Goal: Answer question/provide support: Share knowledge or assist other users

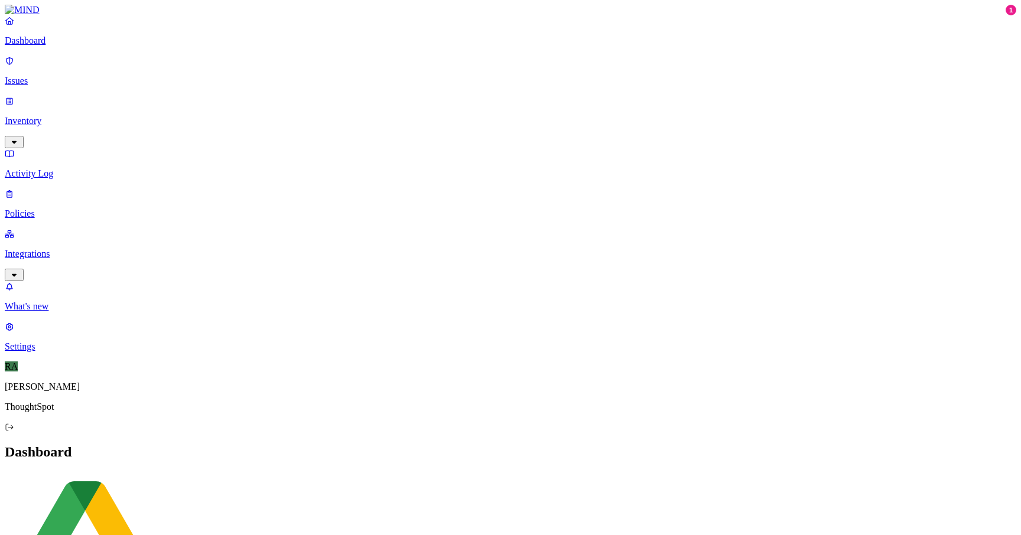
click at [62, 96] on link "Inventory" at bounding box center [510, 121] width 1011 height 51
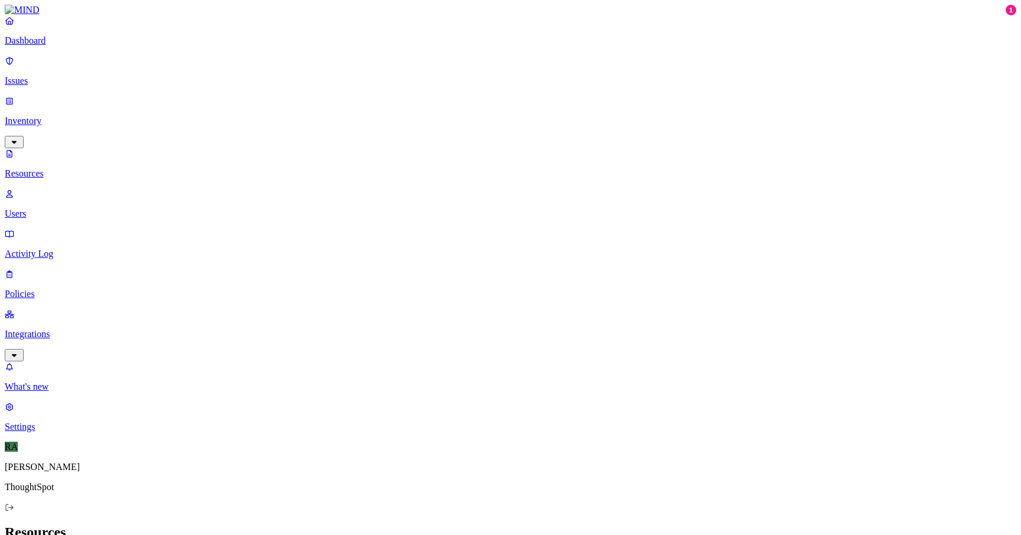
click at [62, 80] on link "Issues" at bounding box center [510, 71] width 1011 height 31
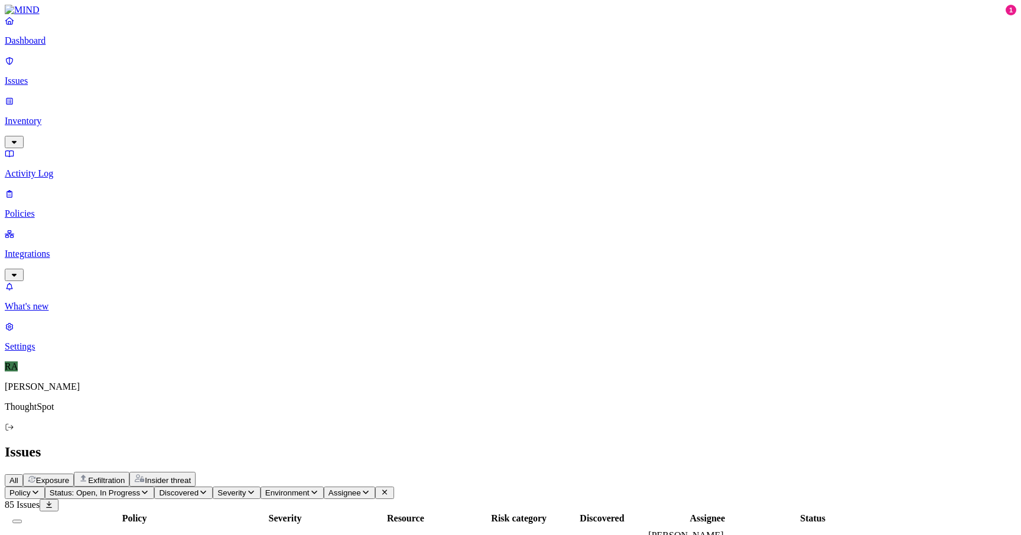
drag, startPoint x: 797, startPoint y: 237, endPoint x: 849, endPoint y: 239, distance: 52.0
copy link "[PERSON_NAME].[PERSON_NAME]"
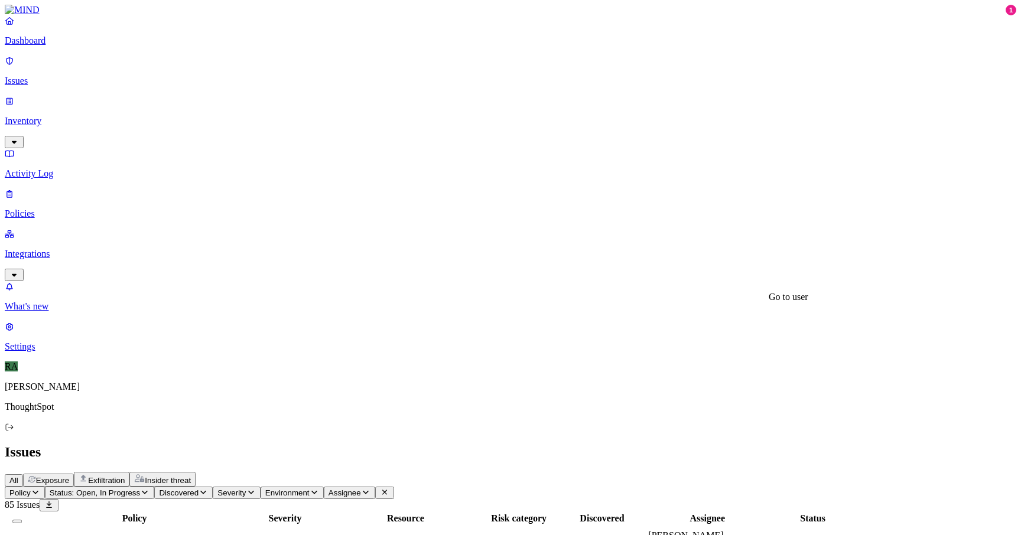
drag, startPoint x: 730, startPoint y: 314, endPoint x: 782, endPoint y: 313, distance: 51.4
drag, startPoint x: 976, startPoint y: 31, endPoint x: 680, endPoint y: 9, distance: 296.8
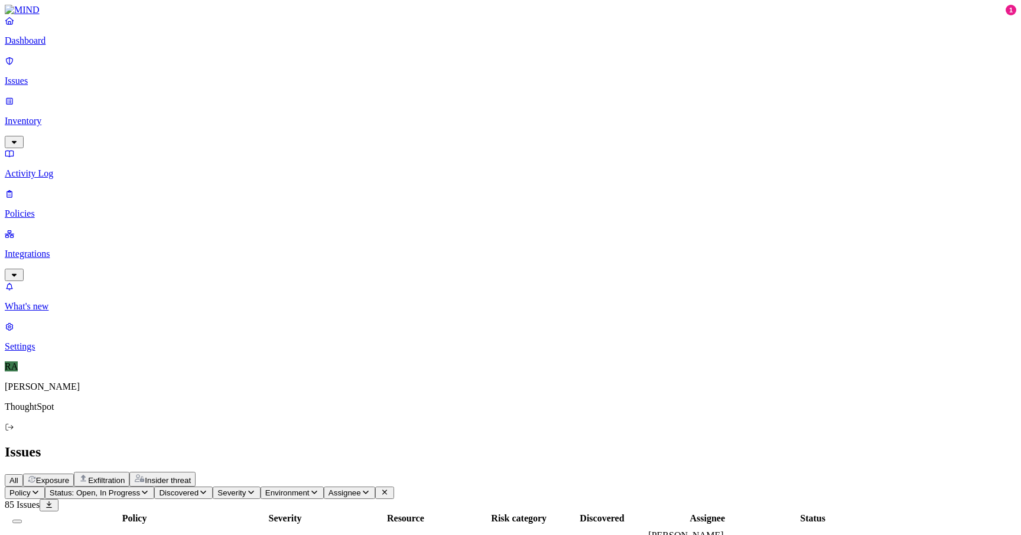
drag, startPoint x: 971, startPoint y: 137, endPoint x: 848, endPoint y: 141, distance: 123.5
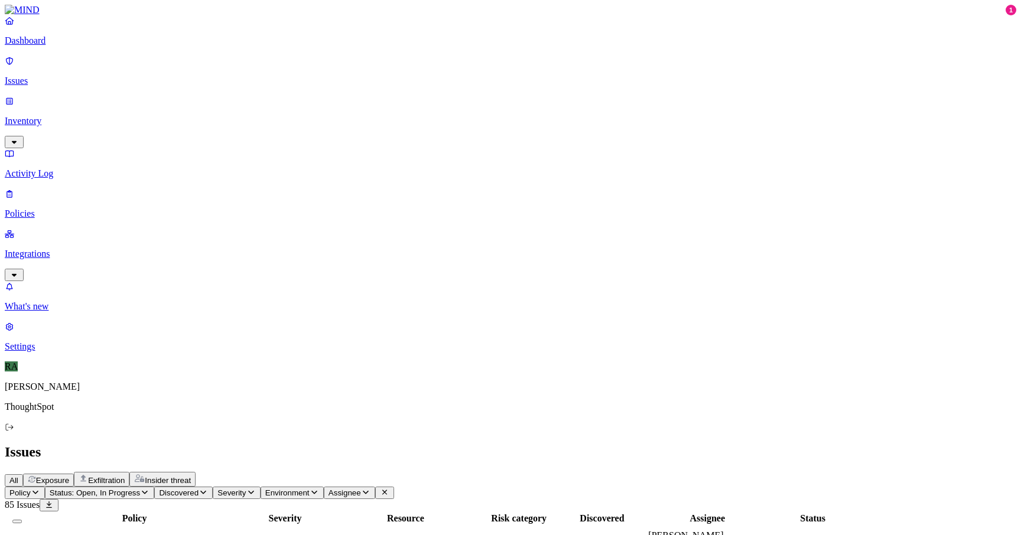
copy div "Aastha Sharma/Laptop Backup"
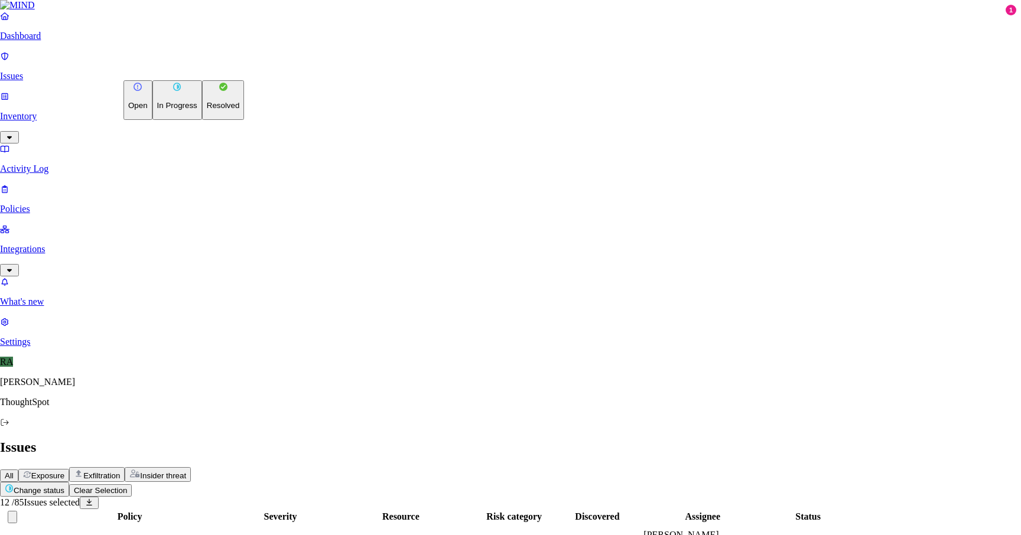
click at [207, 110] on p "Resolved" at bounding box center [223, 105] width 33 height 9
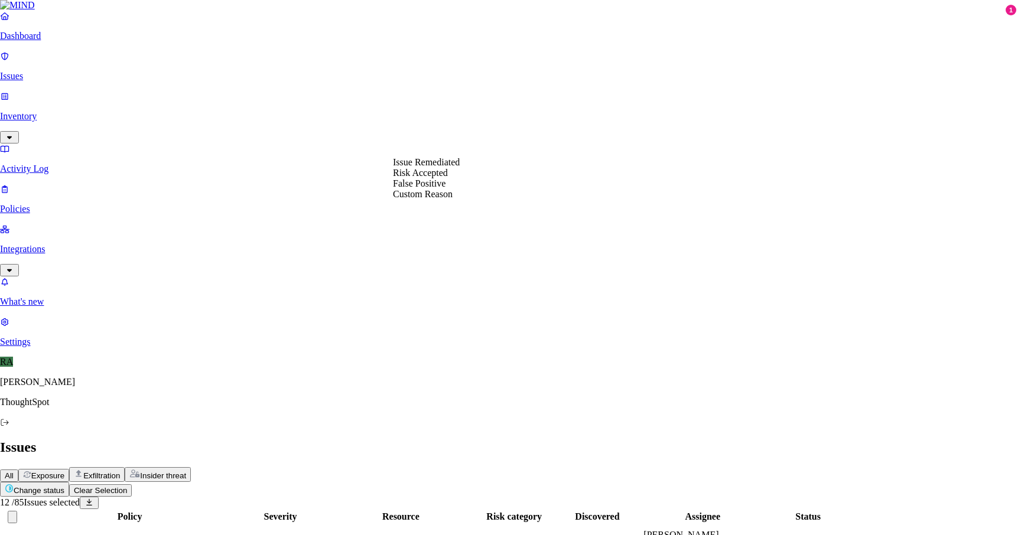
select select "Custom Reason"
paste textarea "Yes. My laptop is getting replaced so i was creating a backup on my gdrive"
drag, startPoint x: 418, startPoint y: 191, endPoint x: 374, endPoint y: 191, distance: 43.7
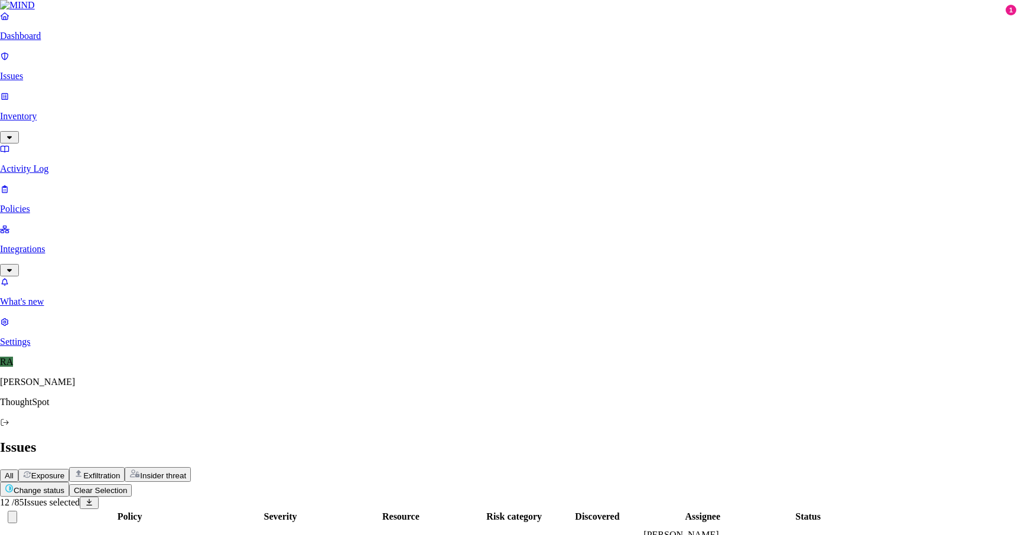
type textarea "User laptop is getting replaced so he was creating a backup on her gdrive, sugg…"
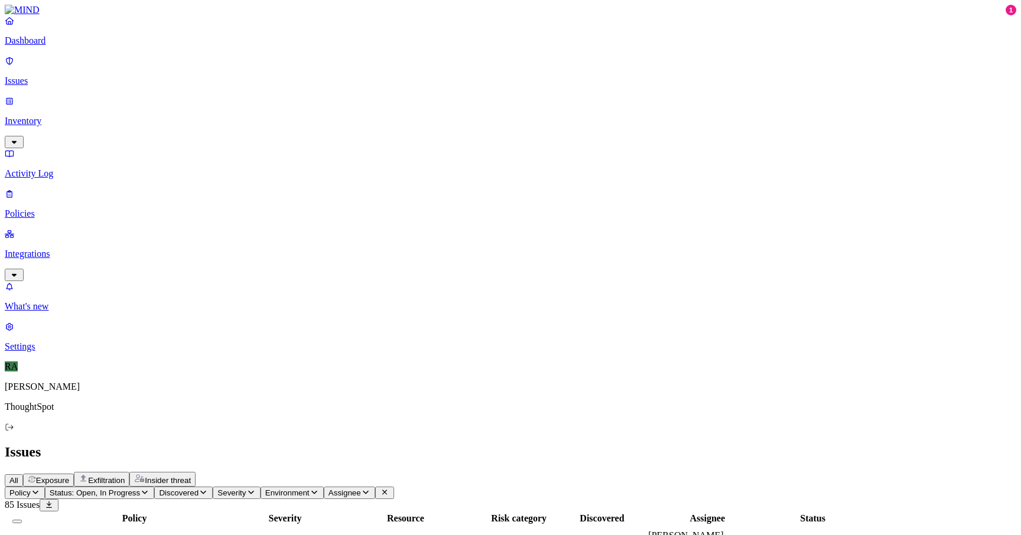
scroll to position [319, 0]
click at [545, 444] on h2 "Issues" at bounding box center [510, 452] width 1011 height 16
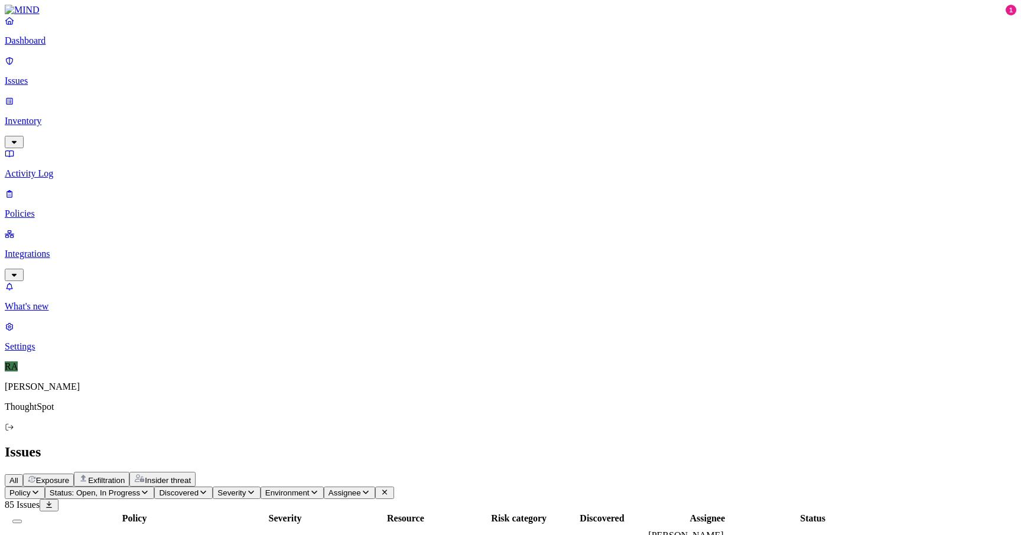
scroll to position [54, 0]
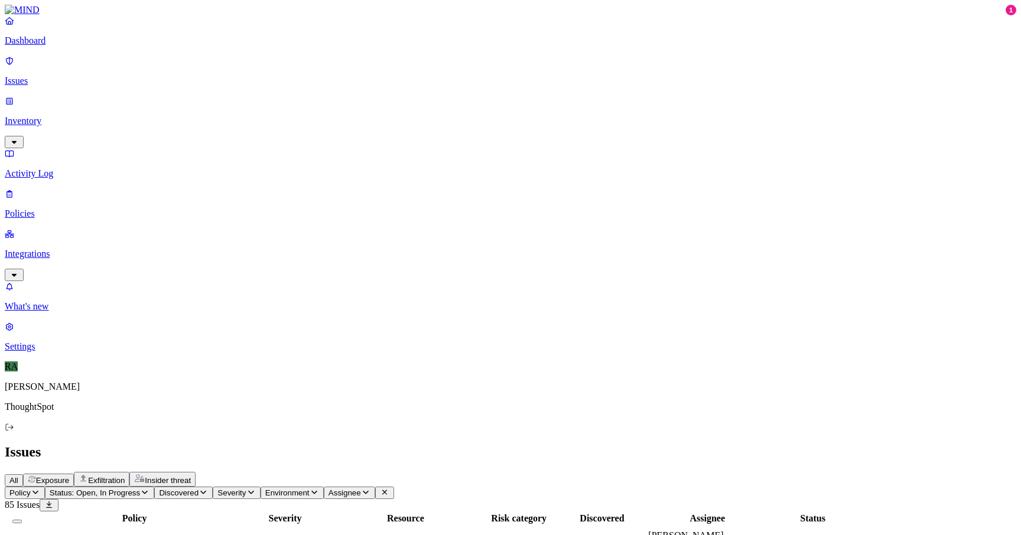
copy div "Encryption key"
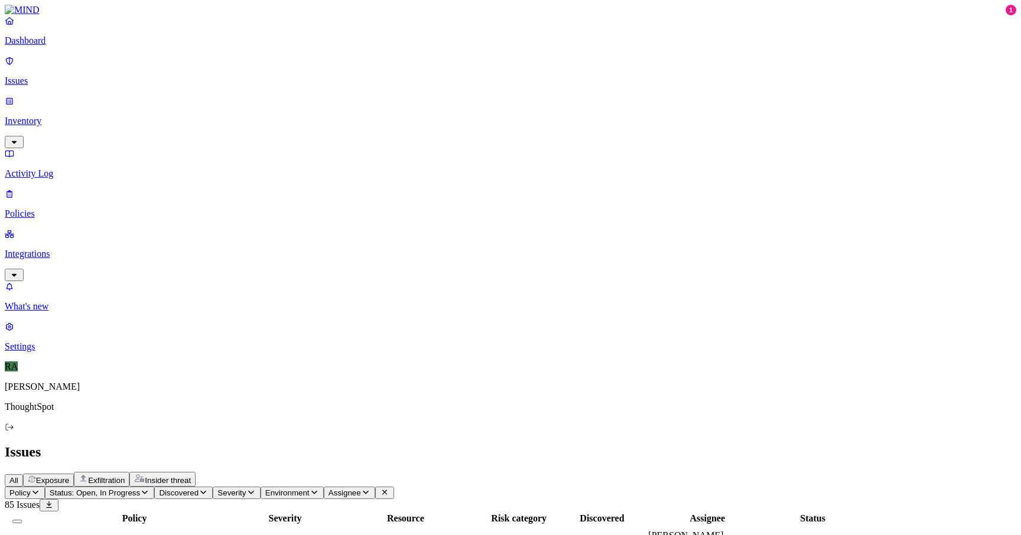
click at [375, 487] on button "Assignee" at bounding box center [349, 493] width 51 height 12
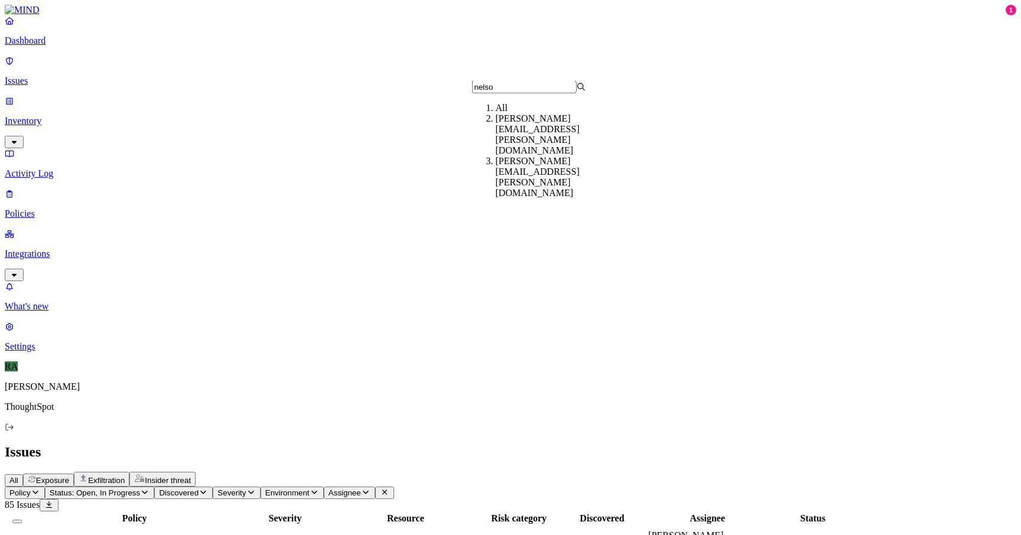
type input "nelso"
click at [522, 129] on div "nelson.raj@thoughtspot.com" at bounding box center [553, 134] width 114 height 43
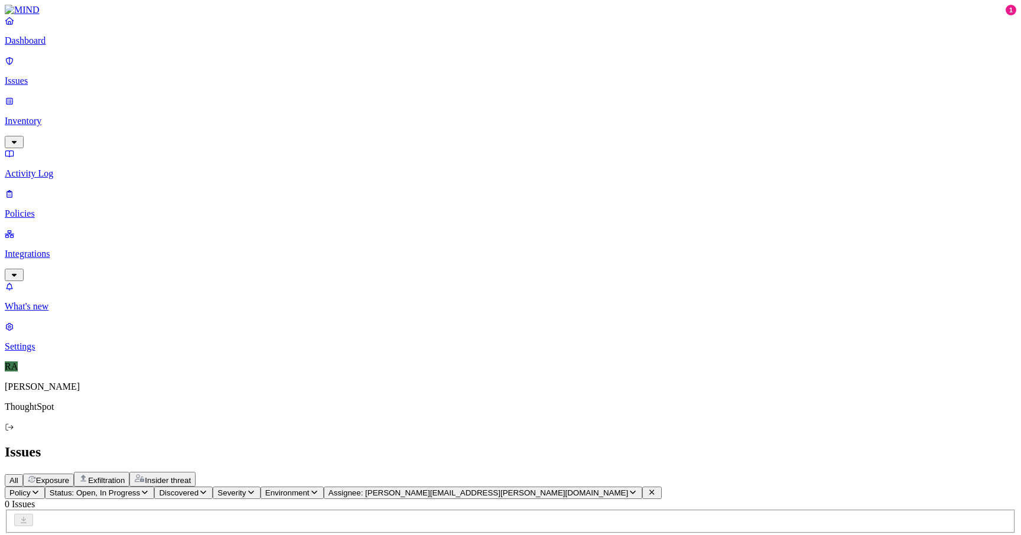
click at [537, 489] on span "Assignee: nelson.raj@thoughtspot.com" at bounding box center [477, 493] width 299 height 9
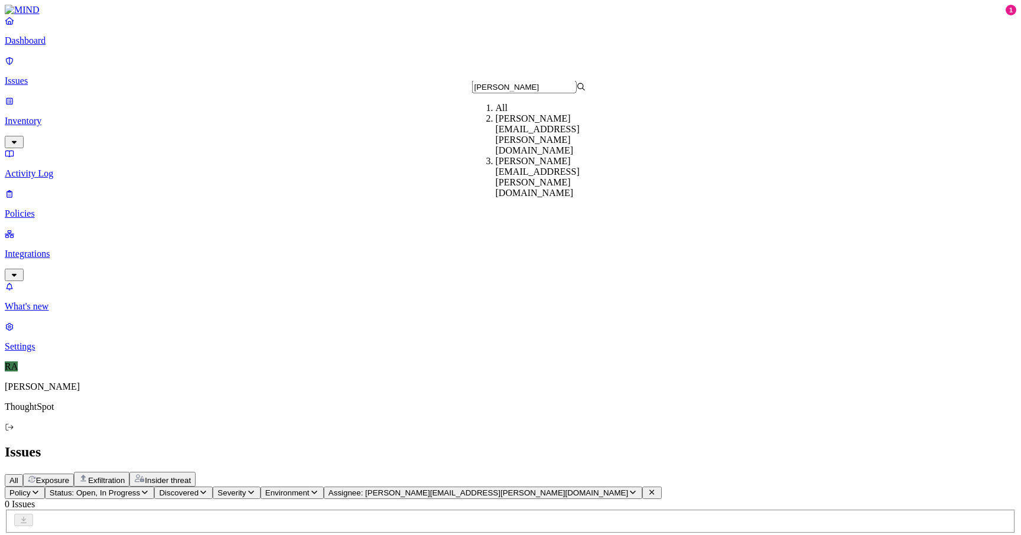
type input "nels"
click at [566, 156] on div "nelson.raj@thoughtspot.com" at bounding box center [553, 177] width 114 height 43
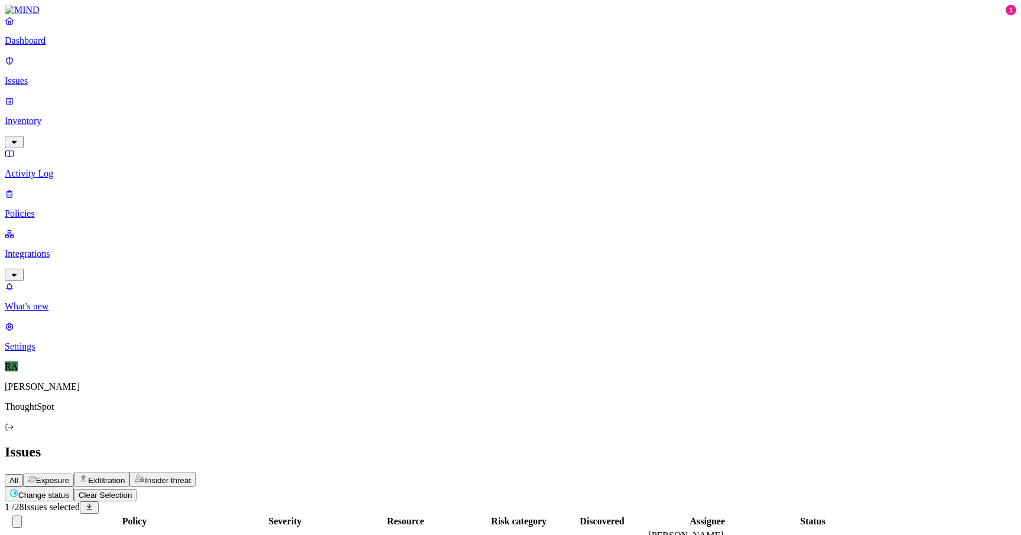
click at [22, 516] on button "Select all" at bounding box center [16, 522] width 9 height 12
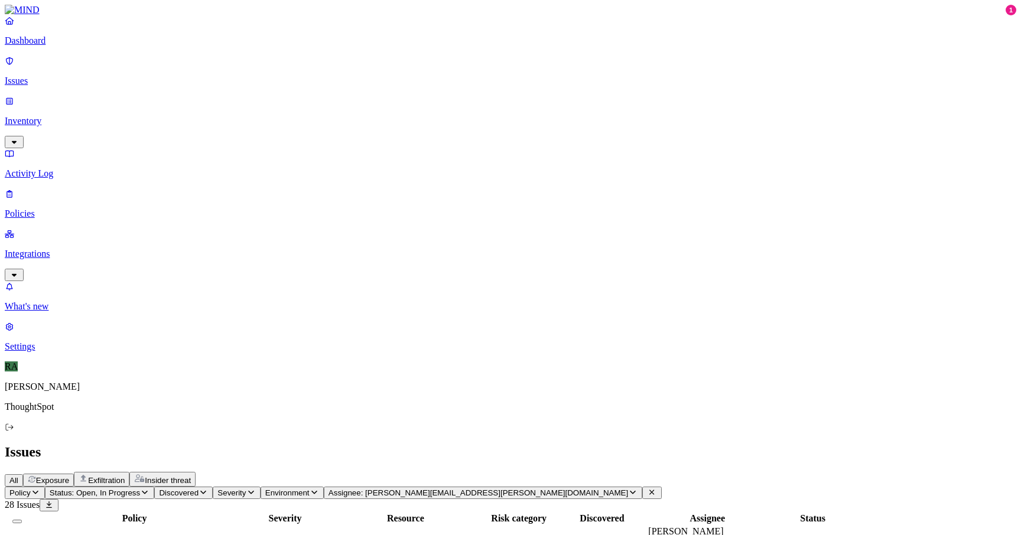
click at [22, 520] on button "Select all" at bounding box center [16, 522] width 9 height 4
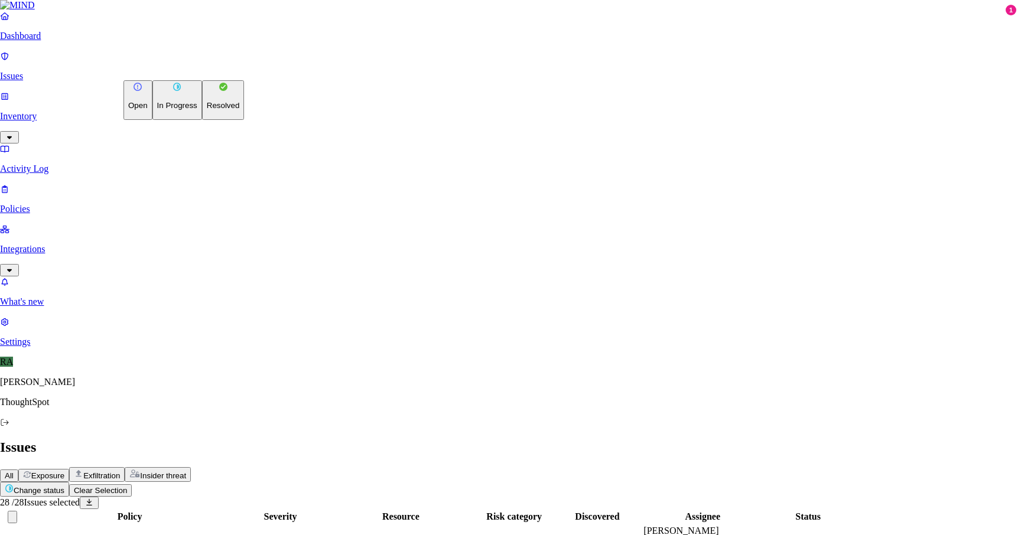
click at [207, 110] on p "Resolved" at bounding box center [223, 105] width 33 height 9
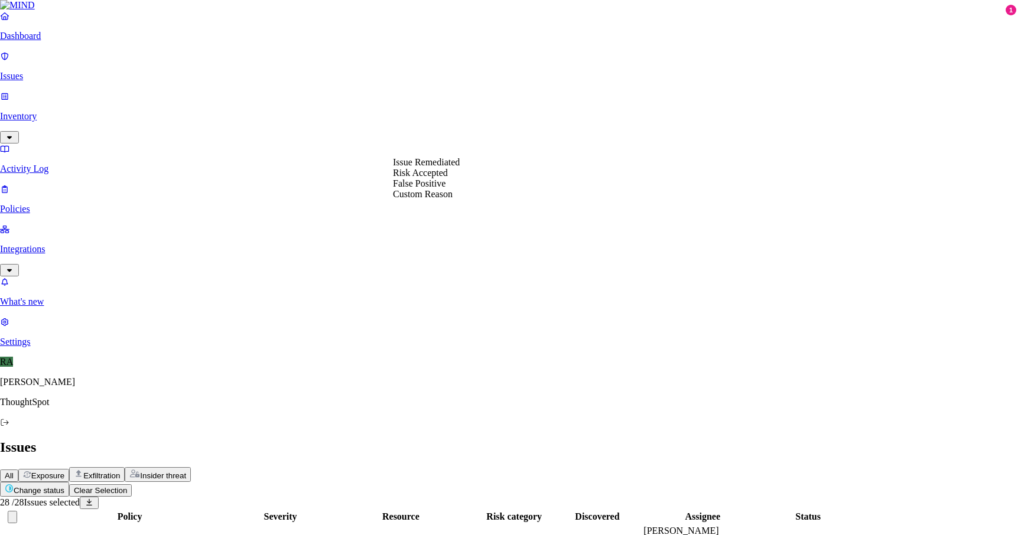
select select "Custom Reason"
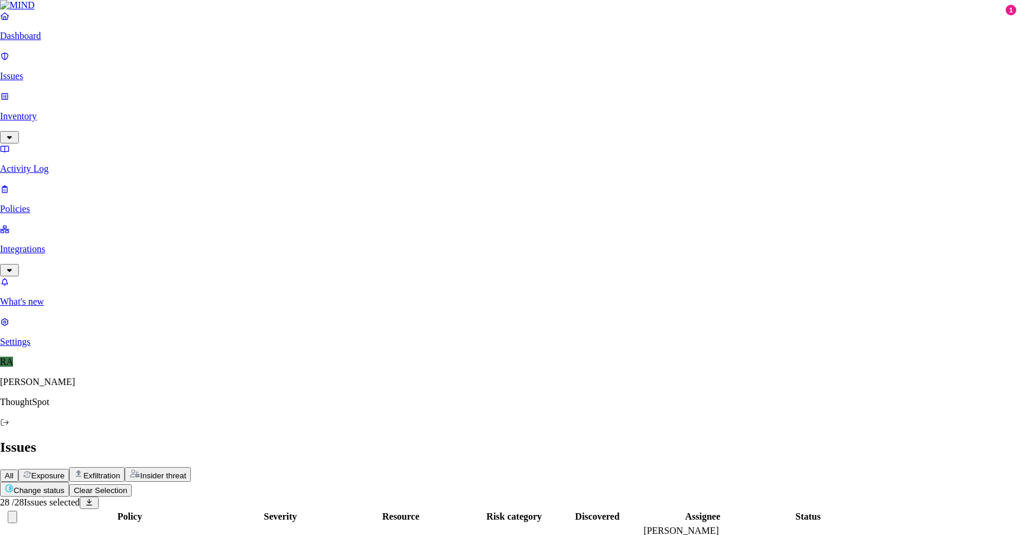
paste textarea "your laptop is replaced please download it from gdrive and keep those docs in 1…"
drag, startPoint x: 557, startPoint y: 206, endPoint x: 457, endPoint y: 214, distance: 100.2
type textarea "user machine got replaced so before replacing, user backed up those files to gd…"
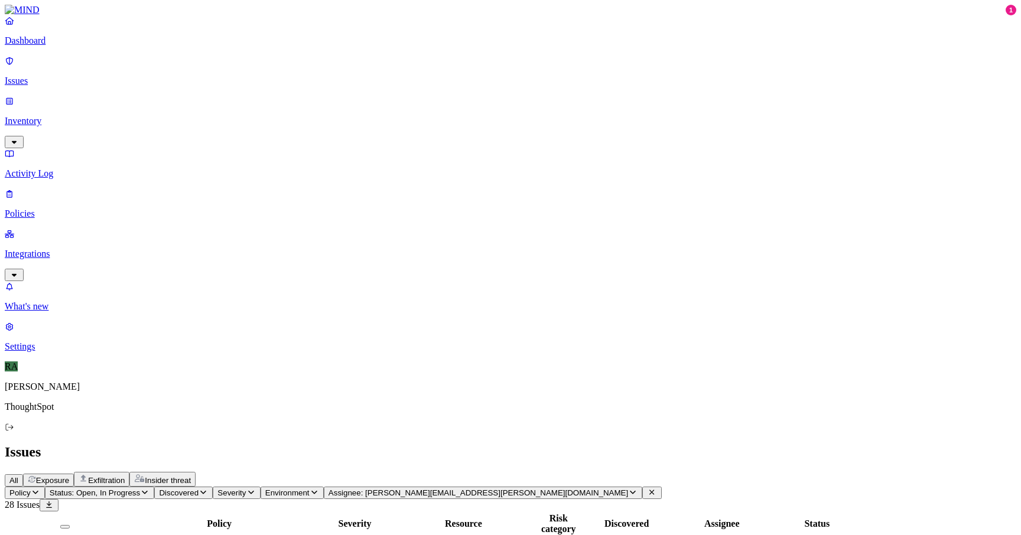
click at [647, 489] on icon at bounding box center [651, 493] width 9 height 8
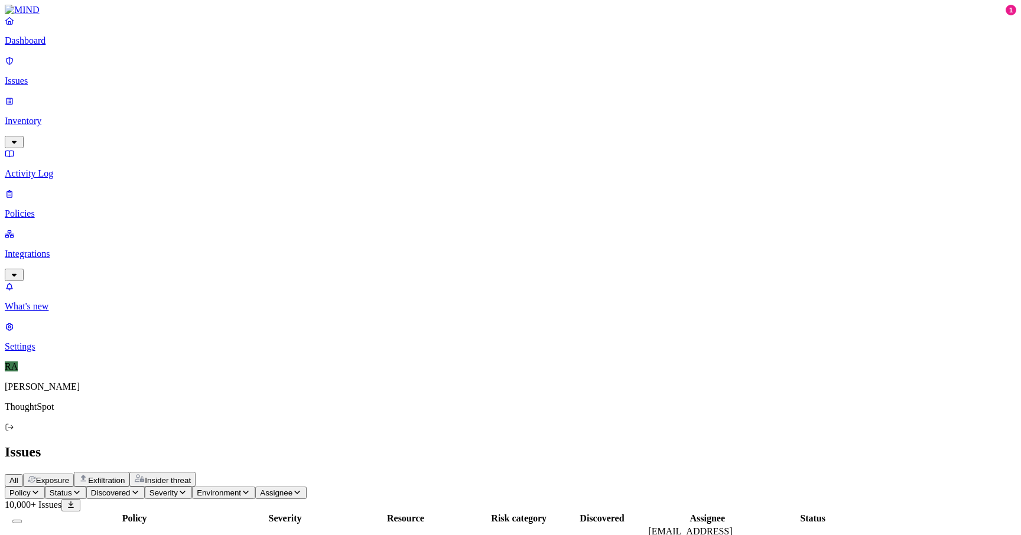
click at [72, 489] on span "Status" at bounding box center [61, 493] width 22 height 9
click at [214, 97] on button "button" at bounding box center [218, 99] width 9 height 4
click at [451, 444] on header "Issues All Exposure Exfiltration Insider threat" at bounding box center [510, 465] width 1011 height 43
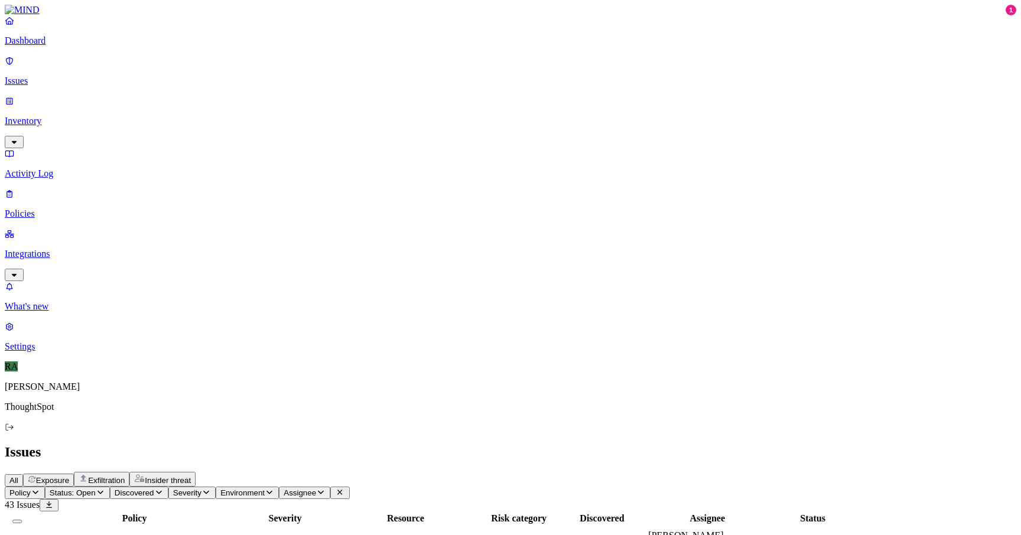
scroll to position [187, 0]
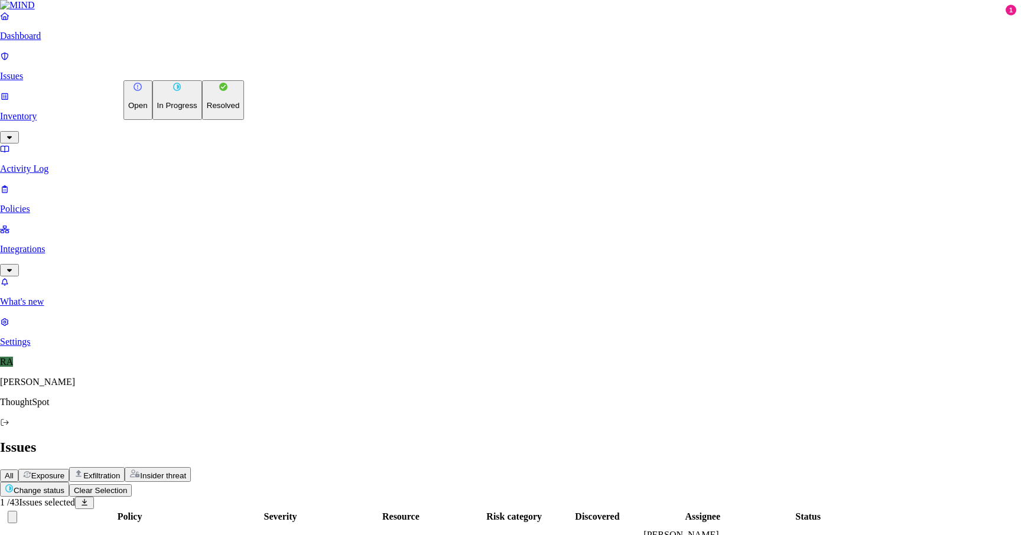
click at [207, 110] on p "Resolved" at bounding box center [223, 105] width 33 height 9
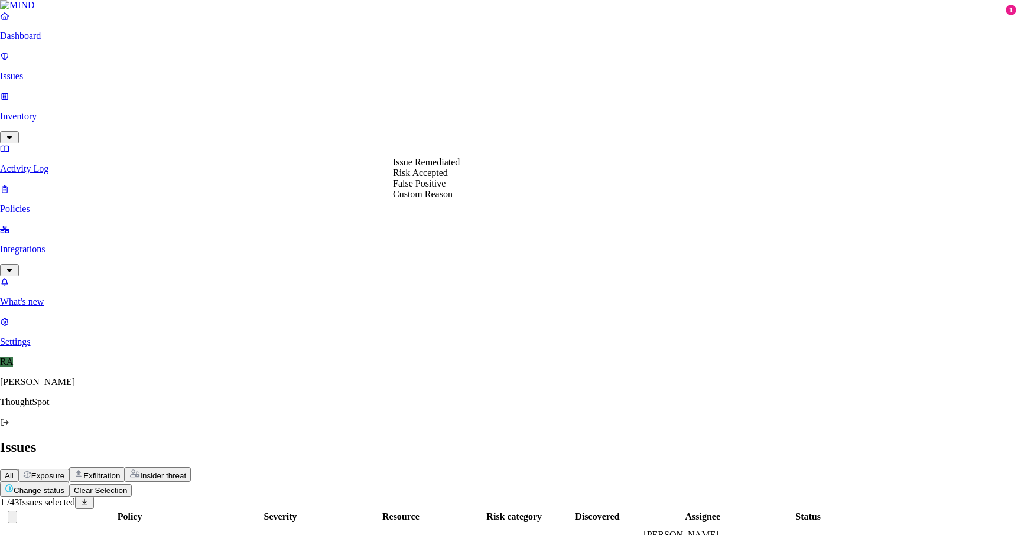
select select "Risk Accepted"
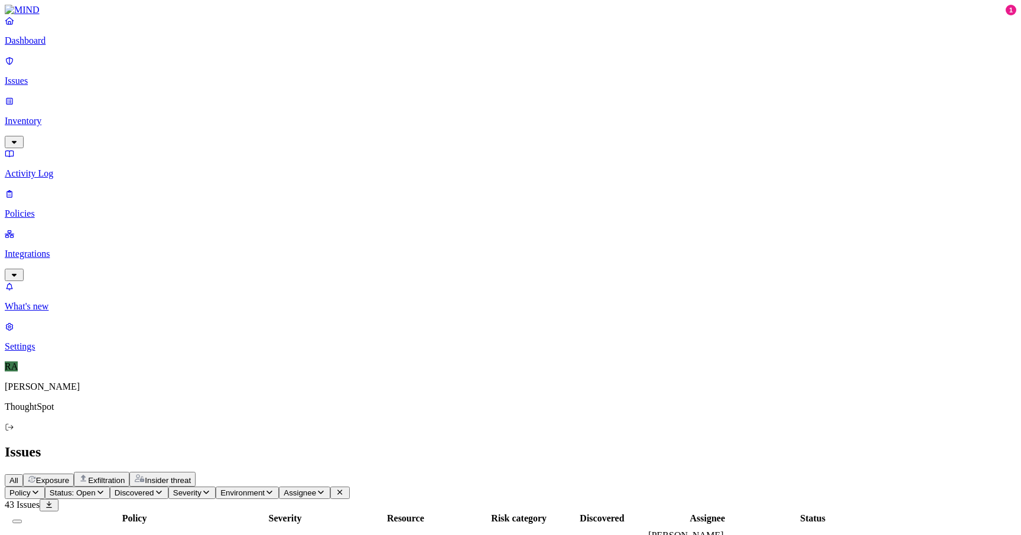
click at [316, 489] on span "Assignee" at bounding box center [300, 493] width 32 height 9
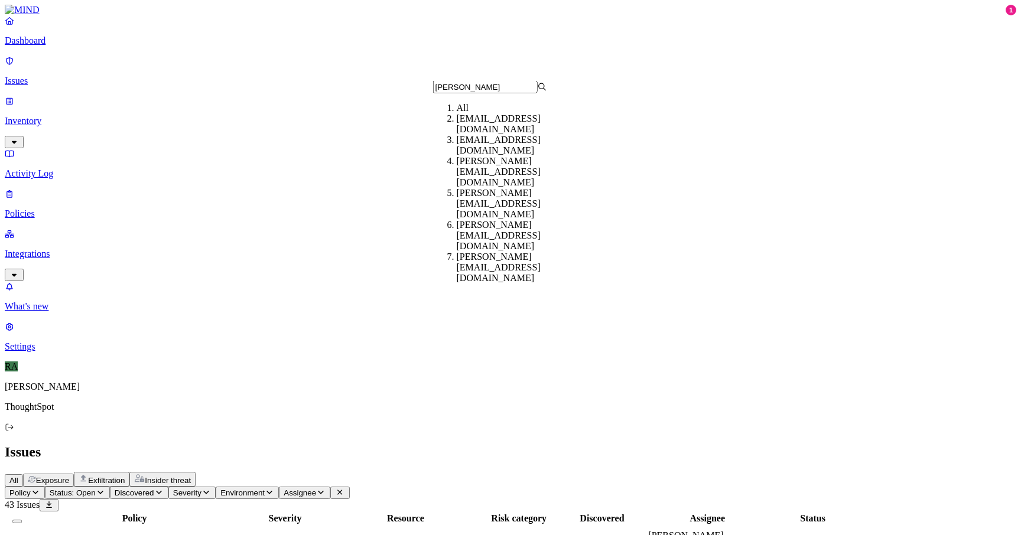
type input "amit"
click at [477, 252] on div "[PERSON_NAME][EMAIL_ADDRESS][DOMAIN_NAME]" at bounding box center [514, 268] width 114 height 32
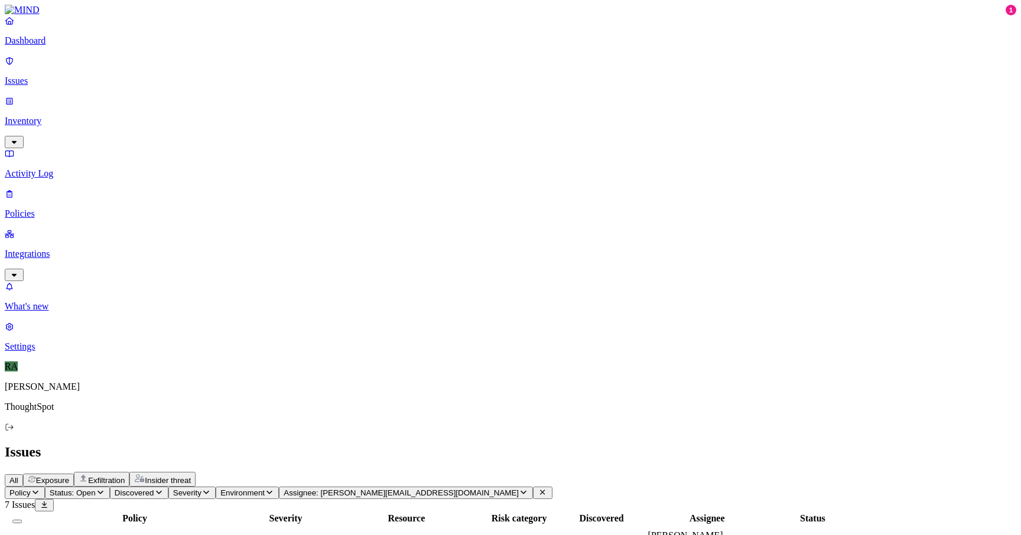
click at [22, 520] on button "Select all" at bounding box center [16, 522] width 9 height 4
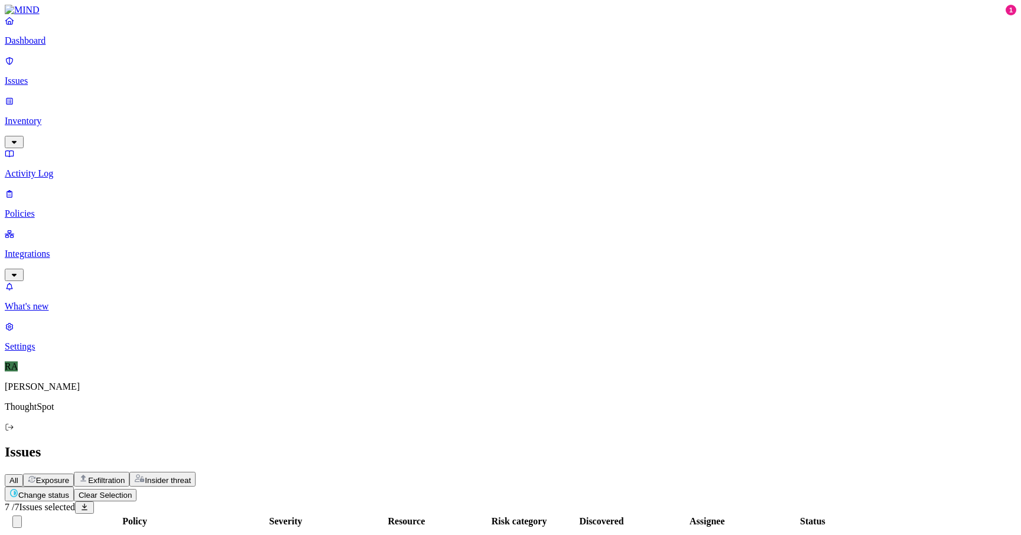
click at [190, 71] on html "Dashboard Issues Inventory Activity Log Policies Integrations What's new 1 Sett…" at bounding box center [510, 418] width 1021 height 837
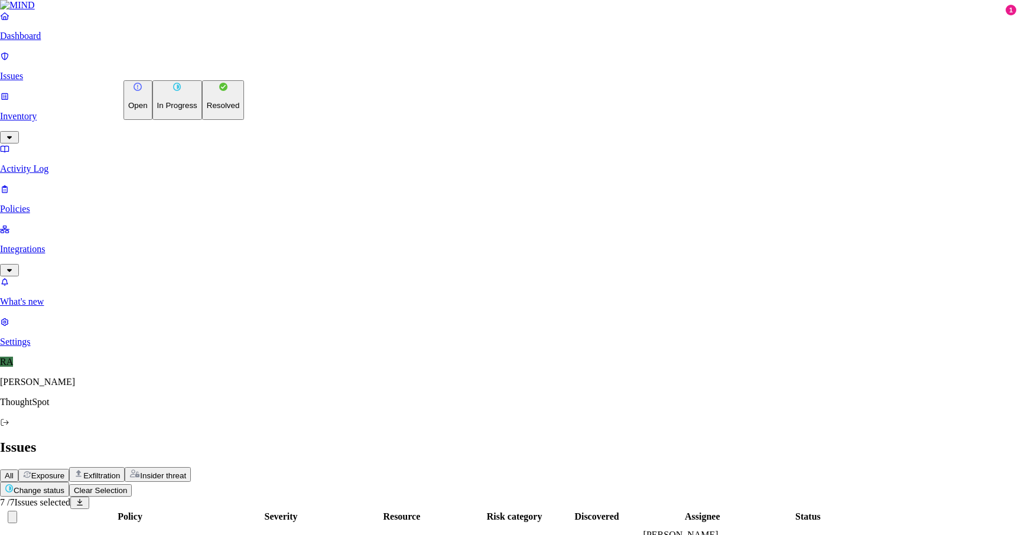
click at [207, 110] on p "Resolved" at bounding box center [223, 105] width 33 height 9
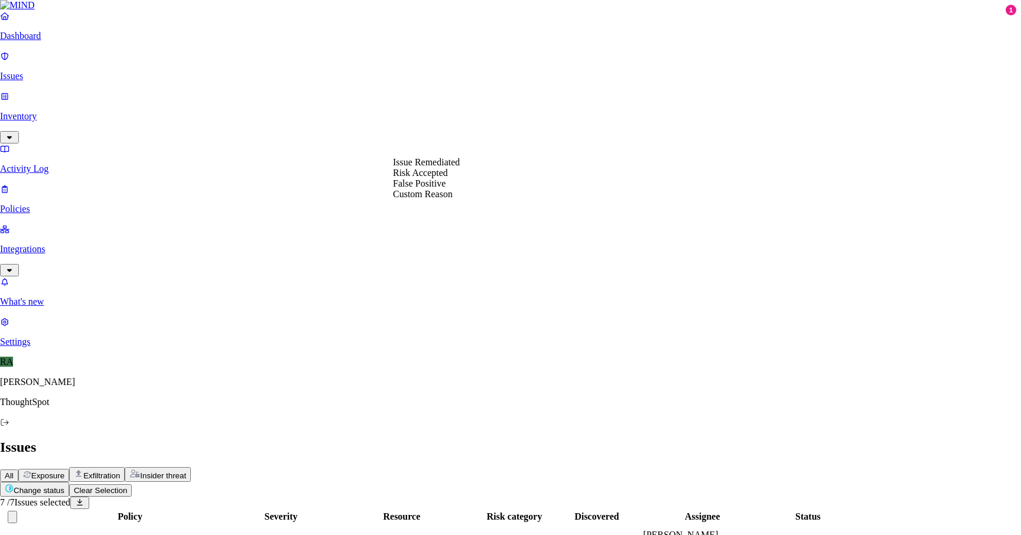
select select "Risk Accepted"
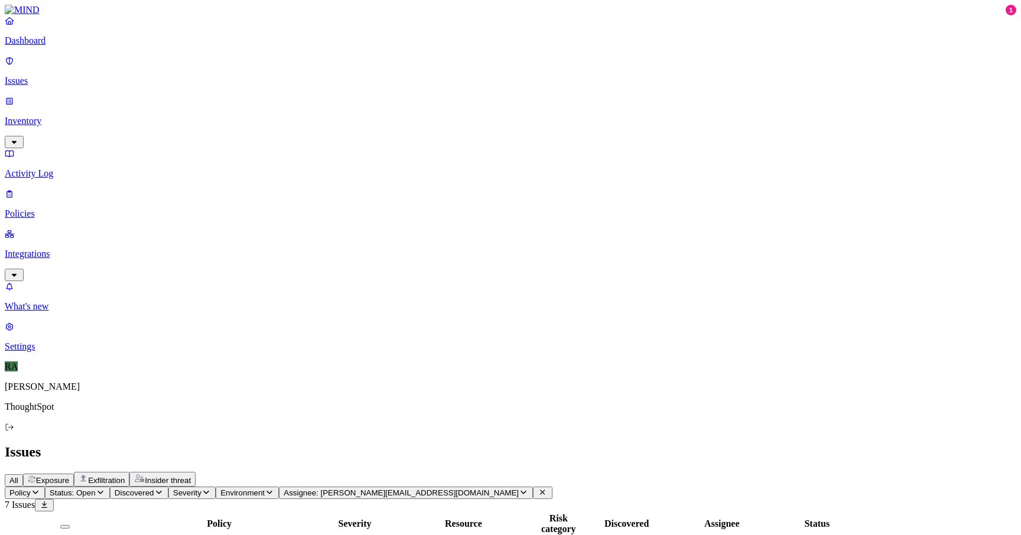
click at [547, 489] on icon at bounding box center [542, 493] width 9 height 8
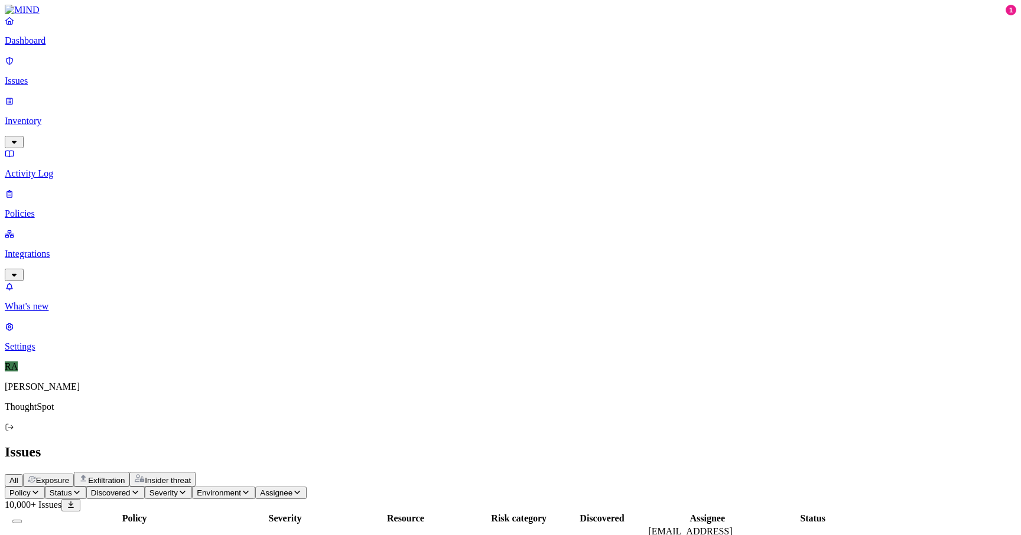
click at [72, 489] on span "Status" at bounding box center [61, 493] width 22 height 9
click at [214, 97] on button "button" at bounding box center [218, 99] width 9 height 4
click at [214, 175] on button "button" at bounding box center [218, 177] width 9 height 4
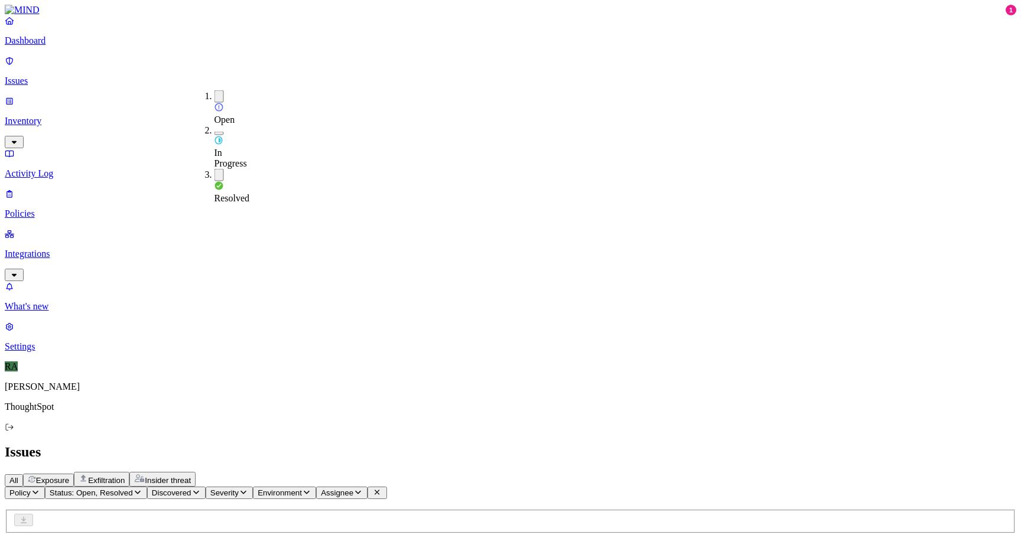
click at [214, 169] on button "button" at bounding box center [218, 175] width 9 height 12
click at [399, 472] on div "All Exposure Exfiltration Insider threat" at bounding box center [510, 479] width 1011 height 15
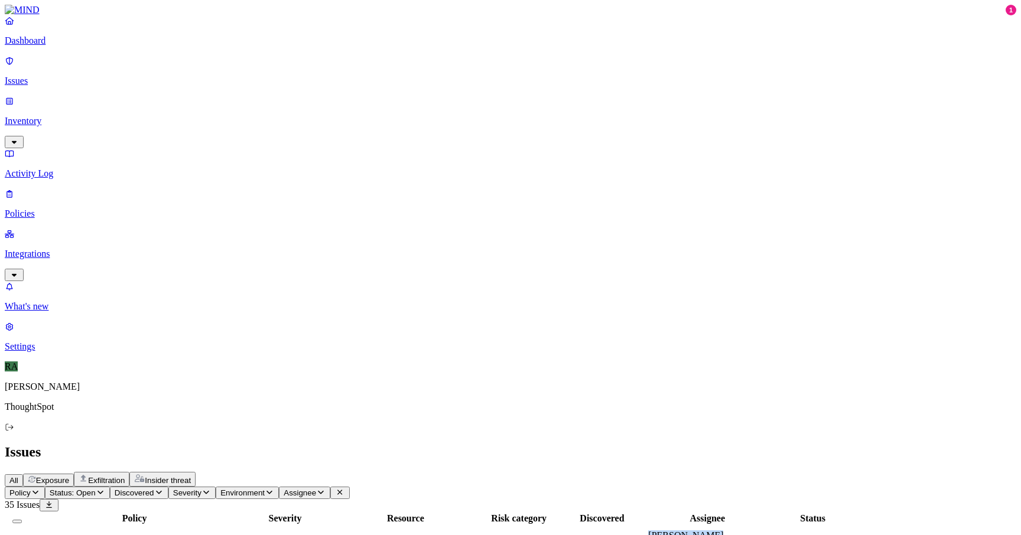
drag, startPoint x: 797, startPoint y: 121, endPoint x: 846, endPoint y: 122, distance: 49.0
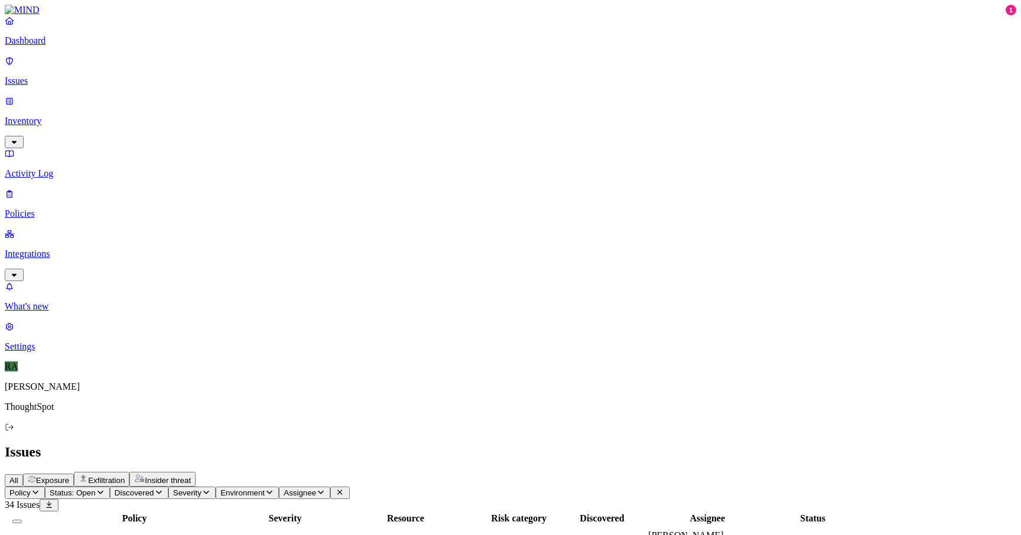
scroll to position [0, 0]
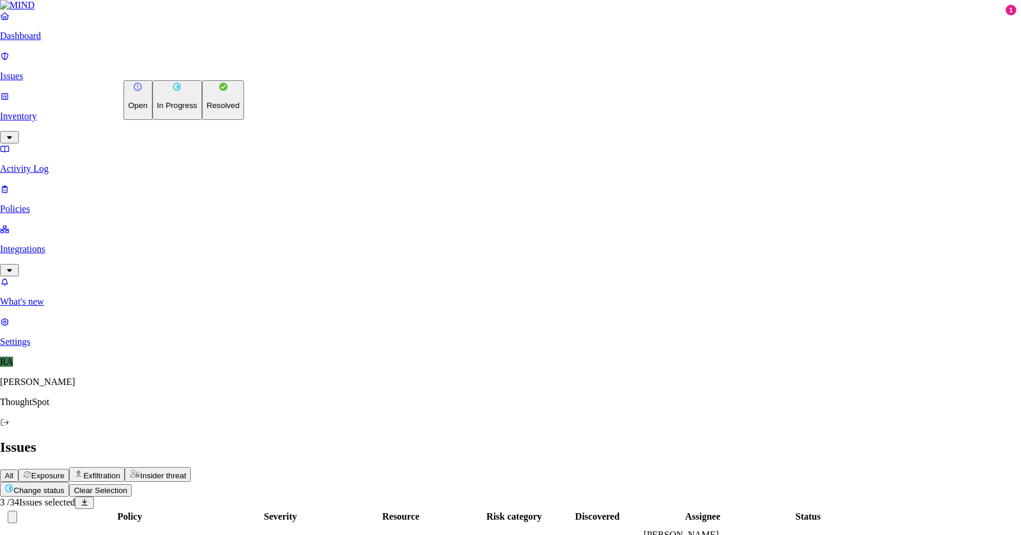
click at [202, 120] on button "Resolved" at bounding box center [223, 100] width 43 height 40
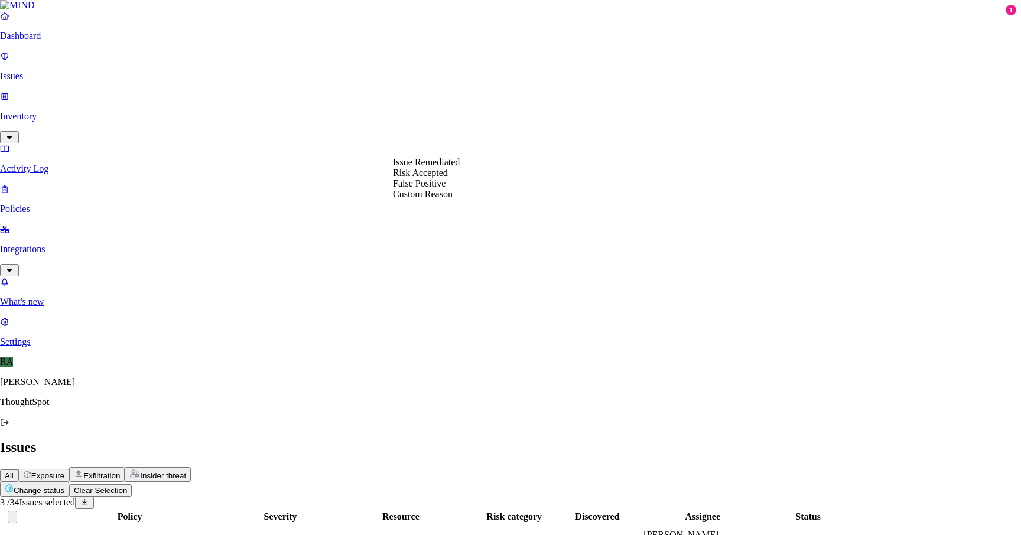
select select "Risk Accepted"
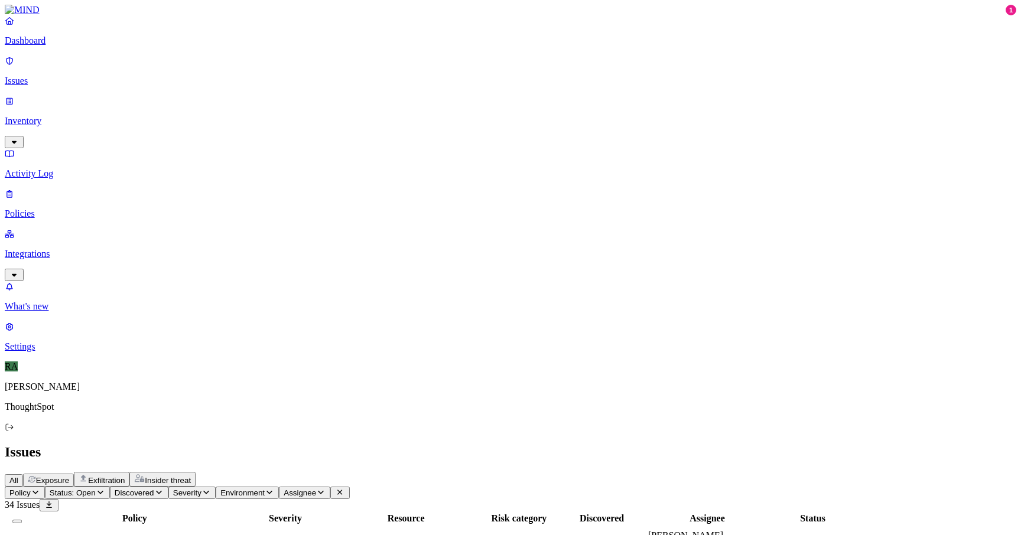
scroll to position [319, 0]
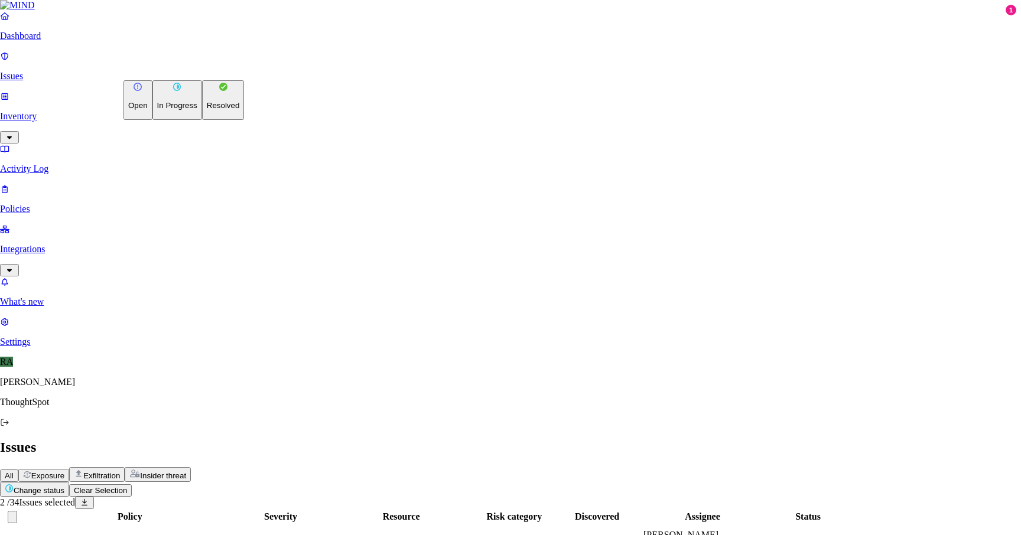
click at [202, 120] on button "Resolved" at bounding box center [223, 100] width 43 height 40
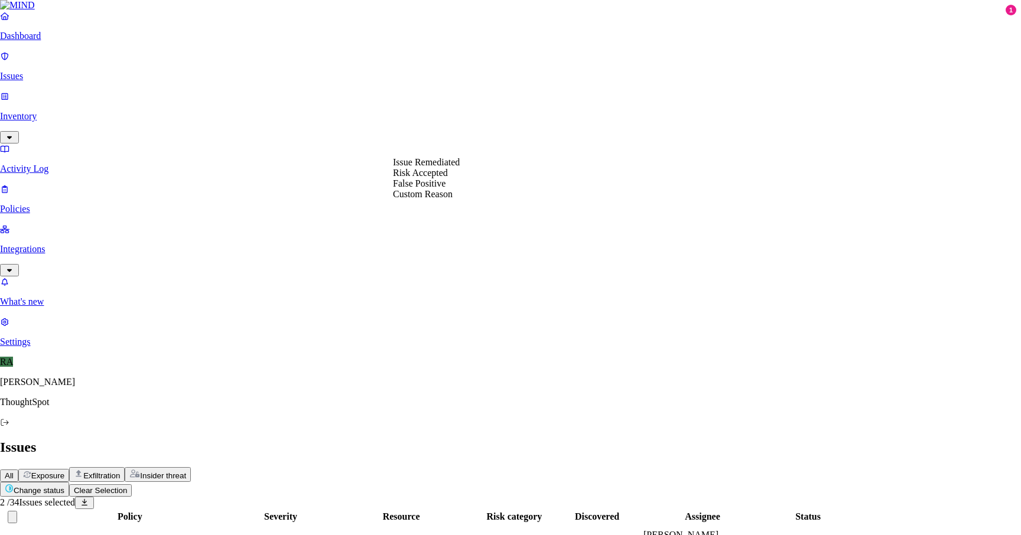
select select "Risk Accepted"
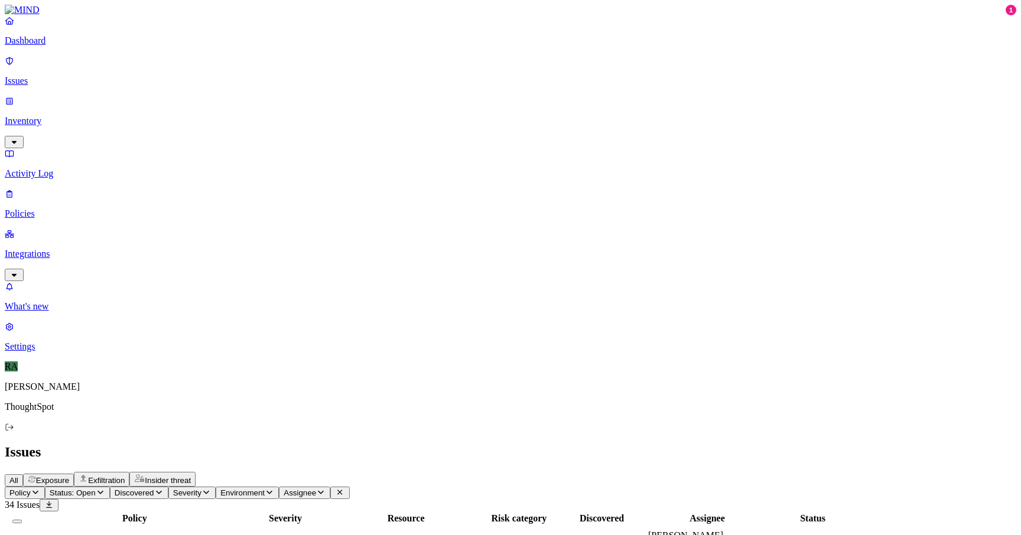
scroll to position [295, 0]
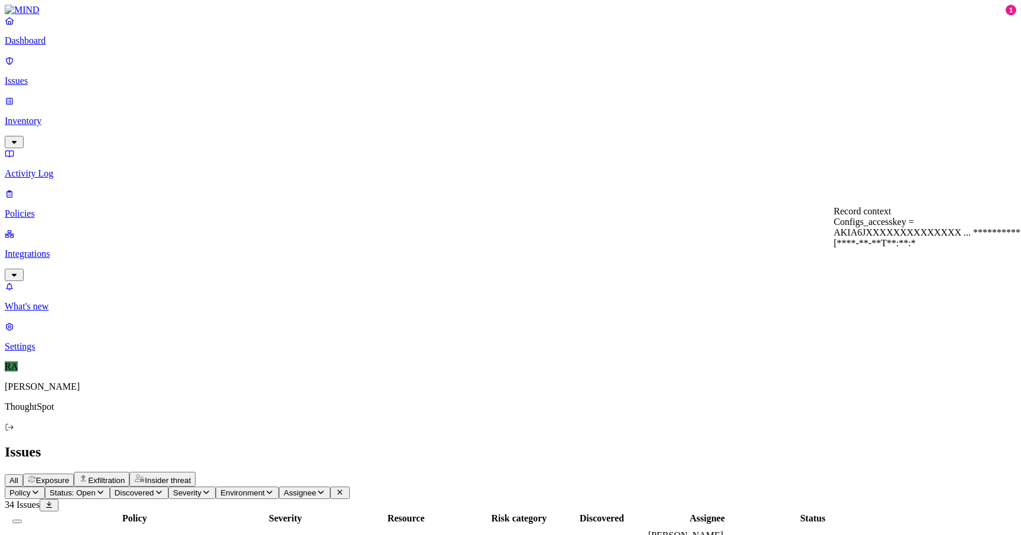
copy div "AKIA6JXXXXXXXXXXXXXX"
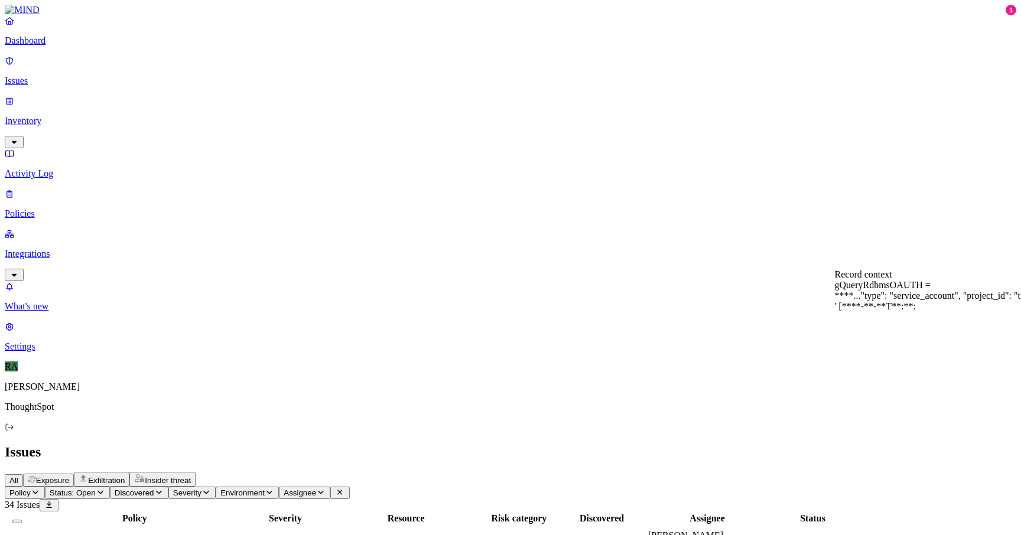
scroll to position [0, 0]
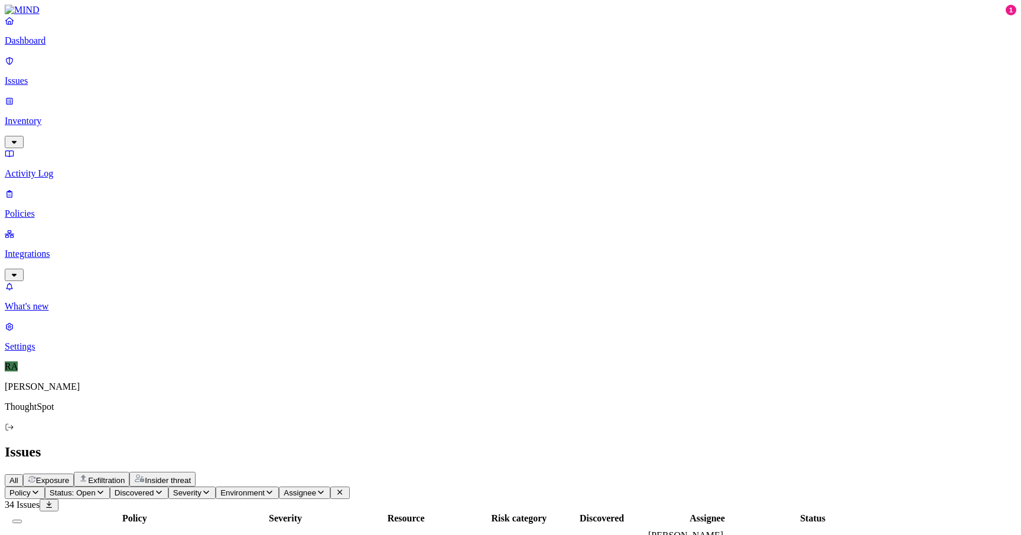
drag, startPoint x: 821, startPoint y: 426, endPoint x: 799, endPoint y: 426, distance: 21.9
copy div "AKIA6"
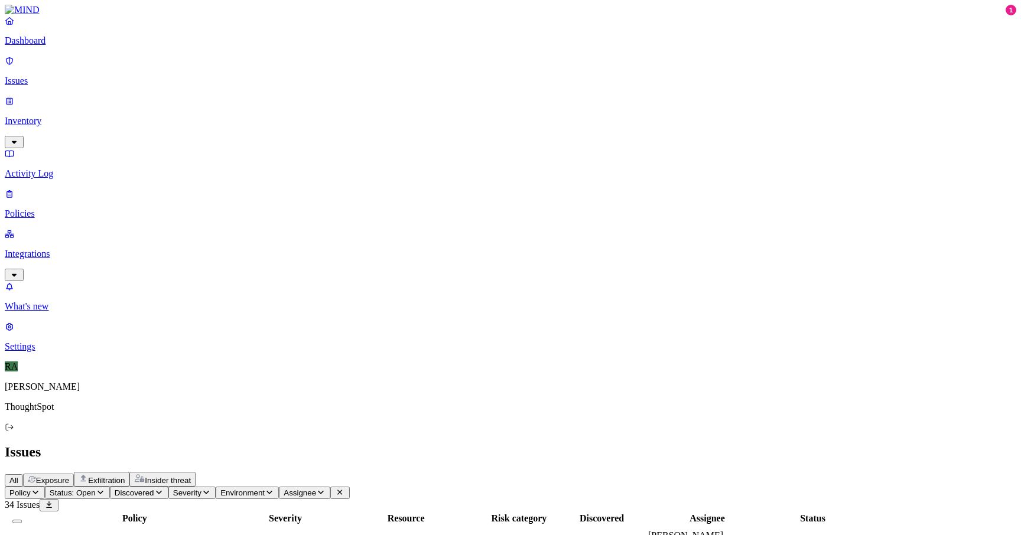
copy div "dapiea"
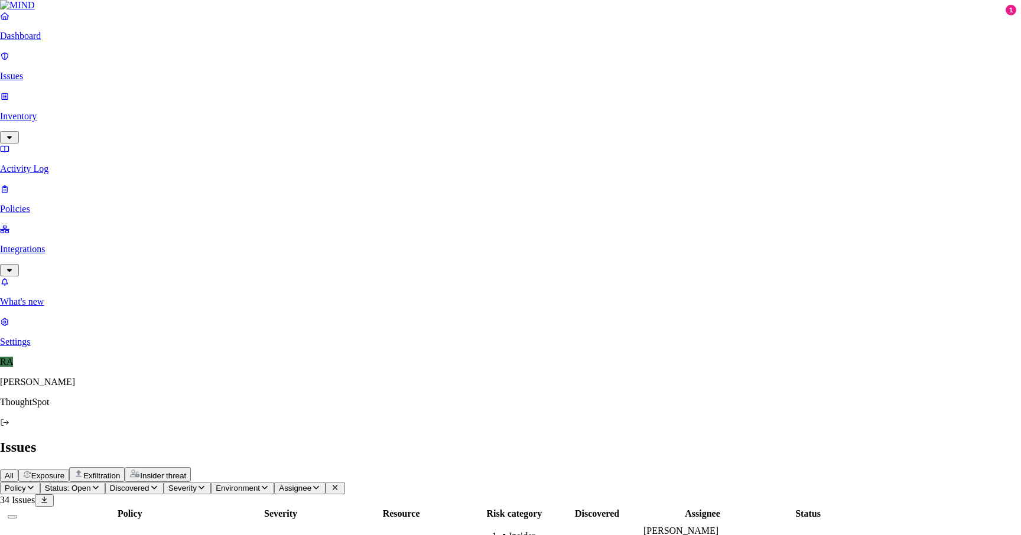
type textarea "not able to find these keys in the detected document"
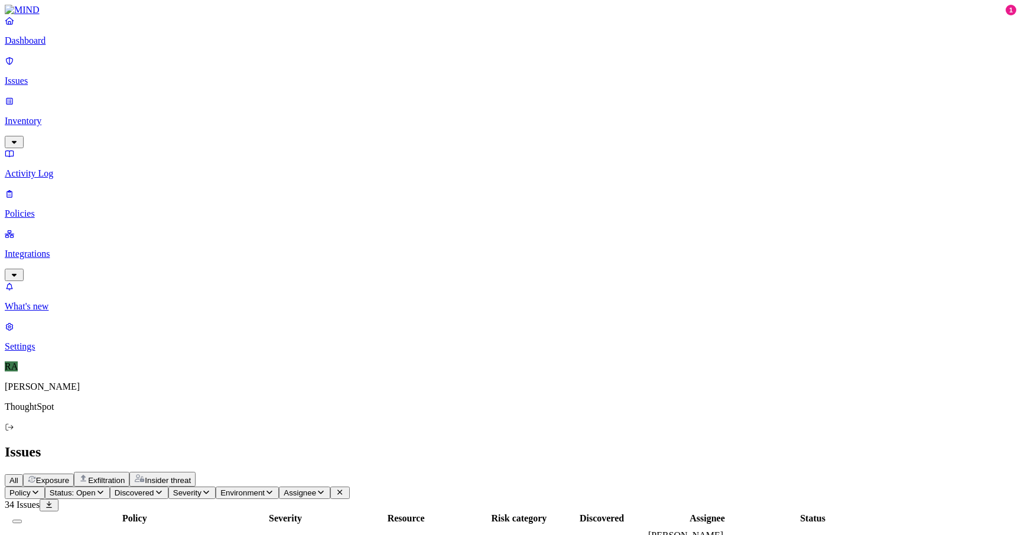
drag, startPoint x: 949, startPoint y: 5, endPoint x: 1007, endPoint y: 5, distance: 57.9
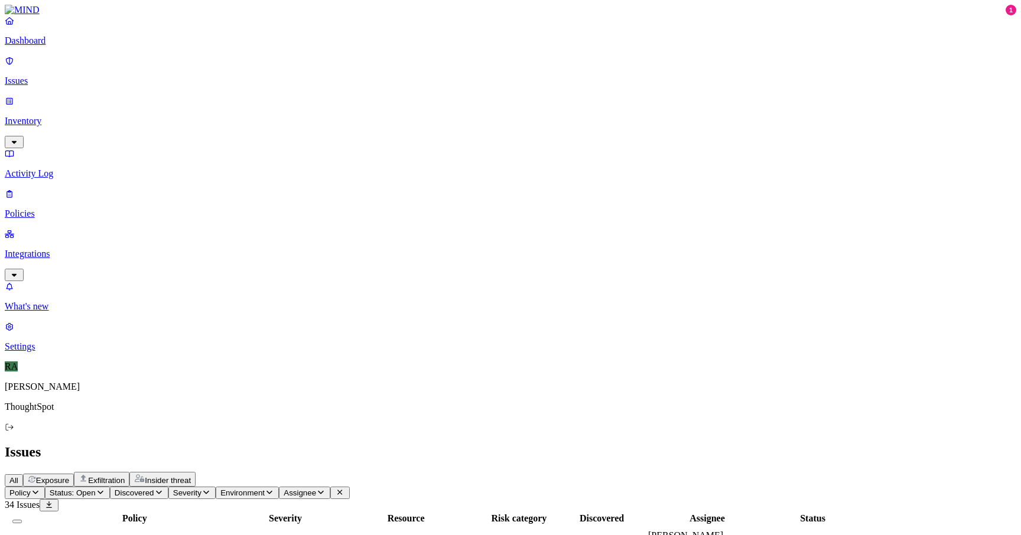
scroll to position [295, 0]
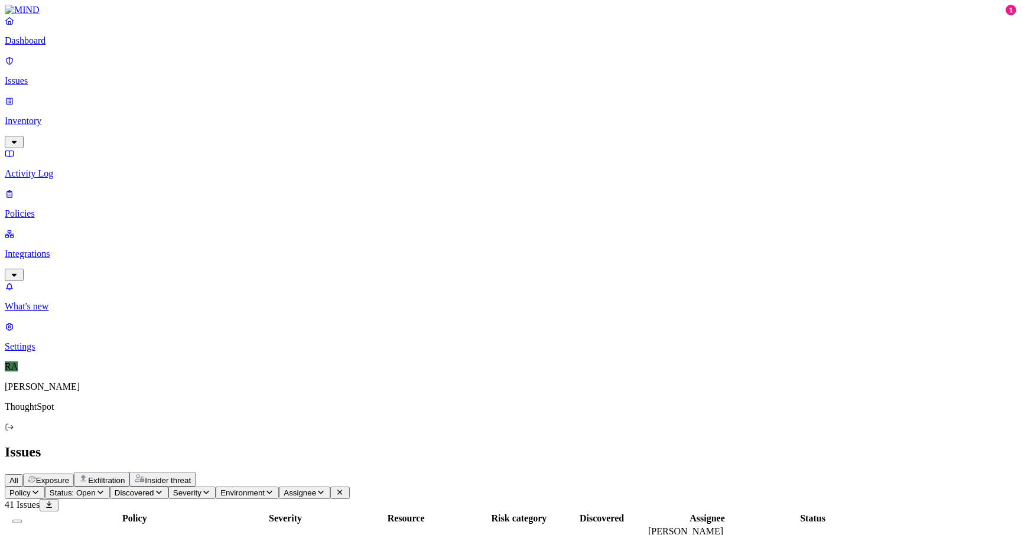
drag, startPoint x: 799, startPoint y: 148, endPoint x: 848, endPoint y: 148, distance: 49.6
click at [544, 444] on header "Issues All Exposure Exfiltration Insider threat" at bounding box center [510, 465] width 1011 height 43
drag, startPoint x: 793, startPoint y: 121, endPoint x: 849, endPoint y: 121, distance: 56.1
click at [767, 526] on td "[PERSON_NAME][EMAIL_ADDRESS][DOMAIN_NAME]" at bounding box center [706, 542] width 119 height 33
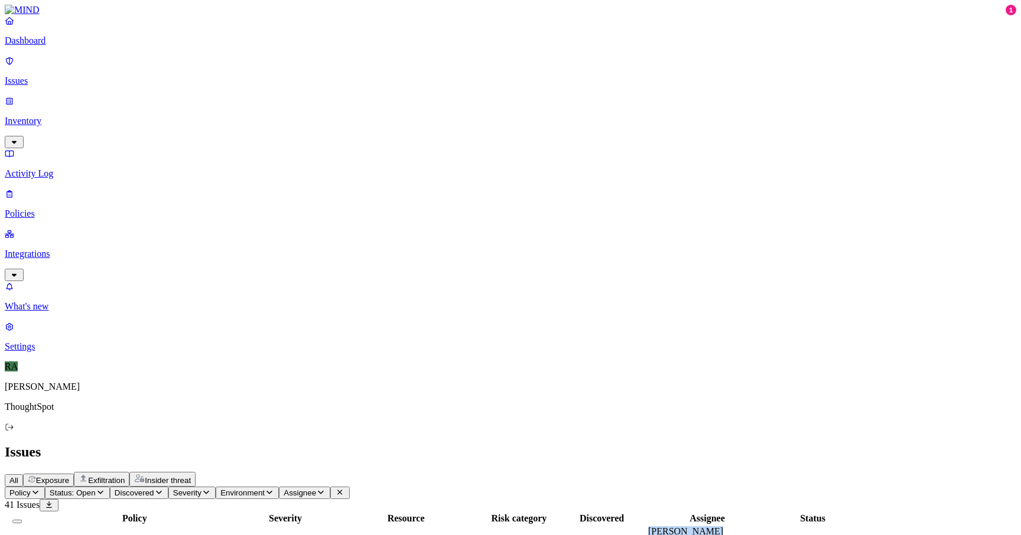
click at [316, 489] on span "Assignee" at bounding box center [300, 493] width 32 height 9
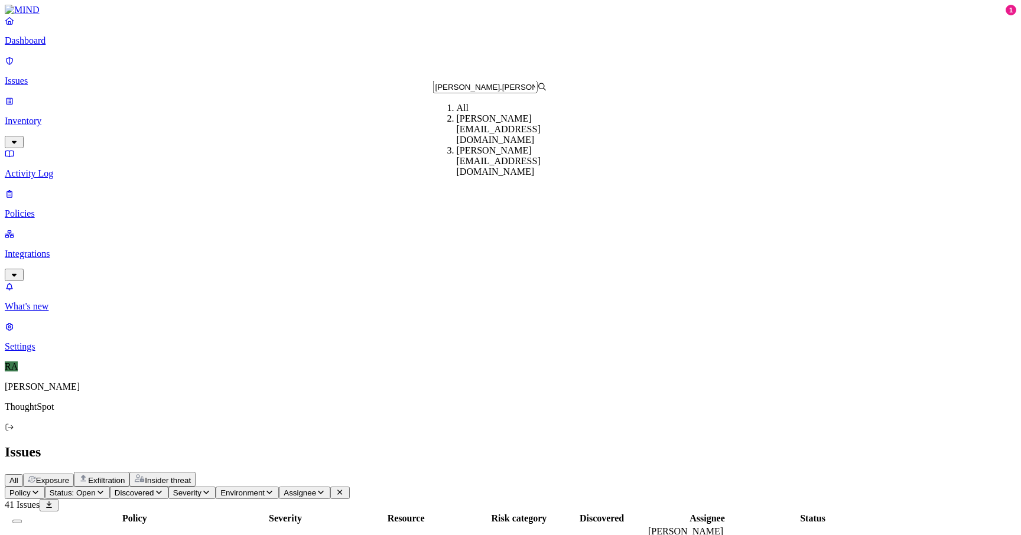
type input "[PERSON_NAME].[PERSON_NAME]"
click at [461, 155] on div "[PERSON_NAME][EMAIL_ADDRESS][DOMAIN_NAME]" at bounding box center [514, 161] width 114 height 32
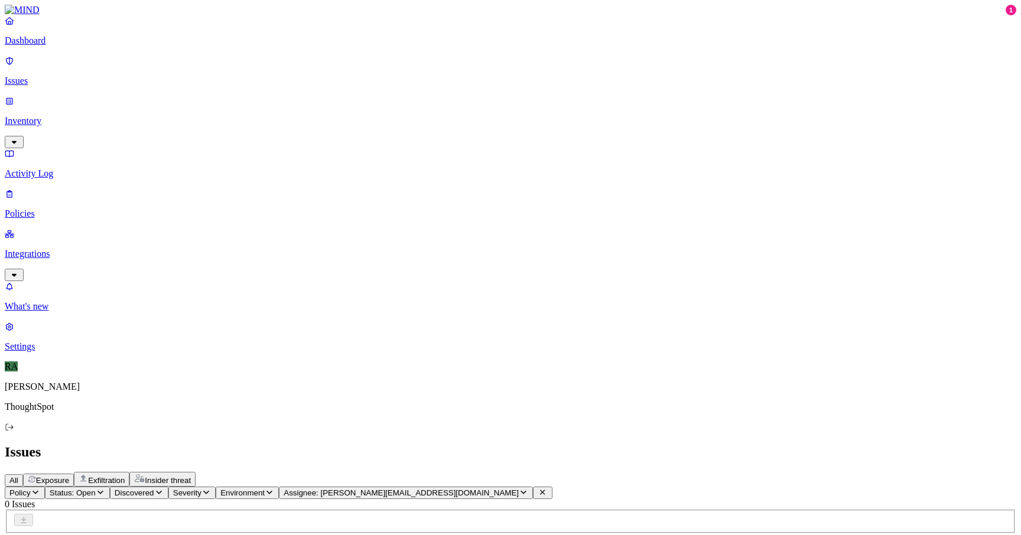
click at [471, 489] on span "Assignee: [PERSON_NAME][EMAIL_ADDRESS][DOMAIN_NAME]" at bounding box center [401, 493] width 235 height 9
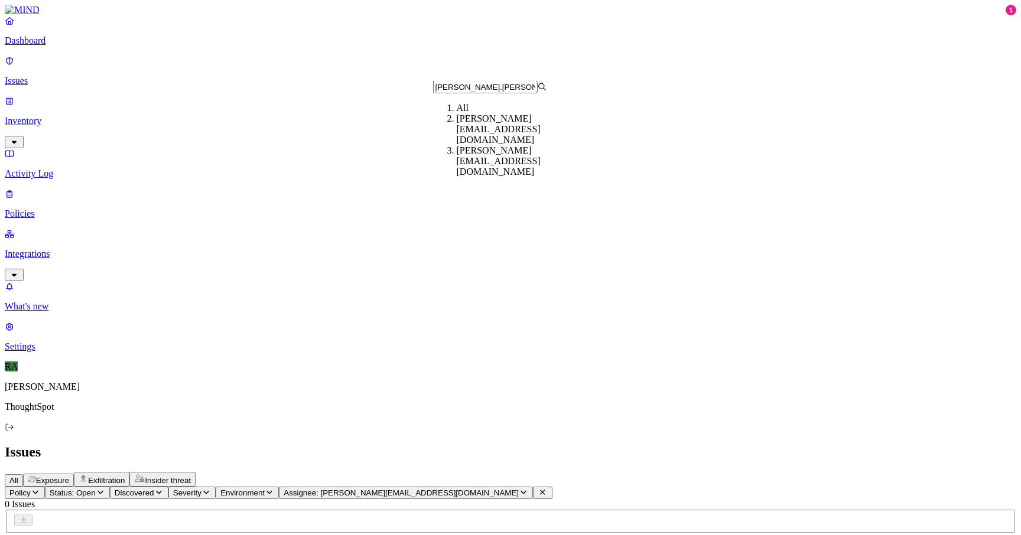
type input "[PERSON_NAME].[PERSON_NAME]"
click at [457, 134] on div "[PERSON_NAME][EMAIL_ADDRESS][DOMAIN_NAME]" at bounding box center [514, 129] width 114 height 32
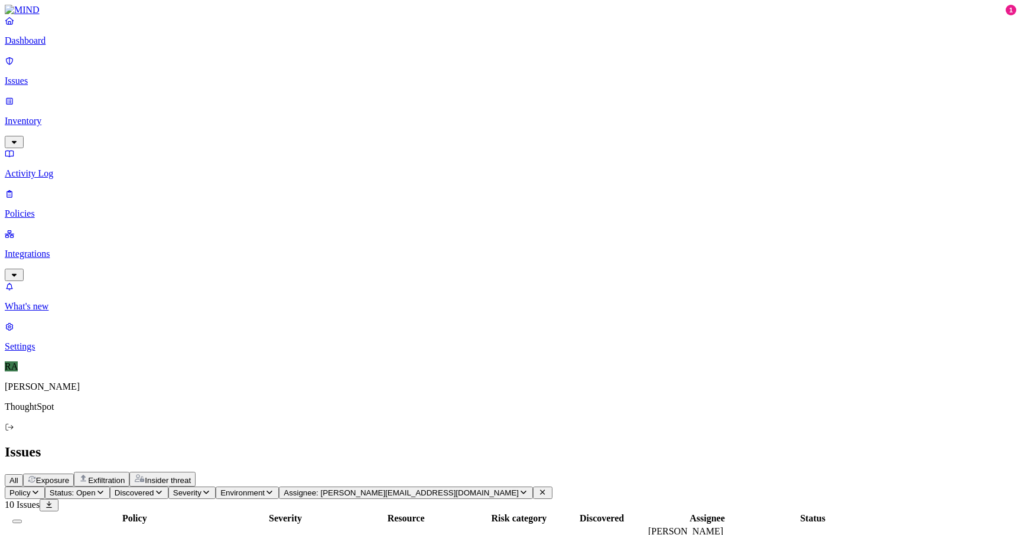
click at [22, 520] on button "Select all" at bounding box center [16, 522] width 9 height 4
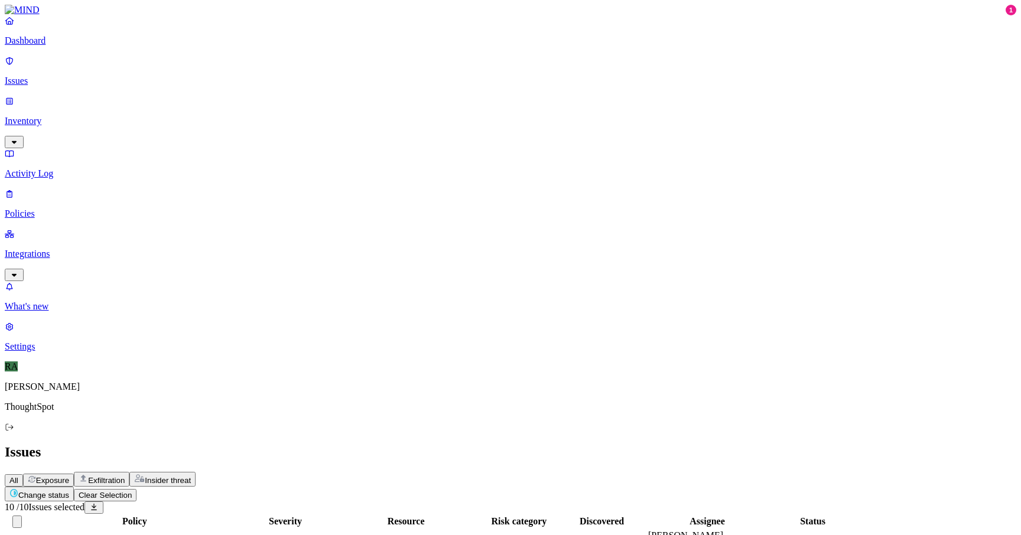
click at [188, 73] on html "Dashboard Issues Inventory Activity Log Policies Integrations What's new 1 Sett…" at bounding box center [510, 441] width 1021 height 882
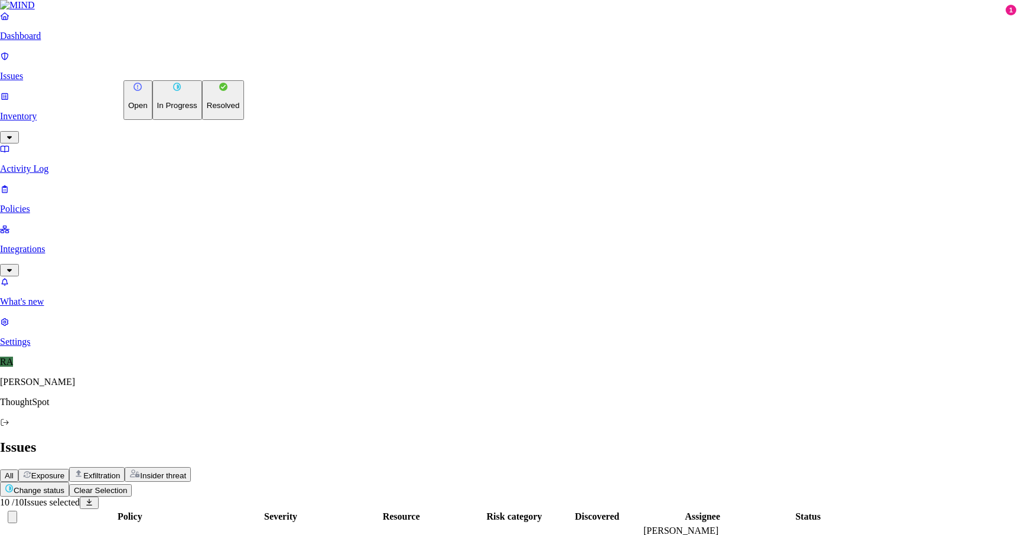
click at [202, 120] on button "Resolved" at bounding box center [223, 100] width 43 height 40
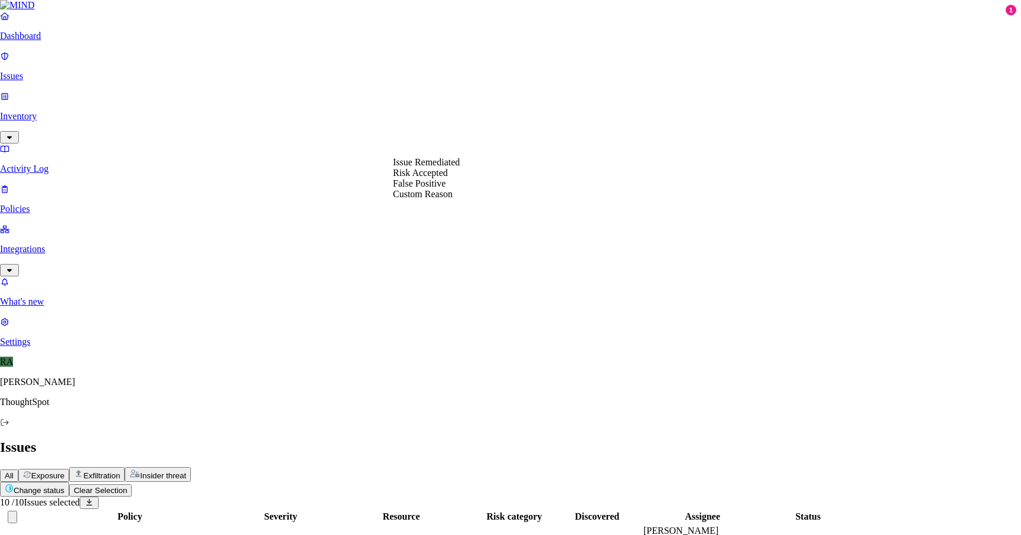
select select "Custom Reason"
type textarea "user deleted the files from local machine"
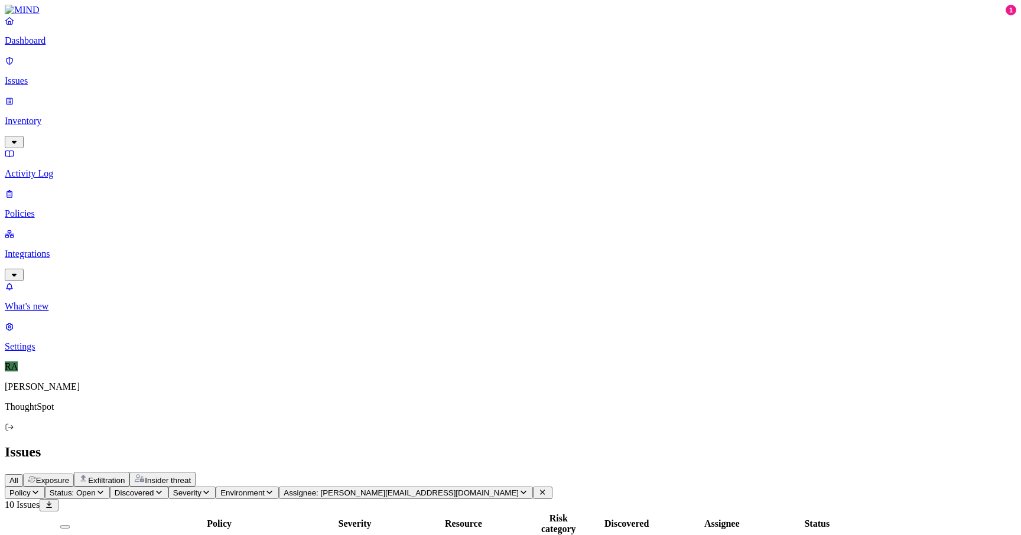
click at [528, 489] on icon "button" at bounding box center [523, 493] width 9 height 8
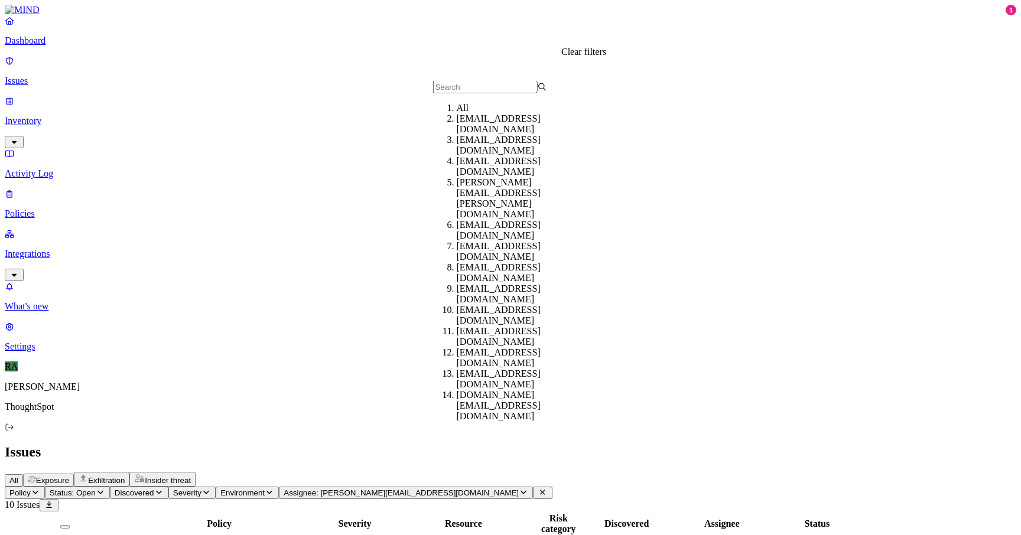
click at [547, 489] on icon at bounding box center [542, 493] width 9 height 8
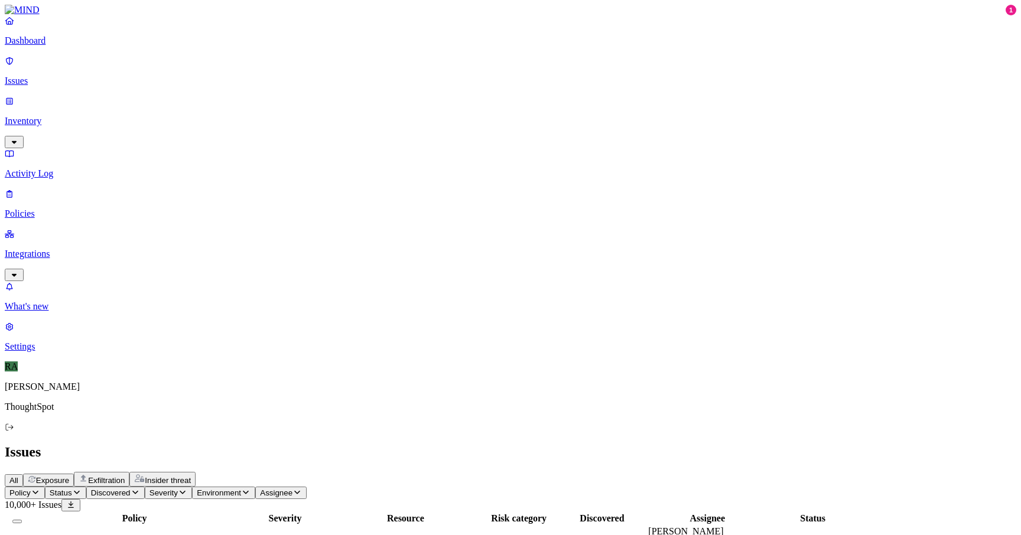
click at [72, 489] on span "Status" at bounding box center [61, 493] width 22 height 9
click at [214, 94] on div "Open" at bounding box center [214, 106] width 0 height 33
click at [415, 444] on div "Issues" at bounding box center [510, 452] width 1011 height 16
copy span "[PERSON_NAME].chauhan"
drag, startPoint x: 796, startPoint y: 116, endPoint x: 865, endPoint y: 121, distance: 68.7
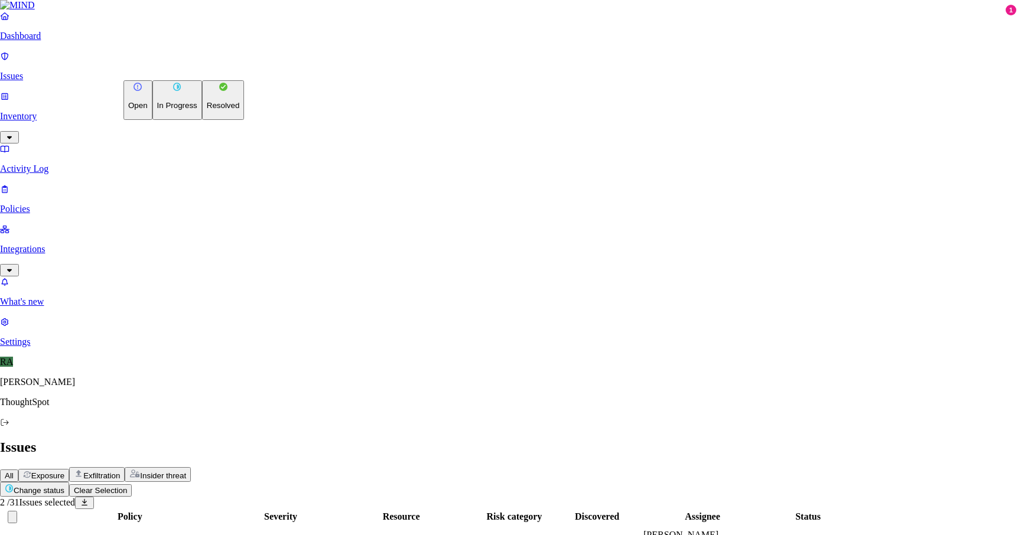
click at [207, 110] on p "Resolved" at bounding box center [223, 105] width 33 height 9
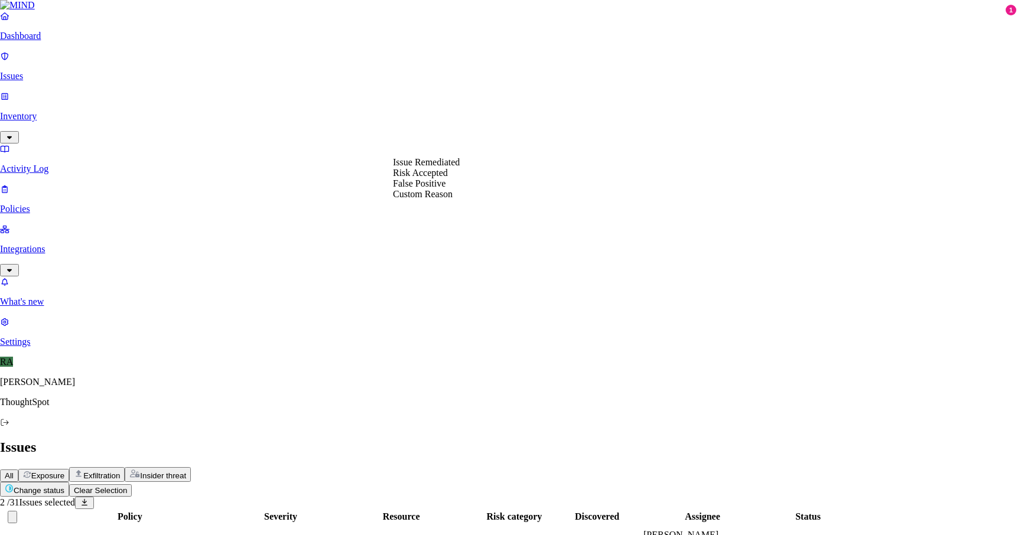
select select "Risk Accepted"
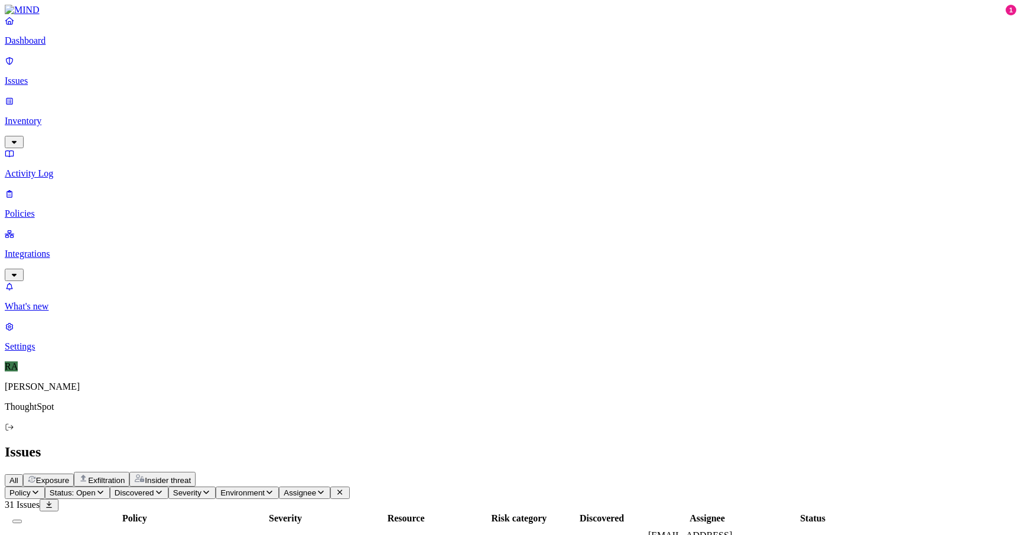
click at [714, 487] on header "Policy Status: Open Discovered Severity Environment Assignee 31 Issues" at bounding box center [510, 499] width 1011 height 25
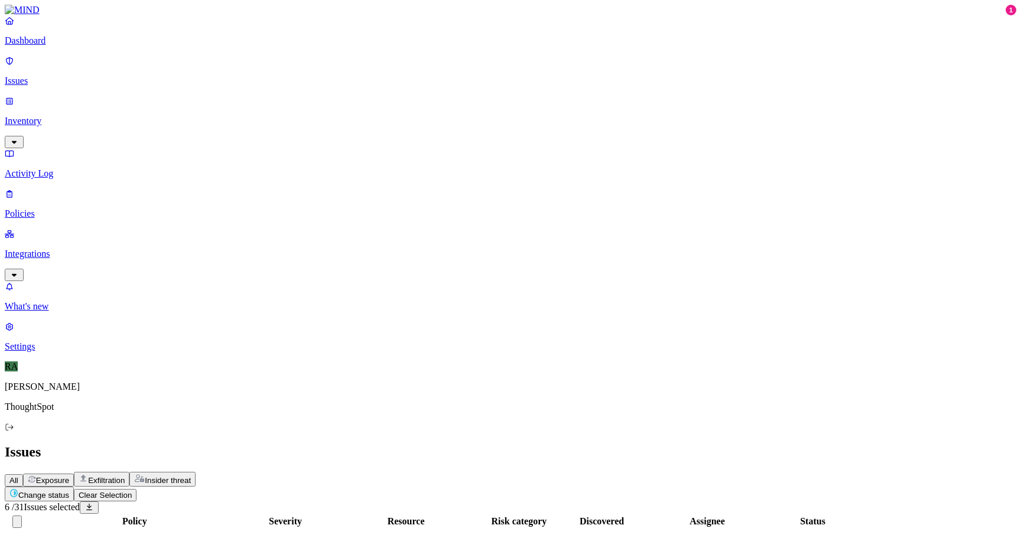
scroll to position [295, 0]
type button "on"
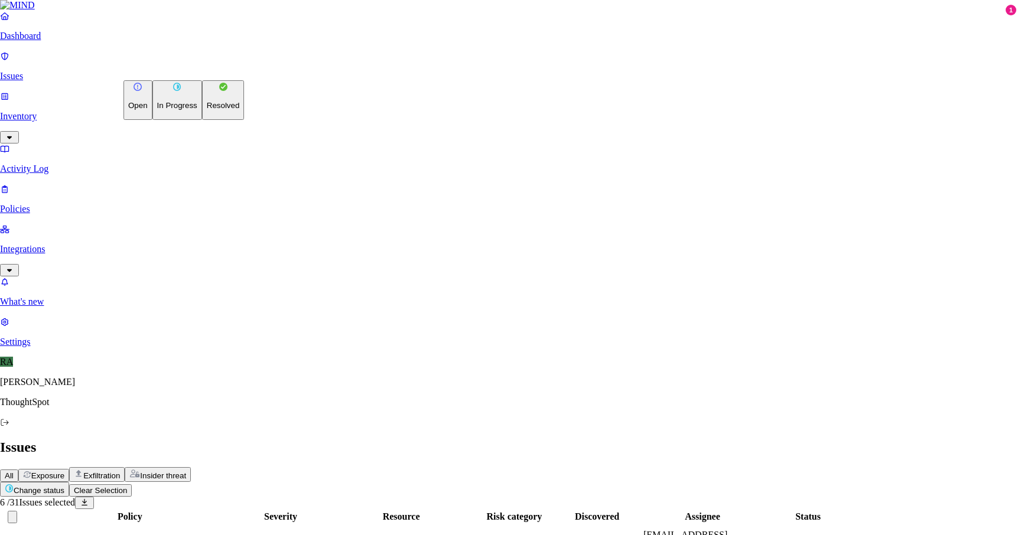
click at [207, 110] on p "Resolved" at bounding box center [223, 105] width 33 height 9
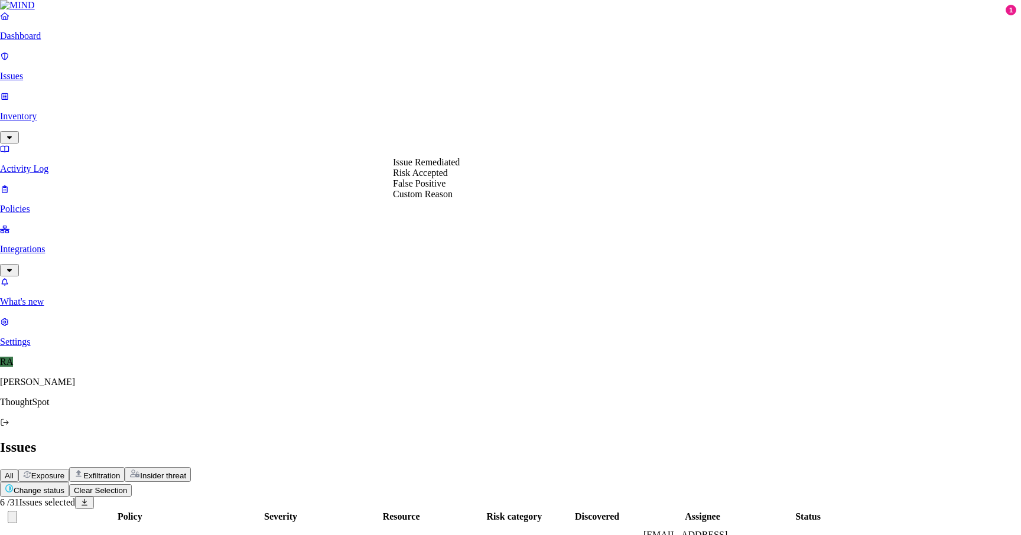
select select "Risk Accepted"
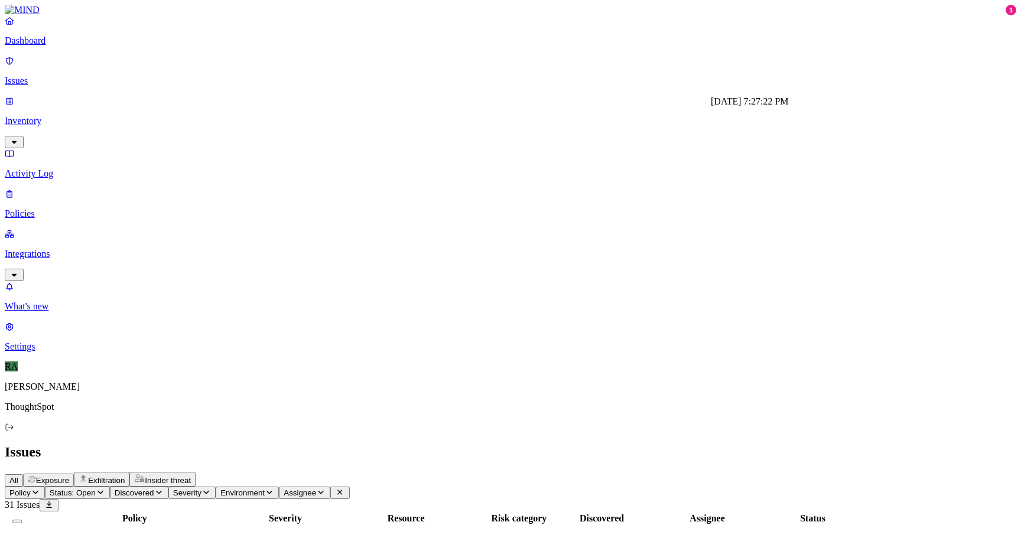
drag, startPoint x: 718, startPoint y: 43, endPoint x: 820, endPoint y: 43, distance: 102.2
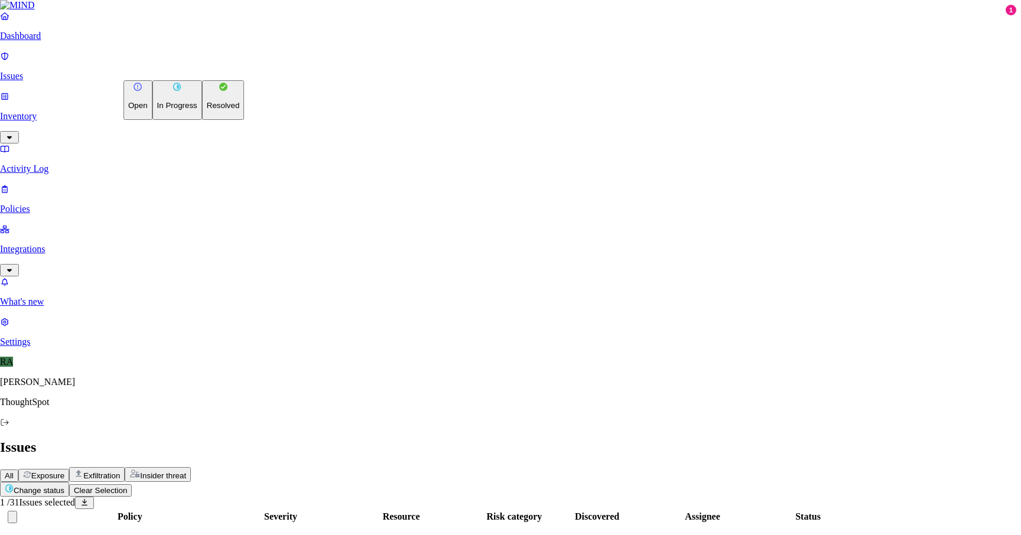
click at [169, 110] on p "In Progress" at bounding box center [177, 105] width 40 height 9
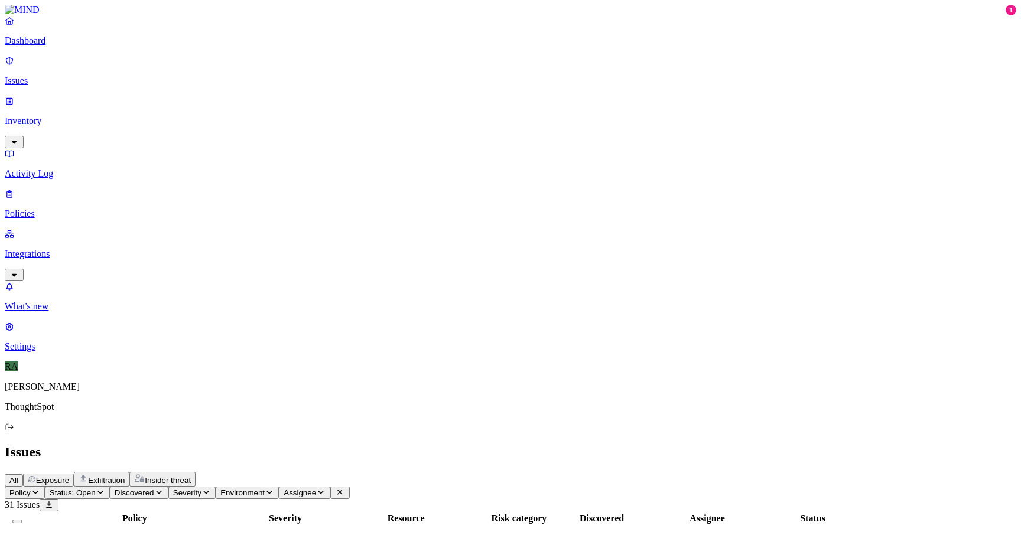
drag, startPoint x: 848, startPoint y: 140, endPoint x: 861, endPoint y: 141, distance: 13.0
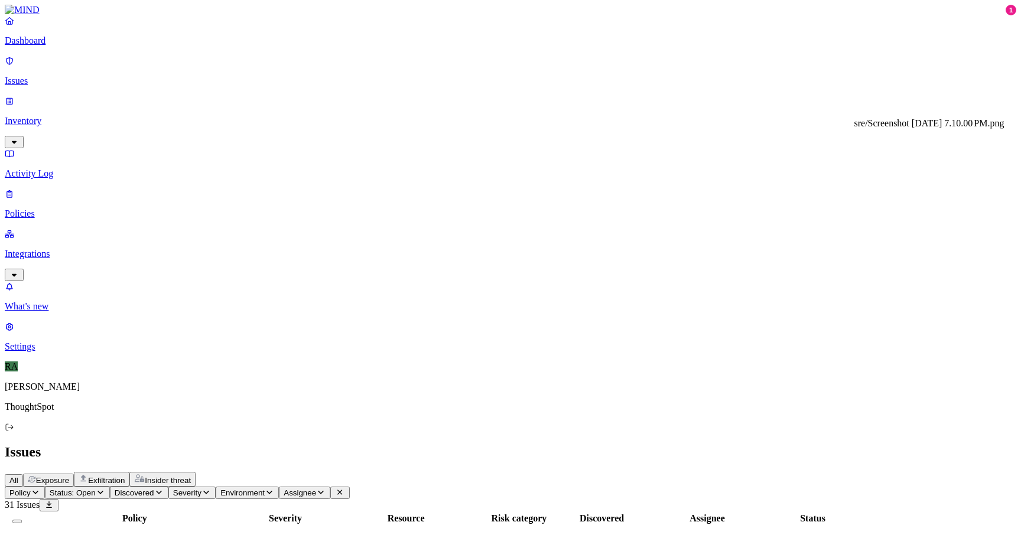
copy div "sre/"
drag, startPoint x: 901, startPoint y: 140, endPoint x: 939, endPoint y: 140, distance: 37.8
drag, startPoint x: 904, startPoint y: 141, endPoint x: 898, endPoint y: 151, distance: 11.7
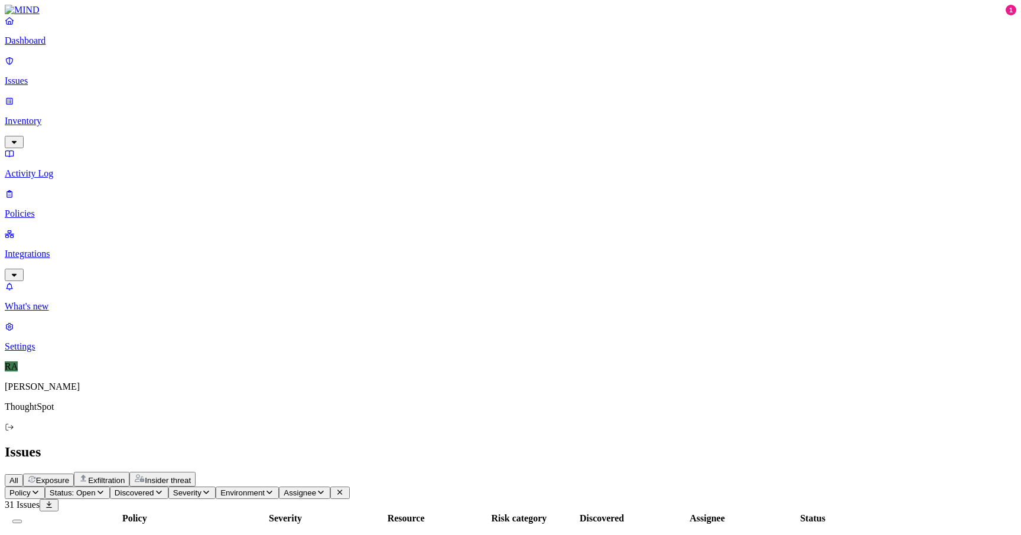
copy div "[DATE] 7.10.00 PM.png"
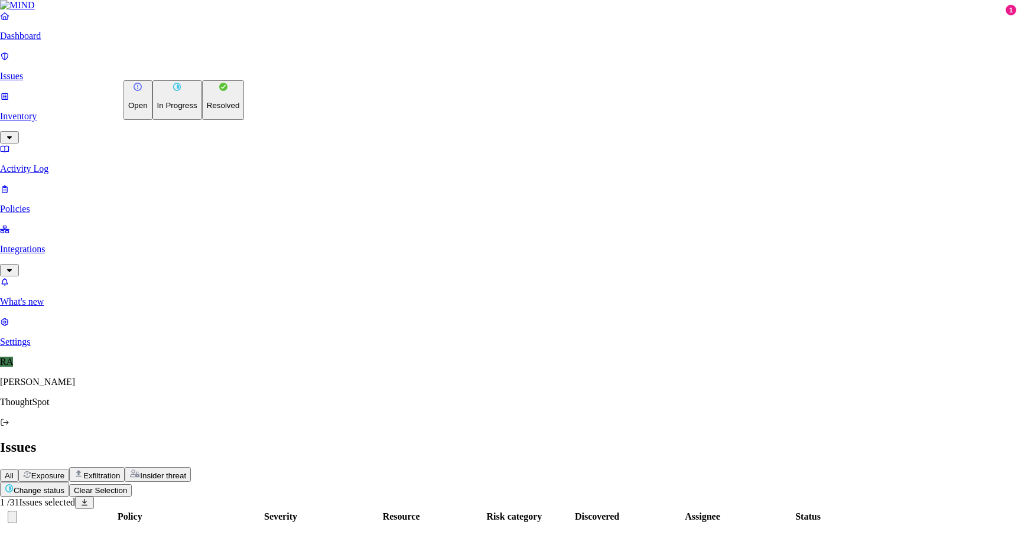
click at [167, 120] on div "Open In Progress Resolved" at bounding box center [183, 100] width 121 height 40
click at [207, 110] on p "Resolved" at bounding box center [223, 105] width 33 height 9
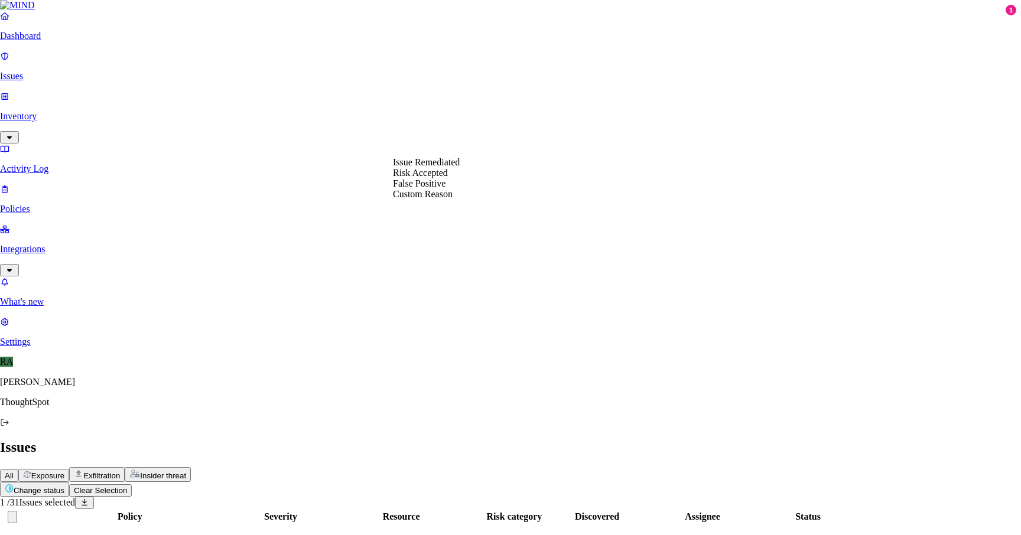
select select "Custom Reason"
type textarea "its just client id"
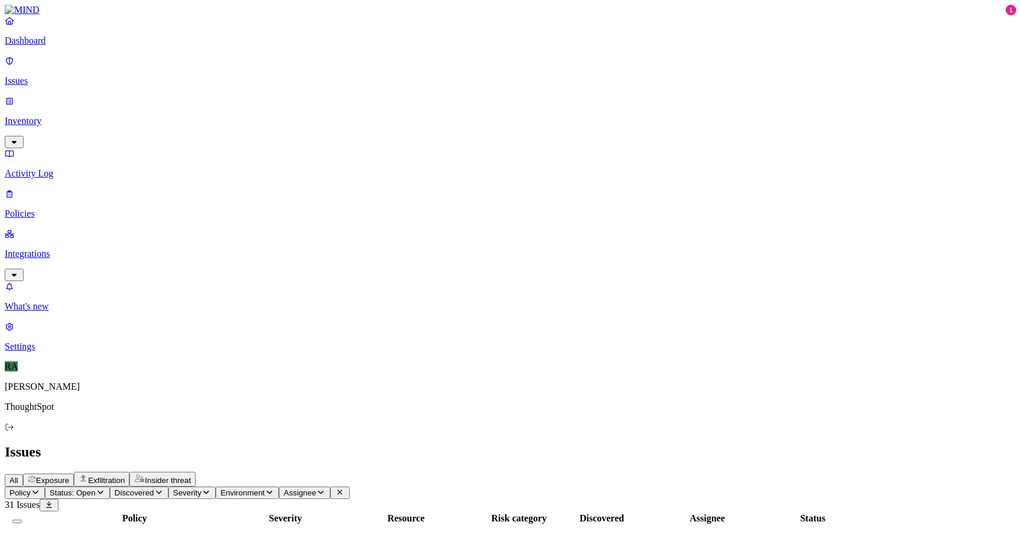
scroll to position [106, 0]
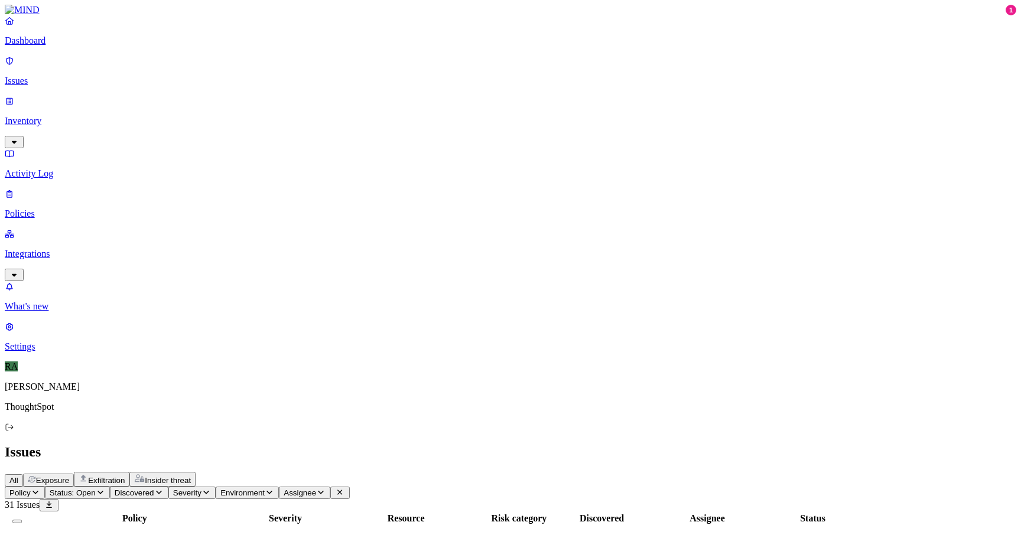
scroll to position [106, 0]
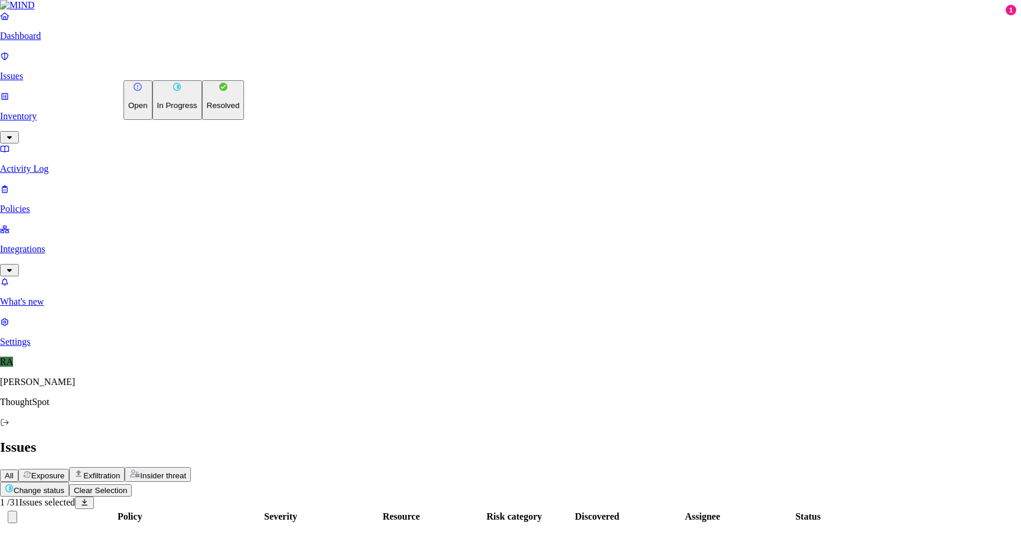
click at [207, 110] on p "Resolved" at bounding box center [223, 105] width 33 height 9
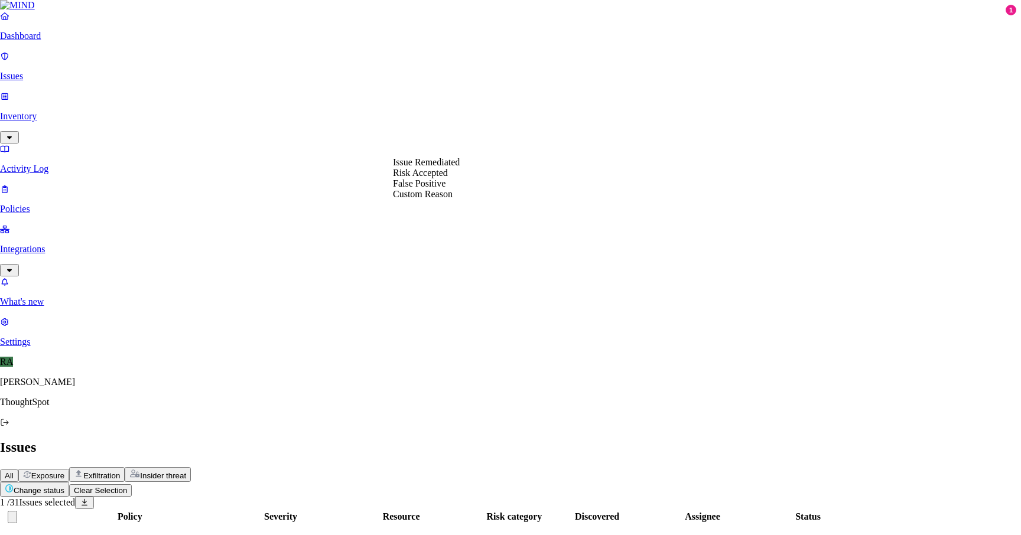
select select "False Positive"
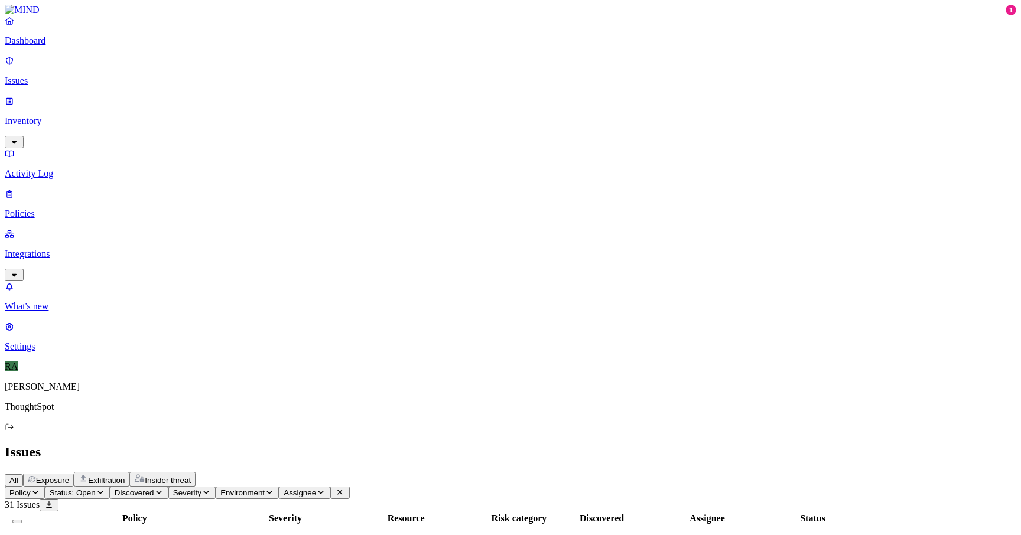
scroll to position [83, 0]
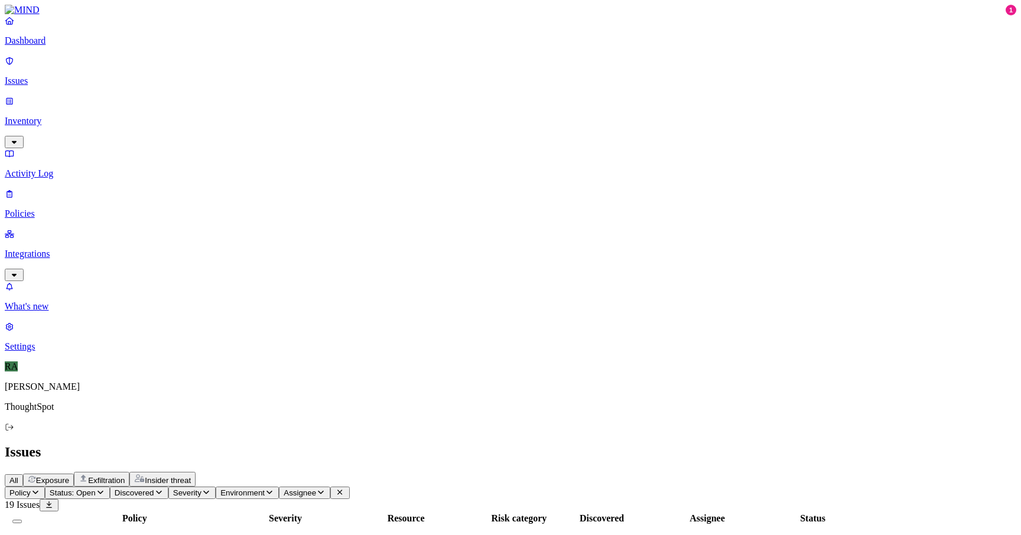
scroll to position [222, 0]
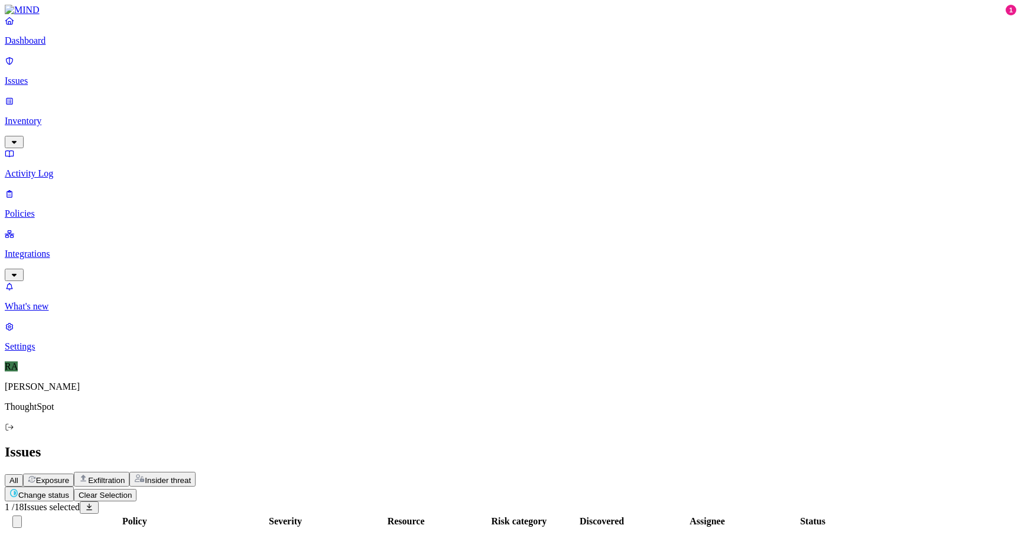
scroll to position [14, 0]
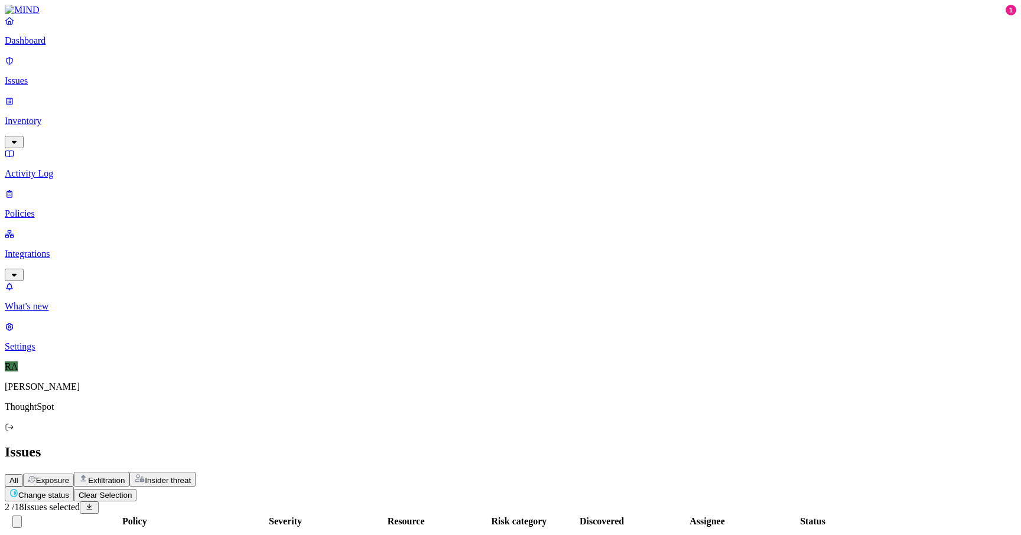
click at [74, 487] on button "Change status" at bounding box center [39, 494] width 69 height 15
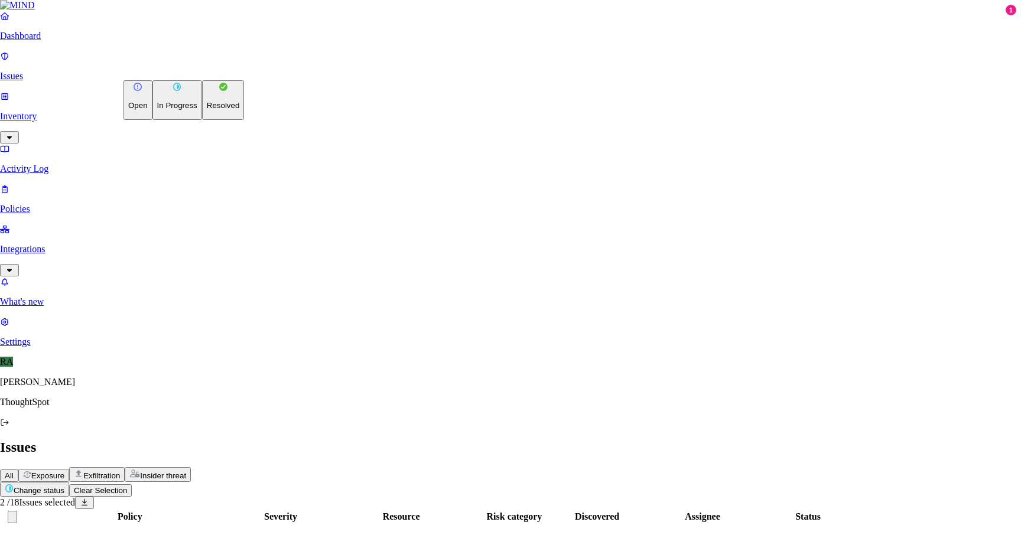
click at [202, 120] on button "Resolved" at bounding box center [223, 100] width 43 height 40
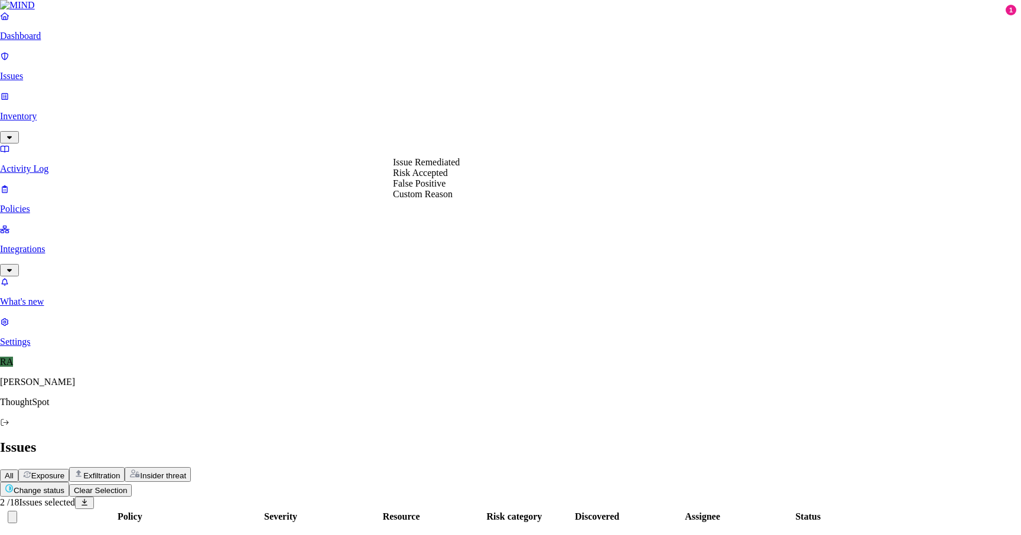
select select "Risk Accepted"
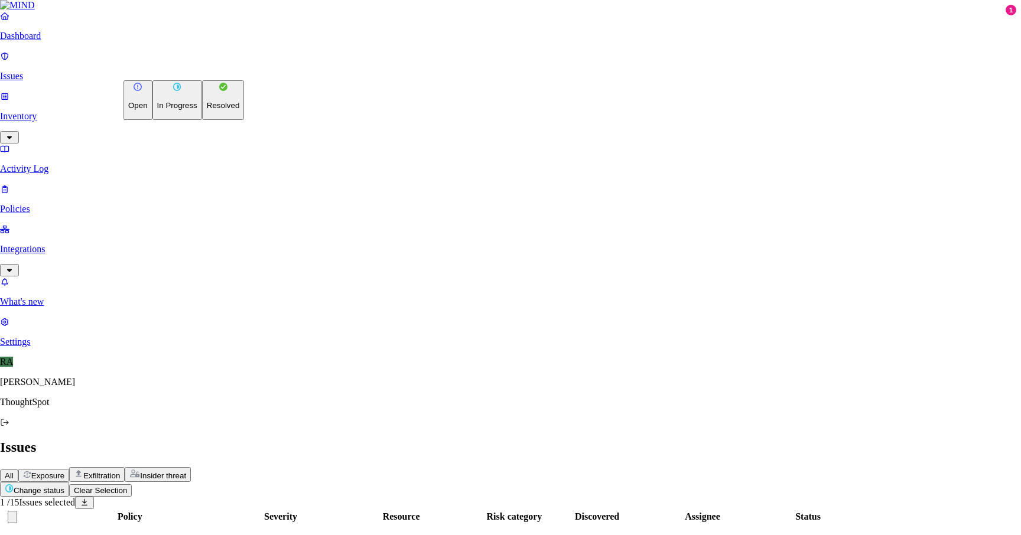
click at [207, 110] on p "Resolved" at bounding box center [223, 105] width 33 height 9
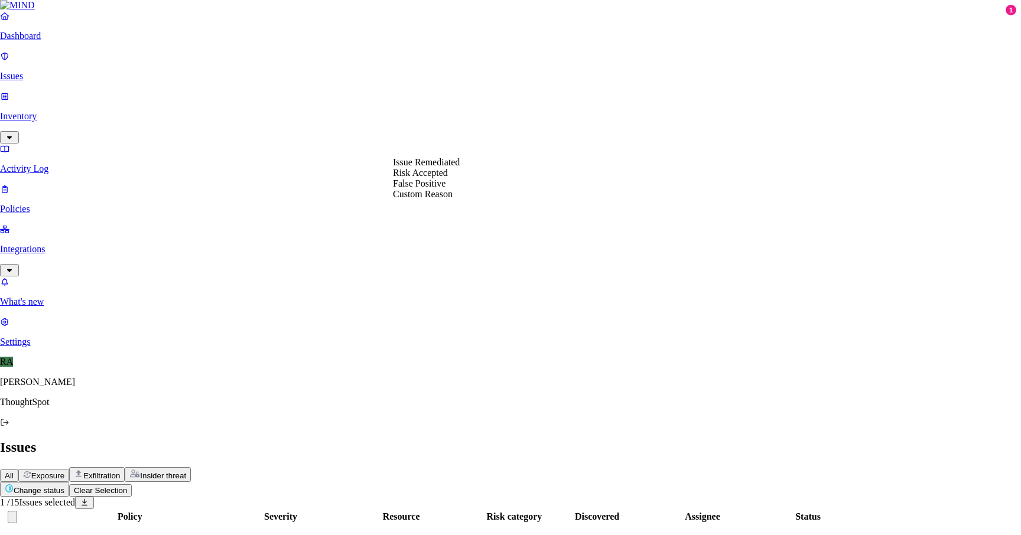
select select "Custom Reason"
type textarea "enaged with user waiting for response"
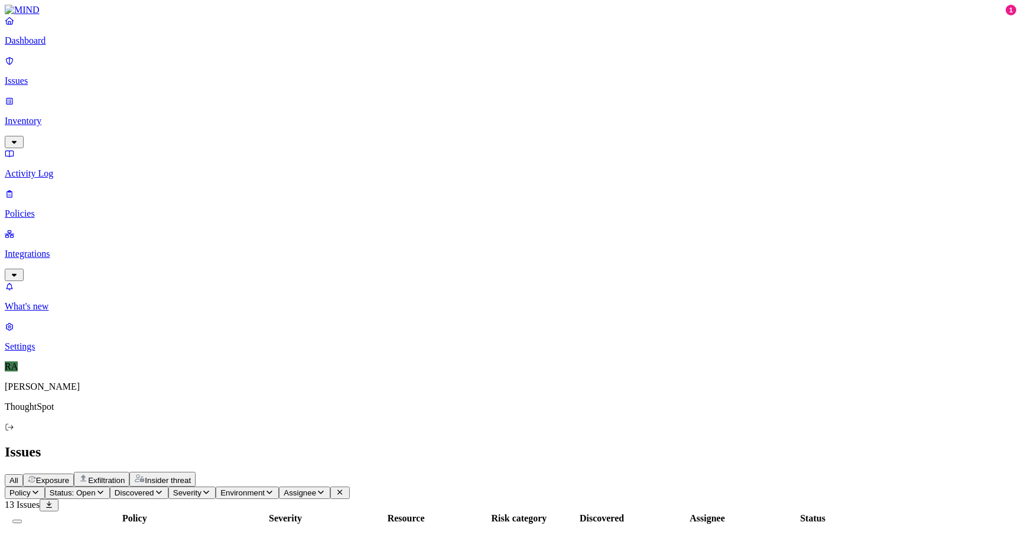
scroll to position [221, 0]
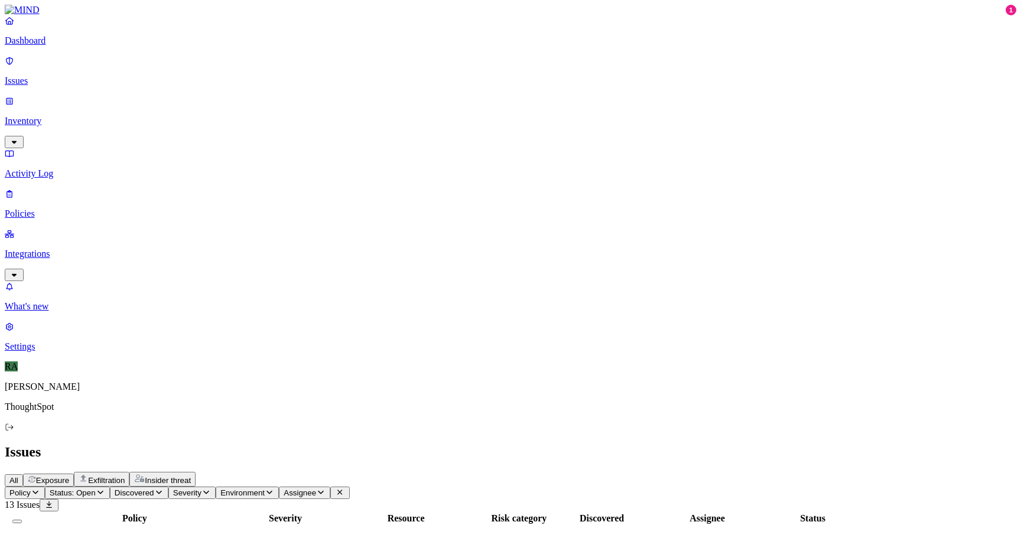
drag, startPoint x: 848, startPoint y: 154, endPoint x: 873, endPoint y: 155, distance: 25.4
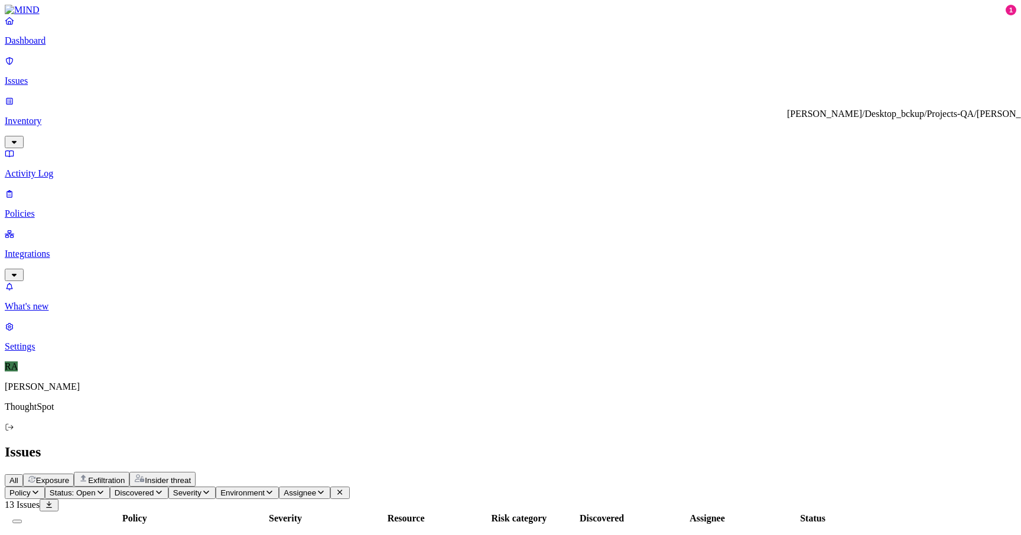
copy div "Arshad"
drag, startPoint x: 778, startPoint y: 43, endPoint x: 715, endPoint y: 43, distance: 63.2
copy h3 "zmq_curve.7"
drag, startPoint x: 896, startPoint y: 125, endPoint x: 790, endPoint y: 109, distance: 107.4
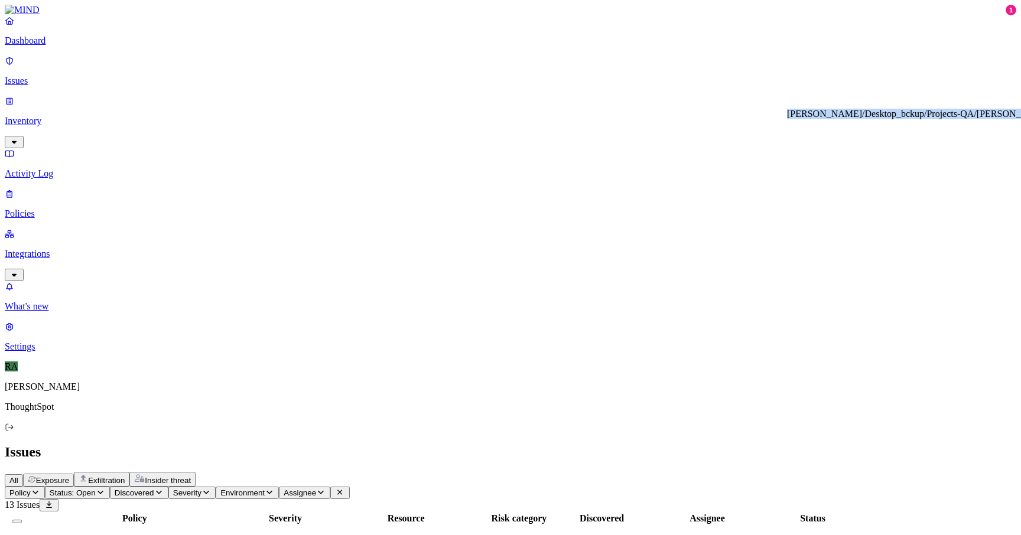
copy div "[PERSON_NAME]/Desktop_bckup/Projects-QA/[PERSON_NAME]/.[PERSON_NAME]/share/man/…"
drag, startPoint x: 787, startPoint y: 45, endPoint x: 715, endPoint y: 45, distance: 72.1
copy h3 "zmq_curve.7"
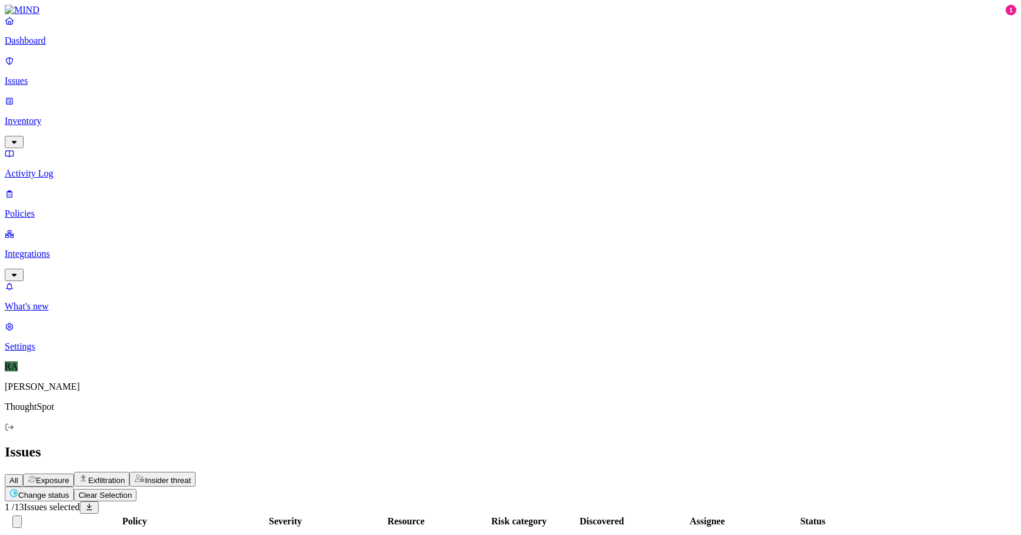
click at [206, 70] on html "Dashboard Issues Inventory Activity Log Policies Integrations What's new 1 Sett…" at bounding box center [510, 524] width 1021 height 1049
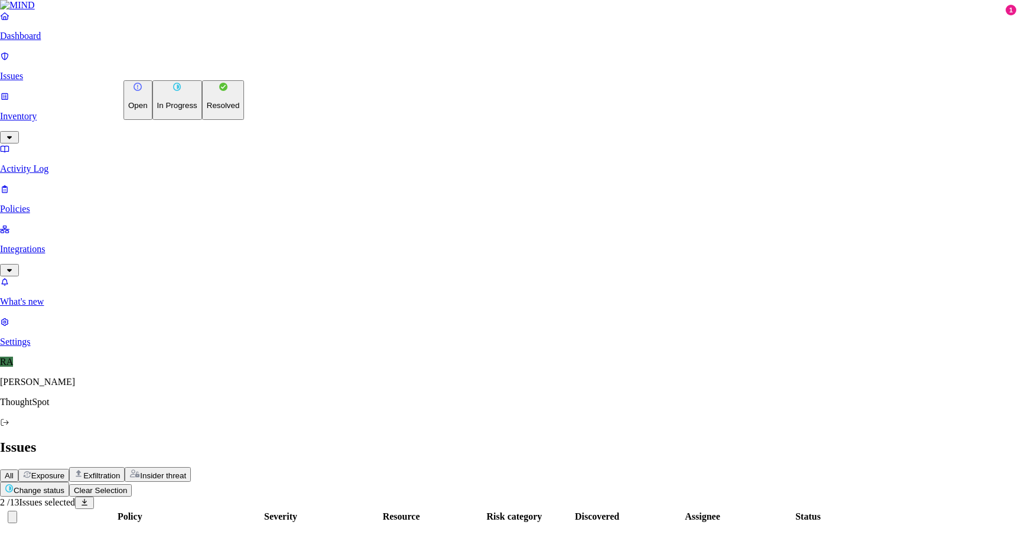
click at [161, 120] on div "Open In Progress Resolved" at bounding box center [183, 100] width 121 height 40
click at [202, 120] on button "Resolved" at bounding box center [223, 100] width 43 height 40
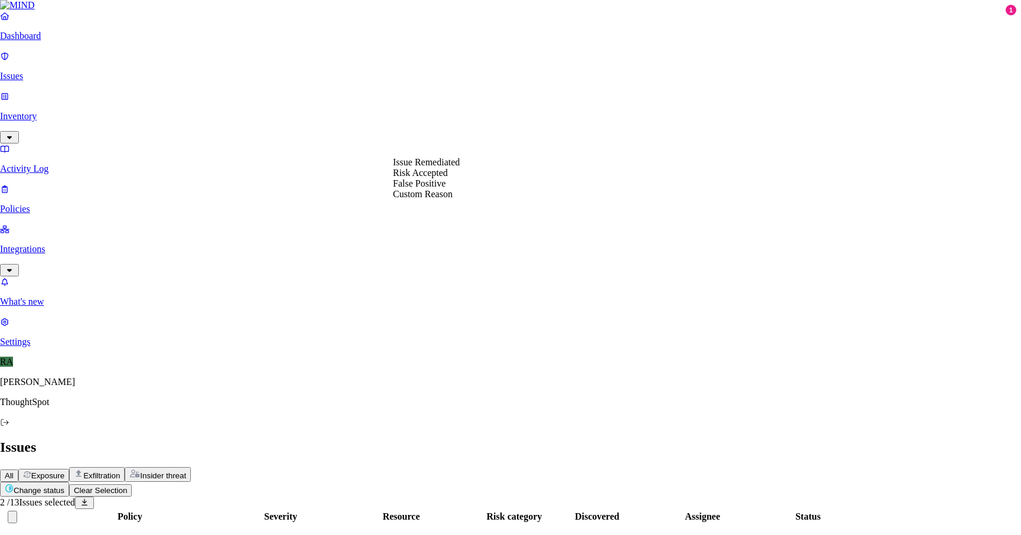
select select "Custom Reason"
type textarea "requested user to delet the file ans save it in 1pass"
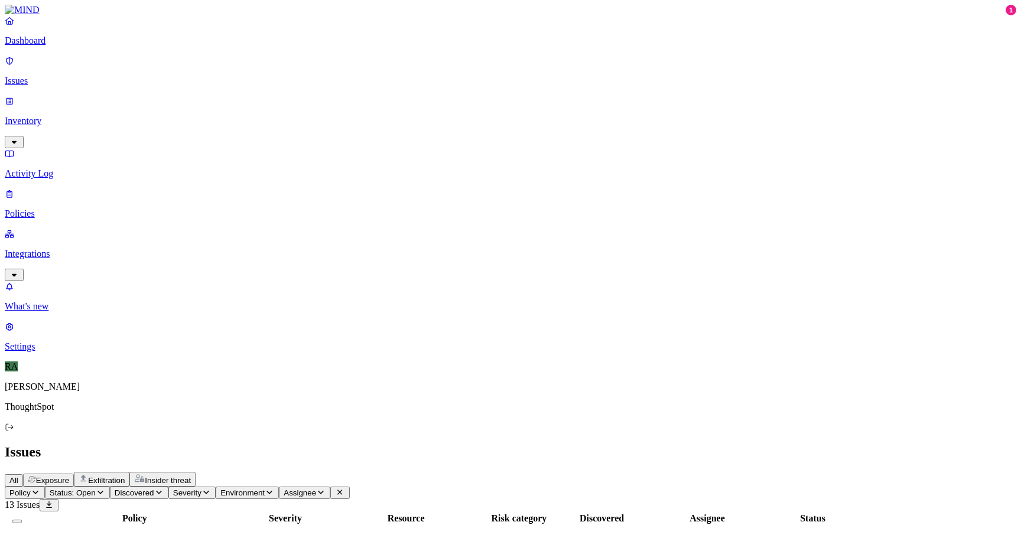
drag, startPoint x: 796, startPoint y: 238, endPoint x: 777, endPoint y: 254, distance: 24.7
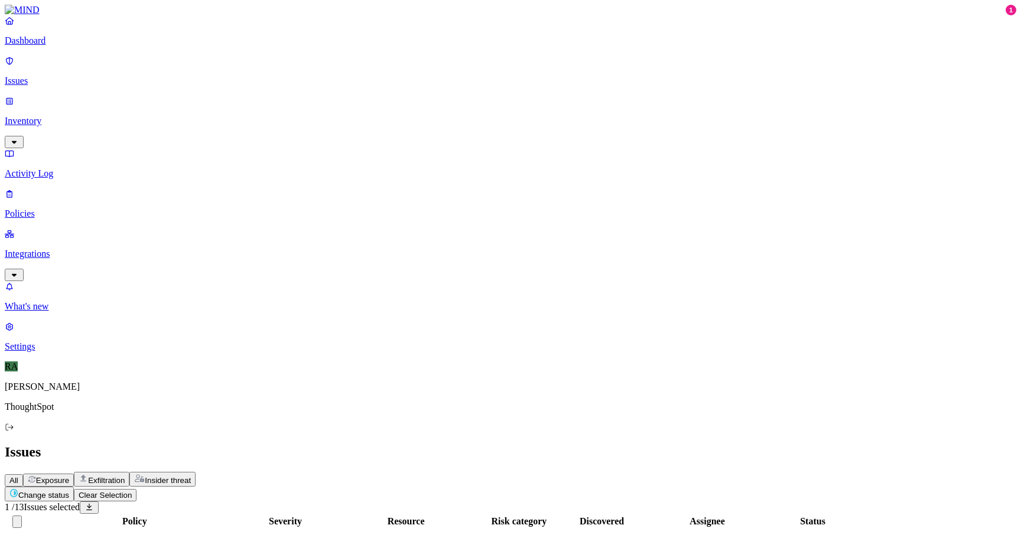
click at [188, 70] on html "Dashboard Issues Inventory Activity Log Policies Integrations What's new 1 Sett…" at bounding box center [510, 486] width 1021 height 972
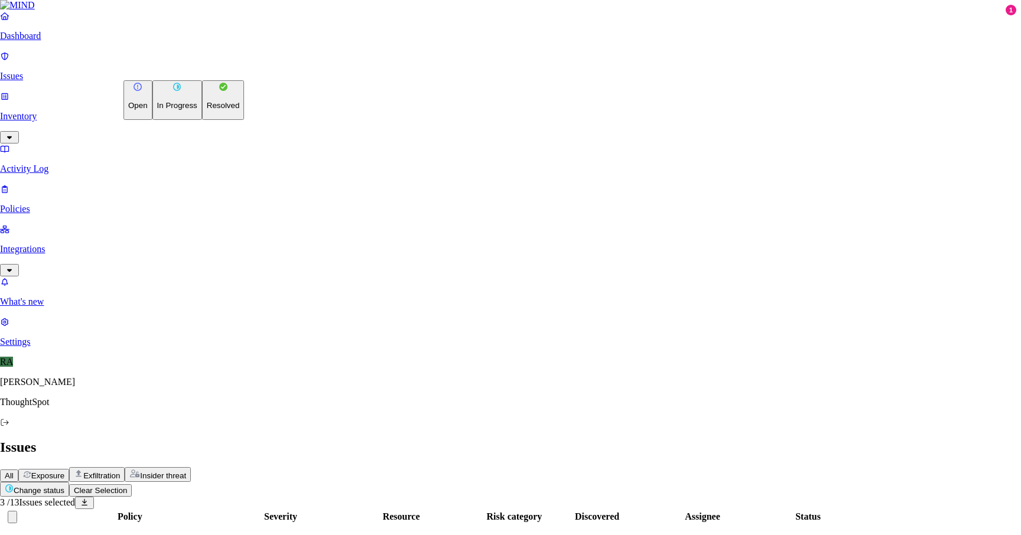
click at [207, 110] on p "Resolved" at bounding box center [223, 105] width 33 height 9
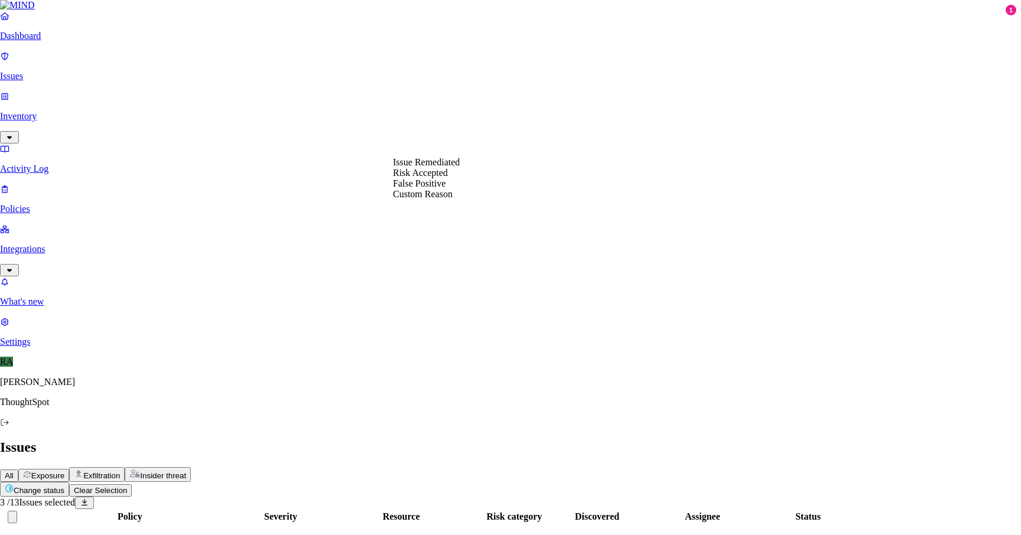
select select "Custom Reason"
type textarea "user laptop is being replaced so staored in gdrive and requested user to save i…"
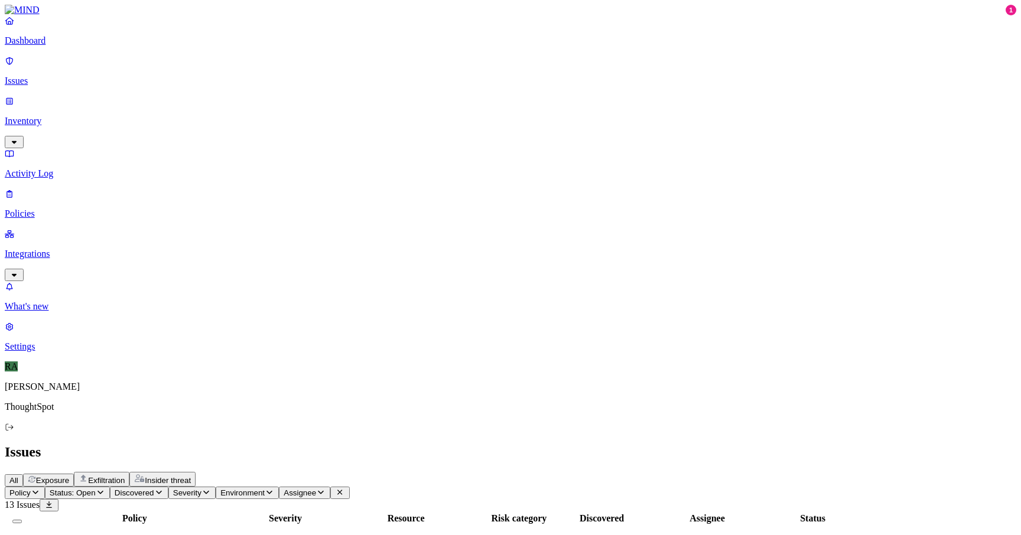
drag, startPoint x: 848, startPoint y: 142, endPoint x: 894, endPoint y: 143, distance: 46.1
copy div "[PERSON_NAME]"
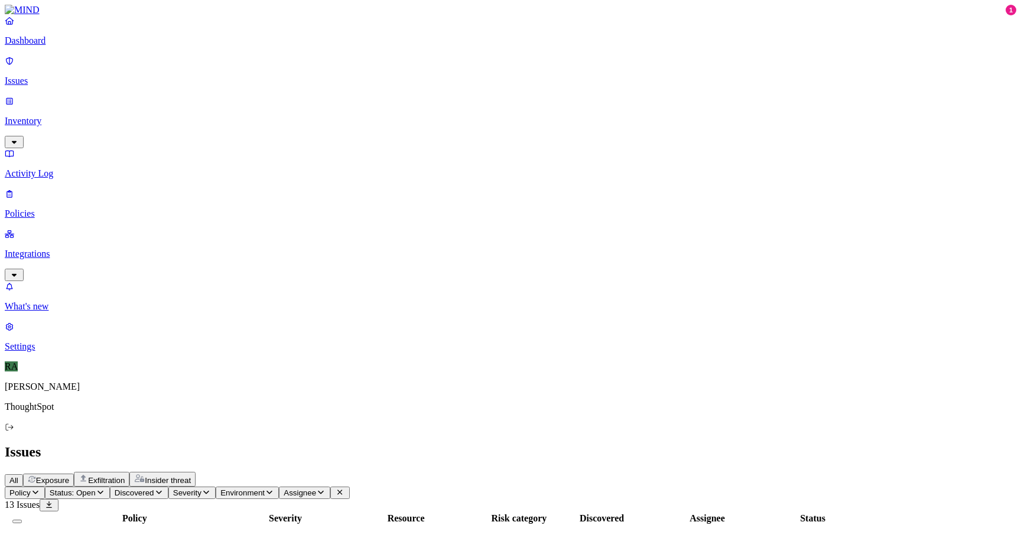
drag, startPoint x: 850, startPoint y: 41, endPoint x: 704, endPoint y: 43, distance: 146.5
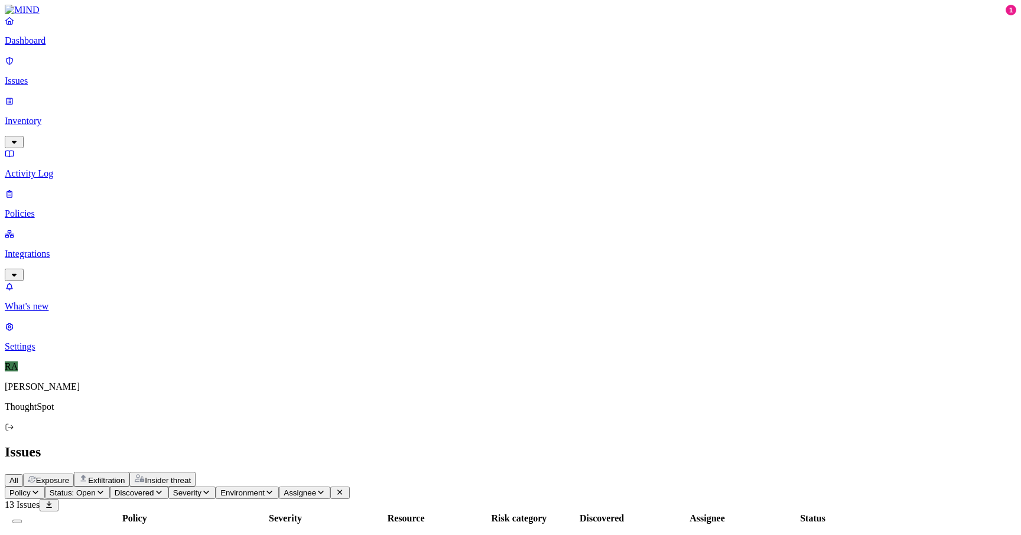
copy h3 "github workflow.ipynb"
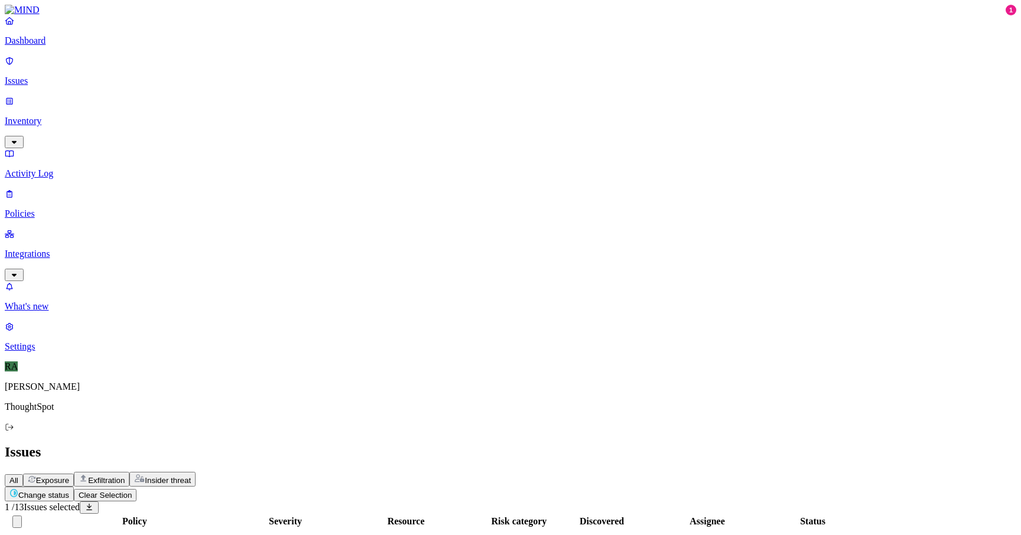
click at [177, 69] on html "Dashboard Issues Inventory Activity Log Policies Integrations What's new 1 Sett…" at bounding box center [510, 418] width 1021 height 837
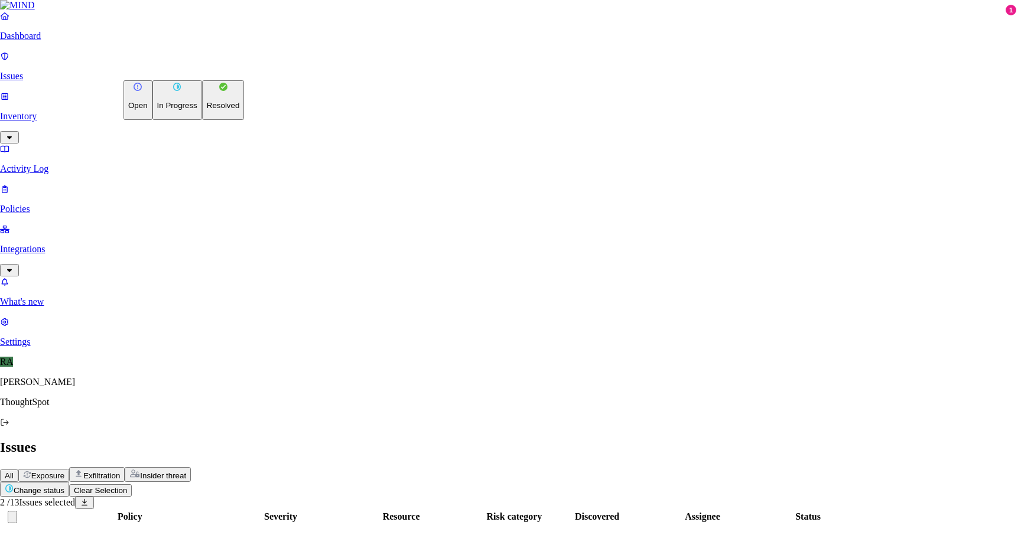
click at [207, 110] on p "Resolved" at bounding box center [223, 105] width 33 height 9
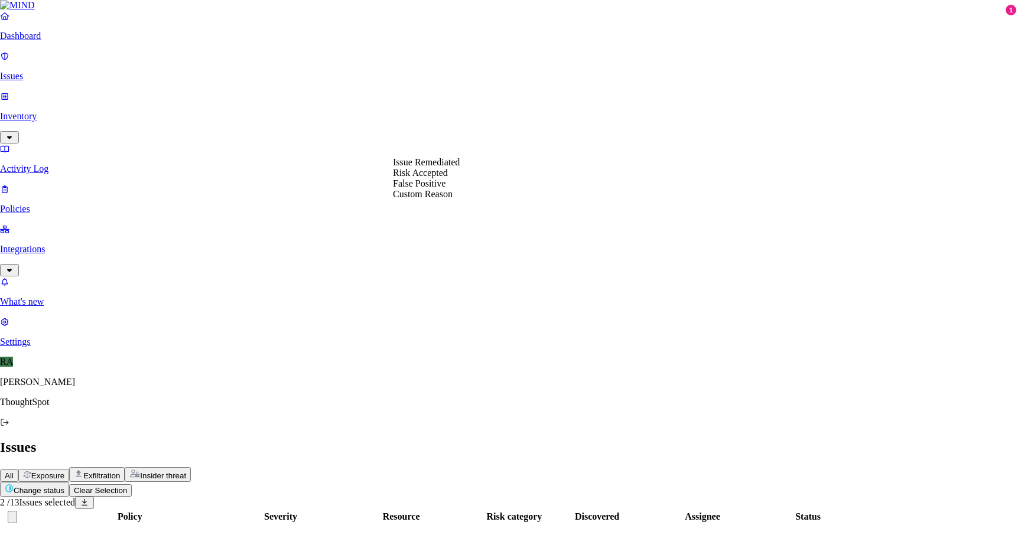
select select "Custom Reason"
type textarea "Informed user to delete"
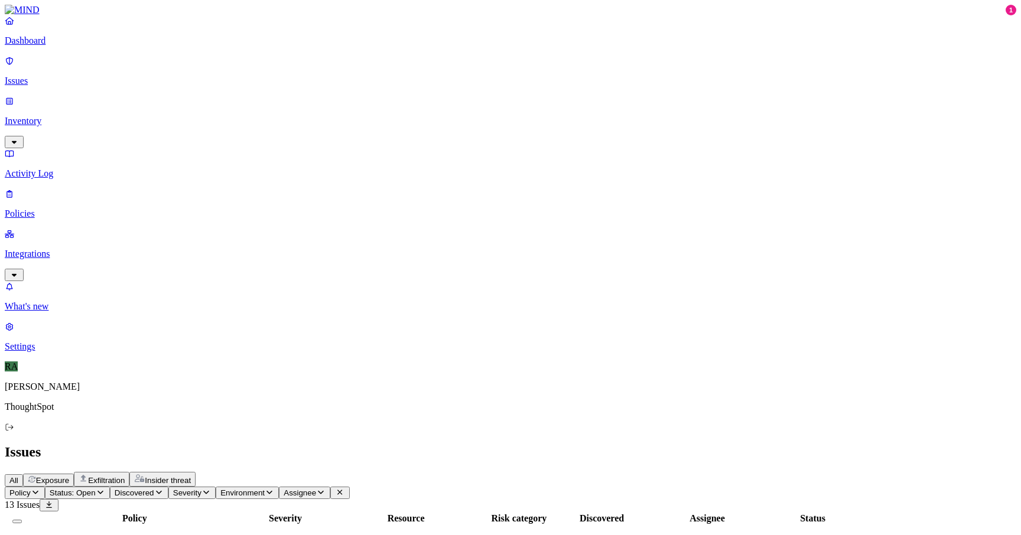
scroll to position [157, 0]
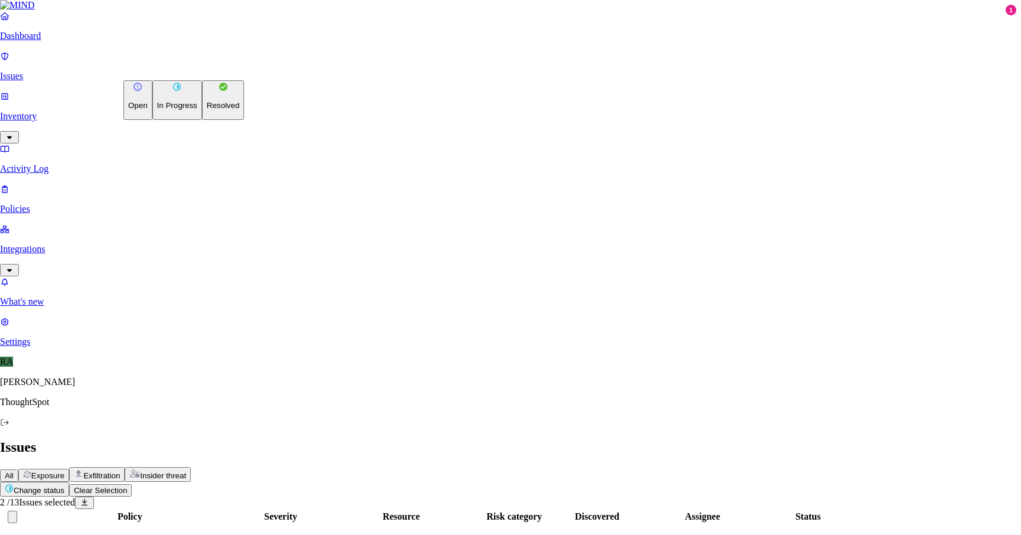
click at [172, 68] on html "Dashboard Issues Inventory Activity Log Policies Integrations What's new 1 Sett…" at bounding box center [510, 384] width 1021 height 769
click at [207, 110] on p "Resolved" at bounding box center [223, 105] width 33 height 9
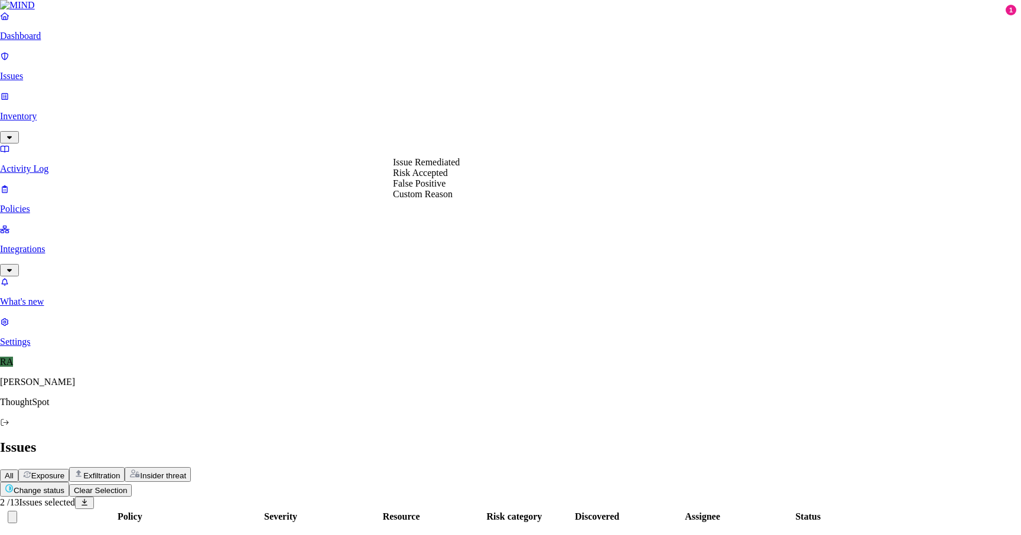
select select "Risk Accepted"
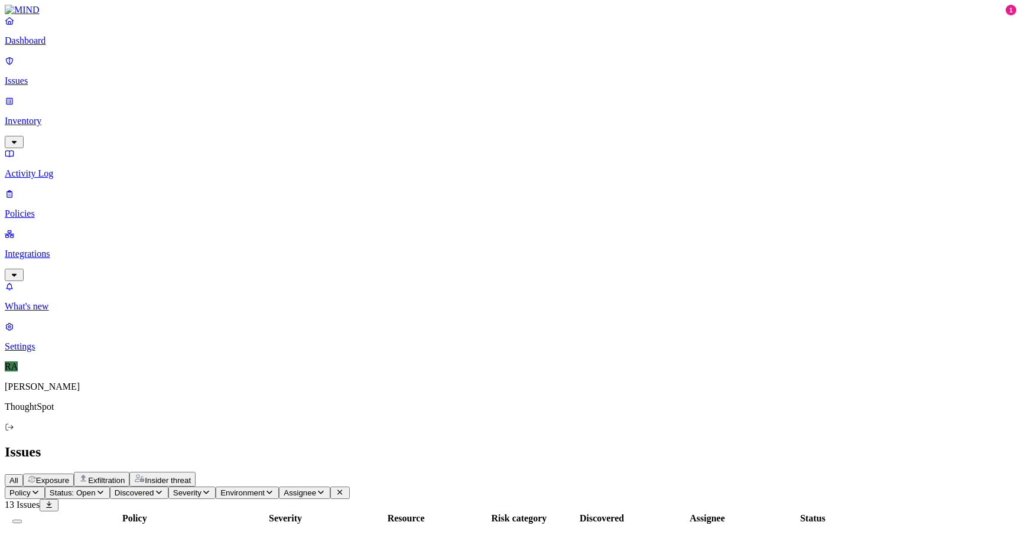
scroll to position [152, 0]
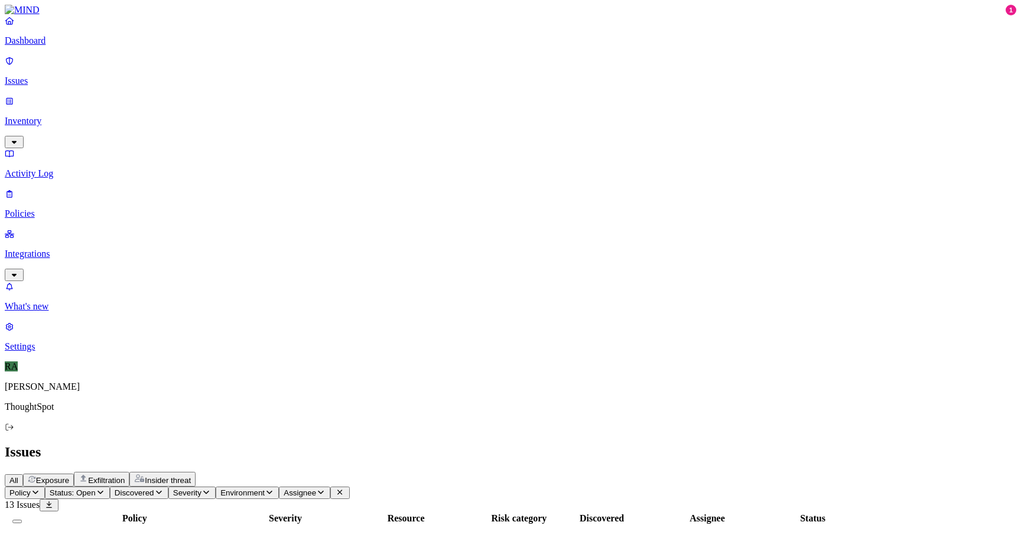
drag, startPoint x: 905, startPoint y: 48, endPoint x: 717, endPoint y: 44, distance: 187.9
copy h3 "dbt-project-analytics-f0094b950f42.json"
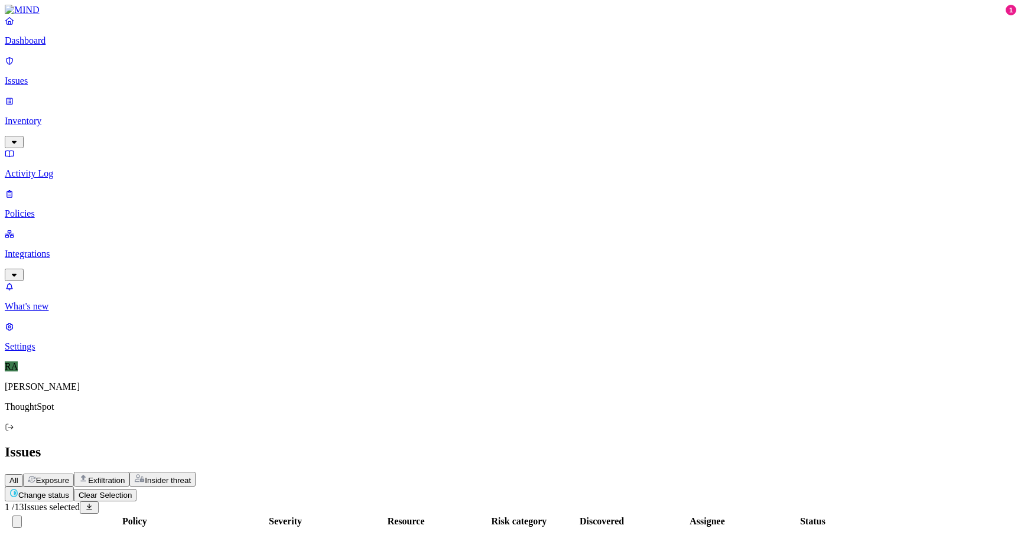
click at [187, 66] on html "Dashboard Issues Inventory Activity Log Policies Integrations What's new 1 Sett…" at bounding box center [510, 344] width 1021 height 688
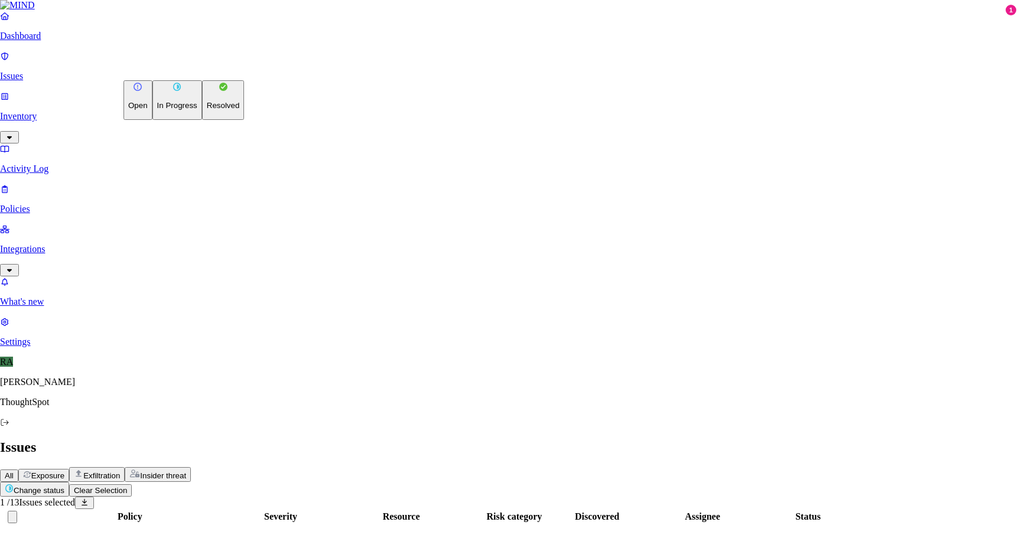
click at [202, 120] on button "Resolved" at bounding box center [223, 100] width 43 height 40
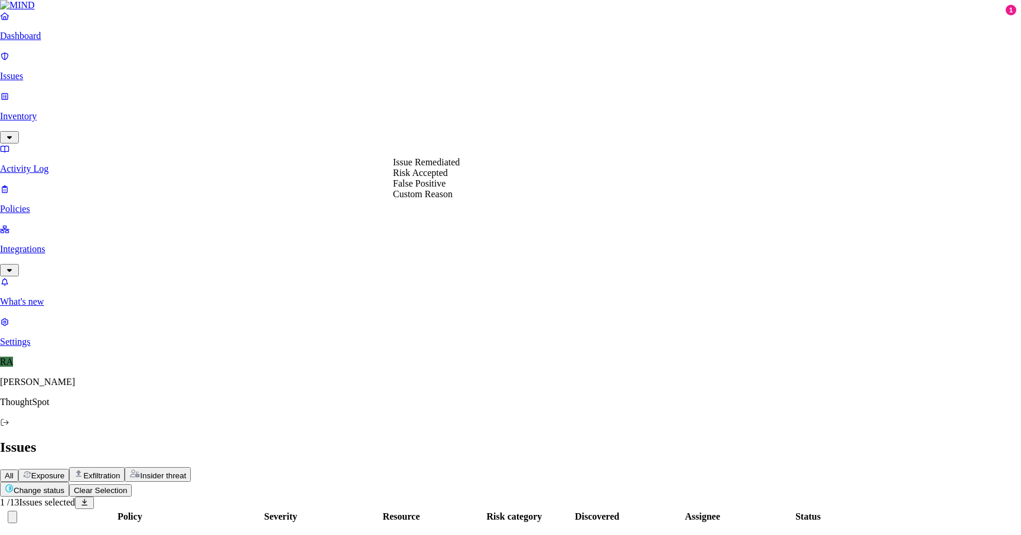
select select "Custom Reason"
select select "Issue Remediated"
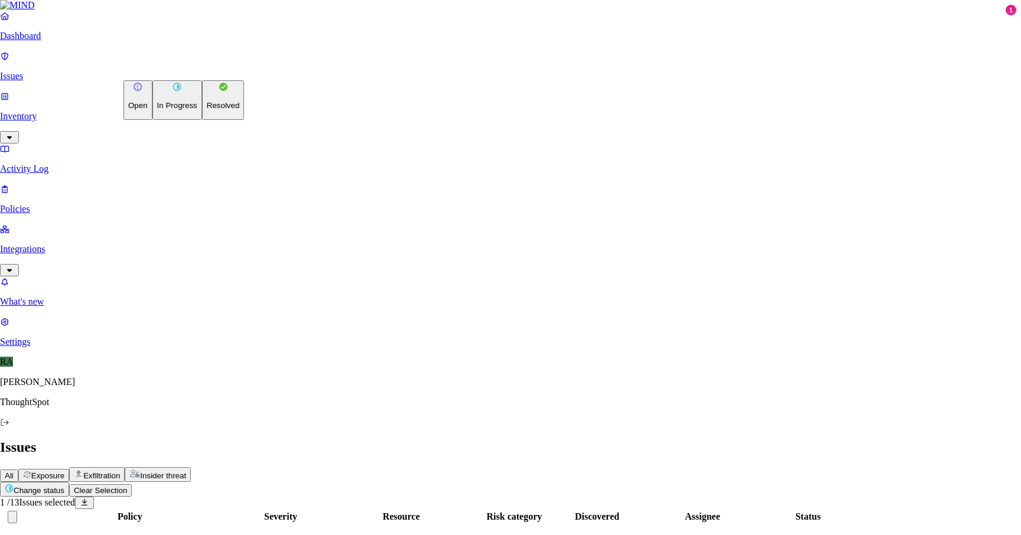
click at [180, 74] on html "Dashboard Issues Inventory Activity Log Policies Integrations What's new 1 Sett…" at bounding box center [510, 347] width 1021 height 695
click at [202, 120] on button "Resolved" at bounding box center [223, 100] width 43 height 40
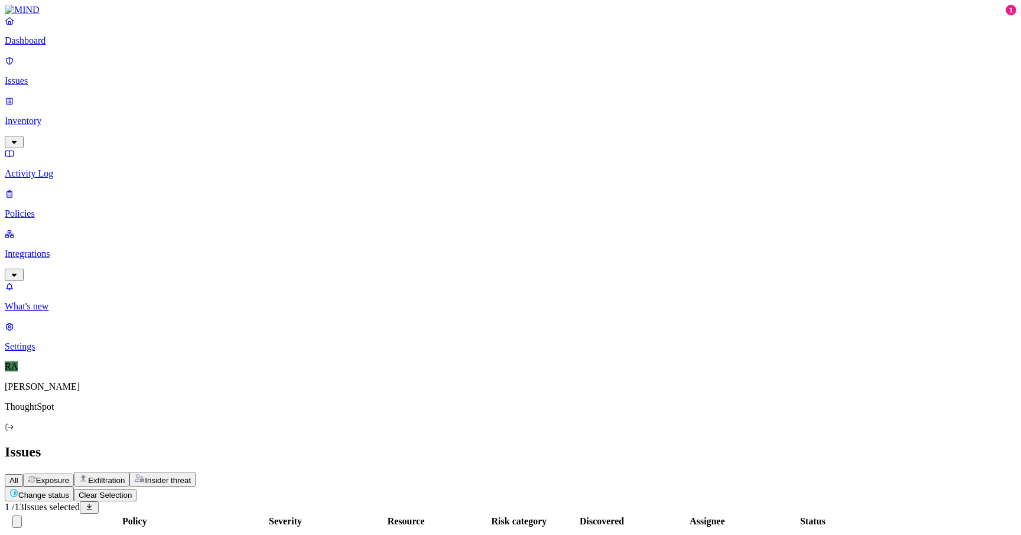
click at [188, 66] on html "Dashboard Issues Inventory Activity Log Policies Integrations What's new 1 Sett…" at bounding box center [510, 349] width 1021 height 699
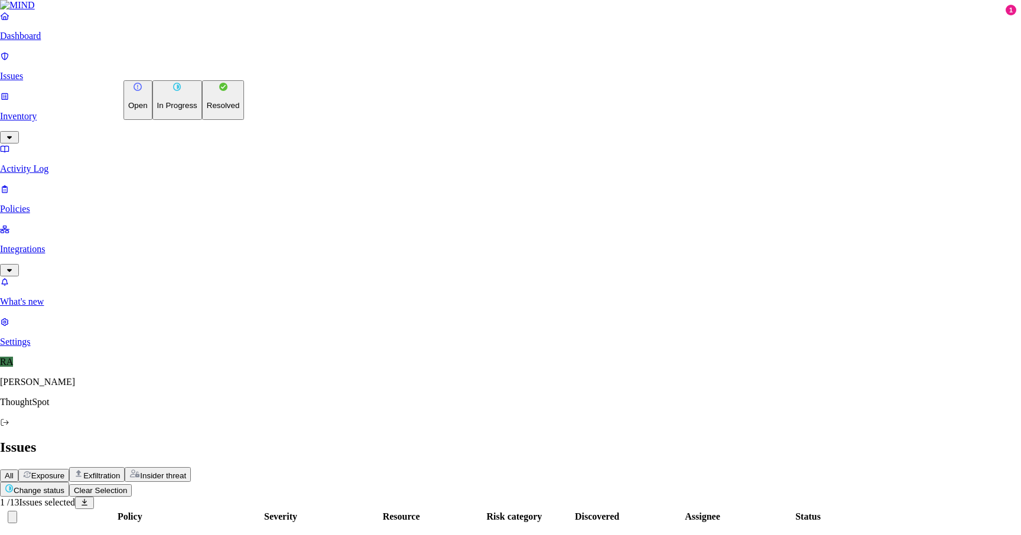
click at [168, 110] on p "In Progress" at bounding box center [177, 105] width 40 height 9
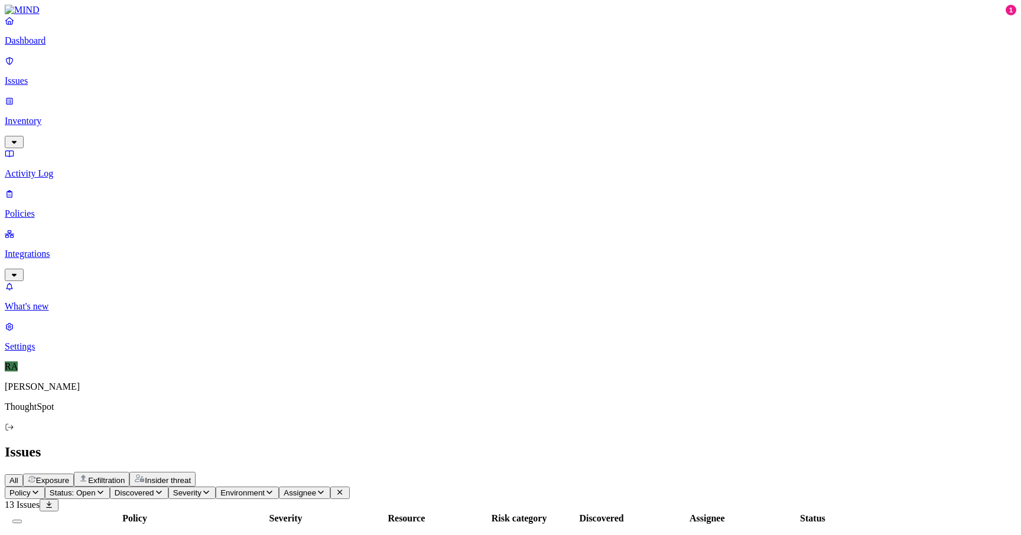
click at [105, 489] on icon "button" at bounding box center [100, 493] width 9 height 8
click at [215, 136] on img at bounding box center [218, 140] width 9 height 9
click at [457, 444] on div "Issues" at bounding box center [510, 452] width 1011 height 16
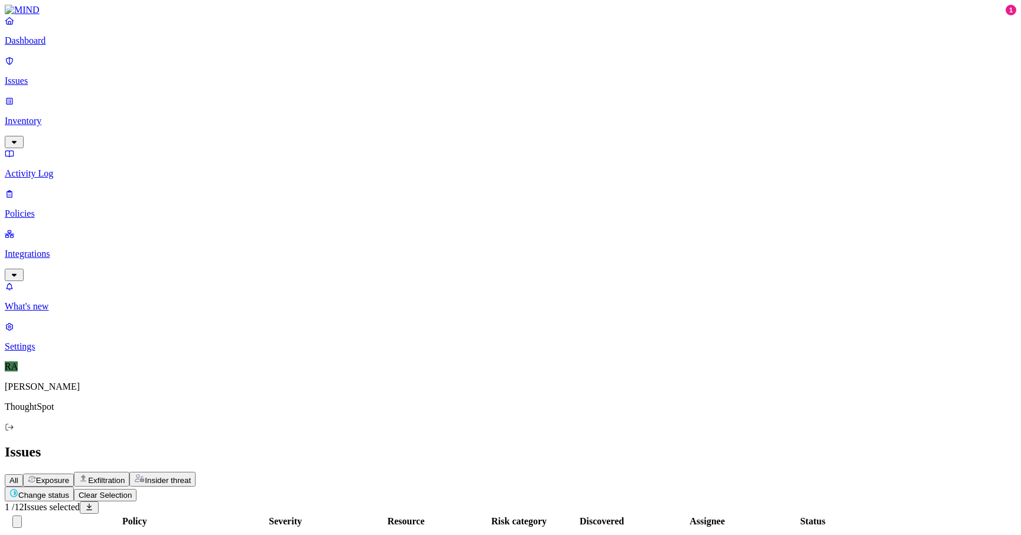
click at [196, 75] on html "Dashboard Issues Inventory Activity Log Policies Integrations What's new 1 Sett…" at bounding box center [510, 515] width 1021 height 1031
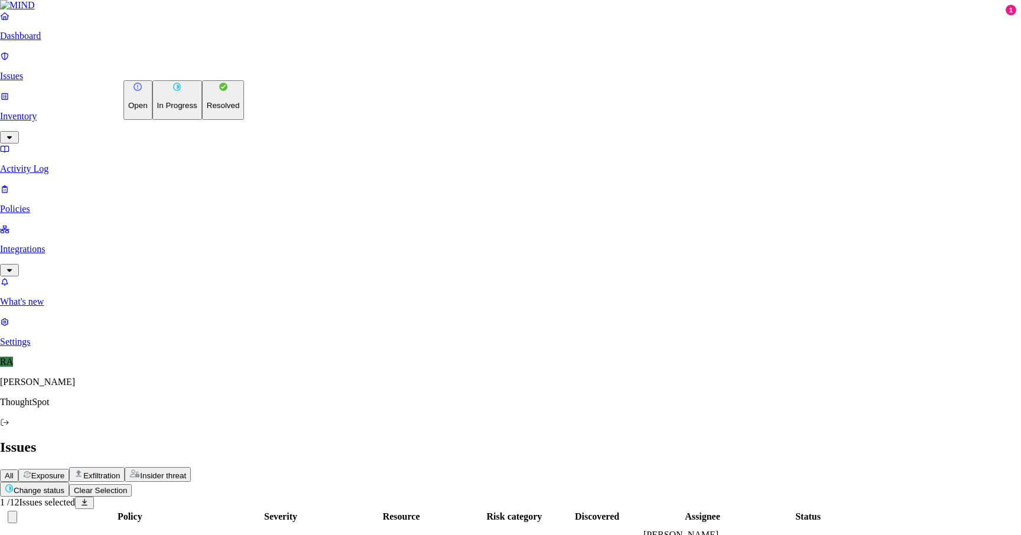
click at [202, 120] on button "Resolved" at bounding box center [223, 100] width 43 height 40
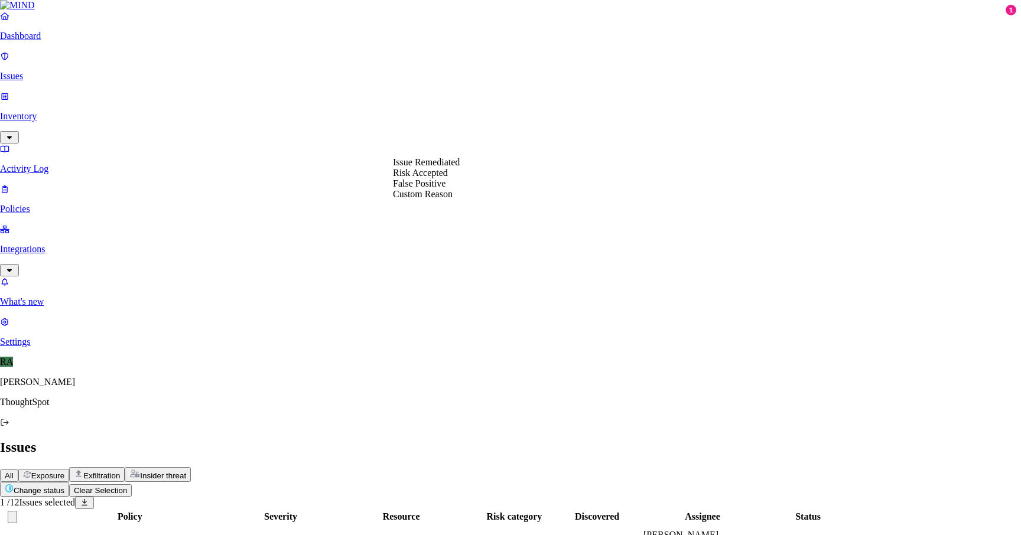
select select "Risk Accepted"
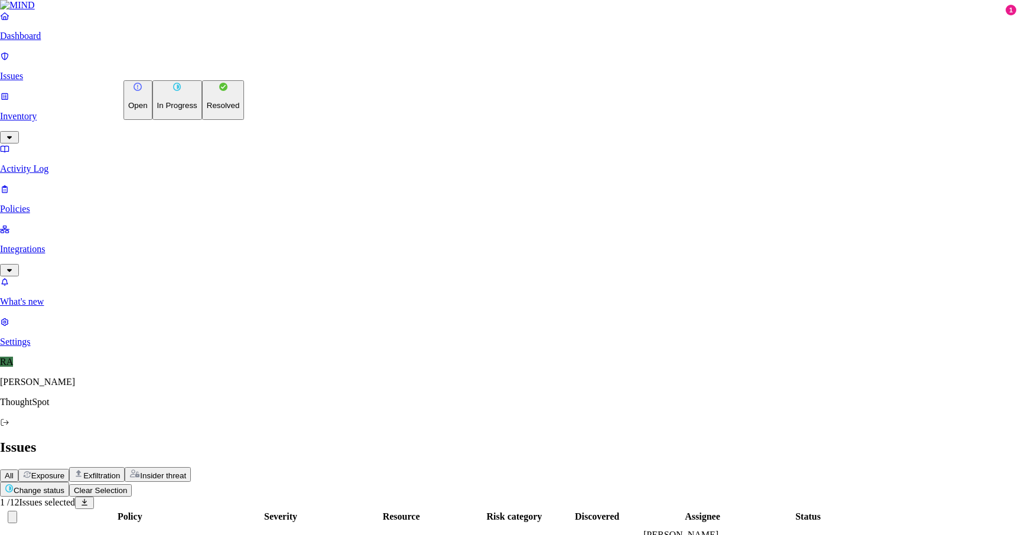
click at [175, 73] on html "Dashboard Issues Inventory Activity Log Policies Integrations What's new 1 Sett…" at bounding box center [510, 492] width 1021 height 984
click at [207, 110] on p "Resolved" at bounding box center [223, 105] width 33 height 9
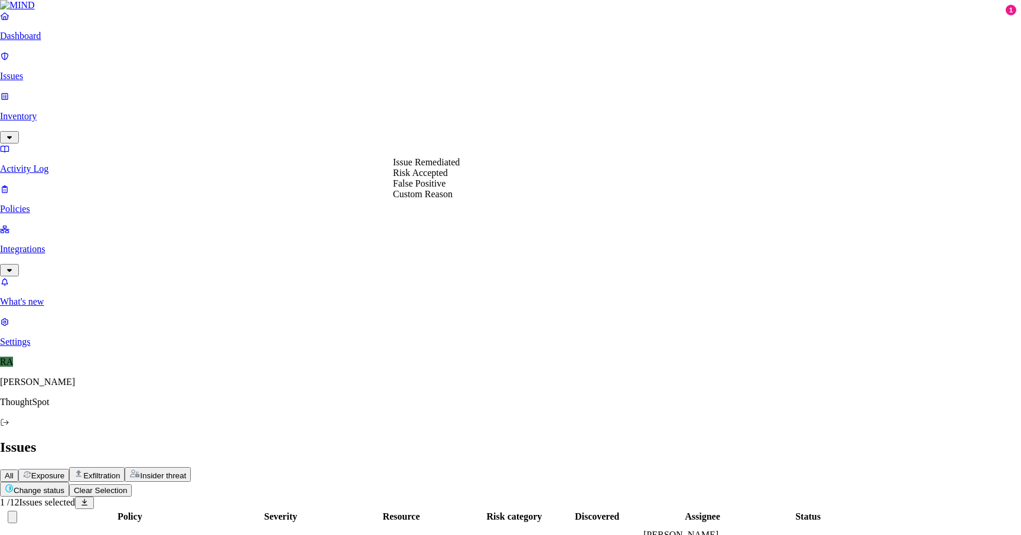
select select "Risk Accepted"
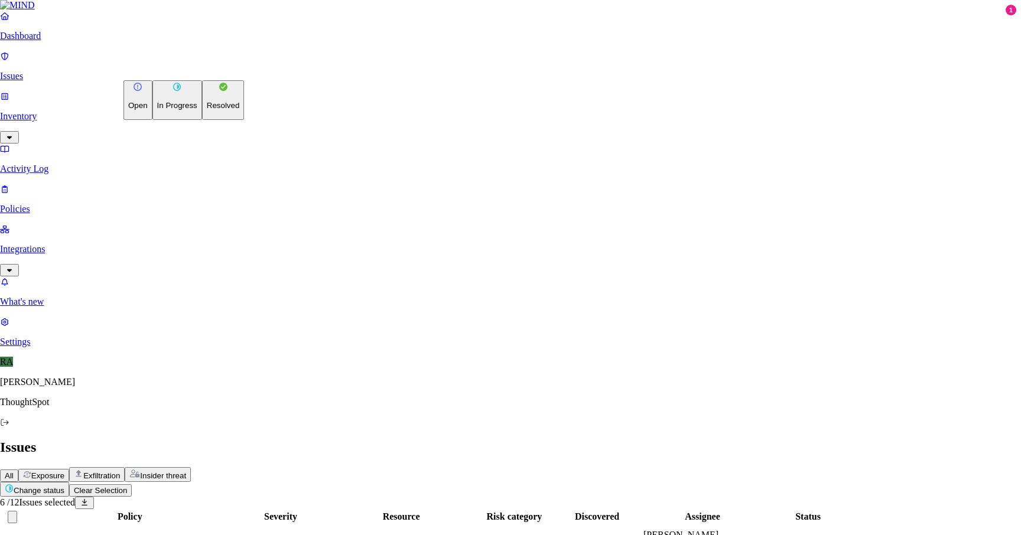
click at [175, 67] on html "Dashboard Issues Inventory Activity Log Policies Integrations What's new 1 Sett…" at bounding box center [510, 470] width 1021 height 941
click at [207, 110] on p "Resolved" at bounding box center [223, 105] width 33 height 9
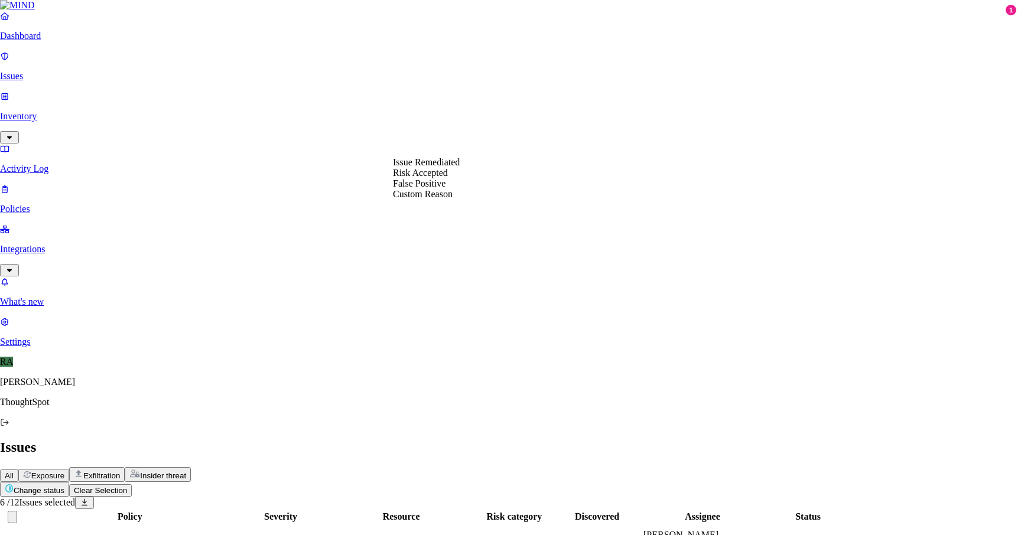
select select "Risk Accepted"
